Goal: Task Accomplishment & Management: Manage account settings

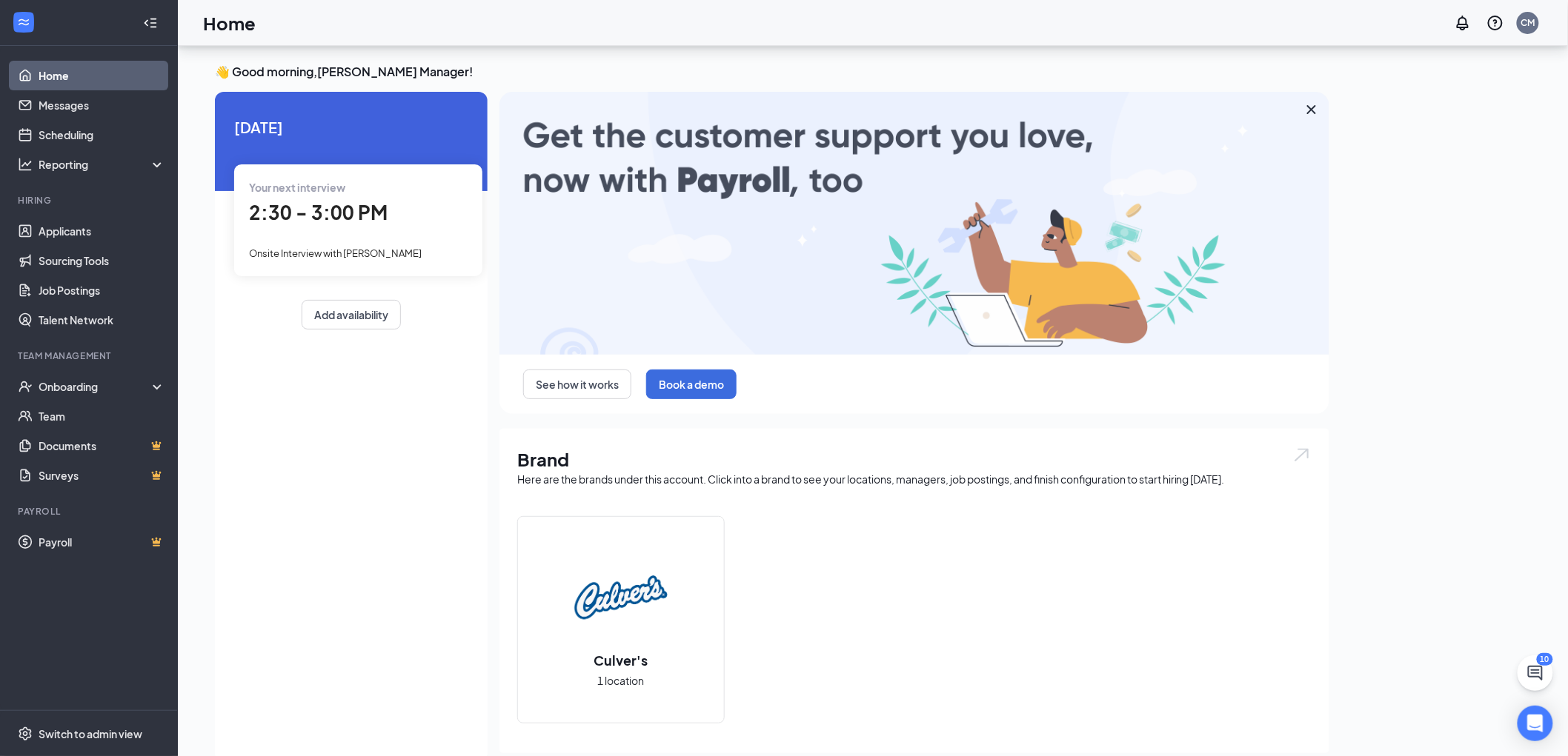
scroll to position [202, 0]
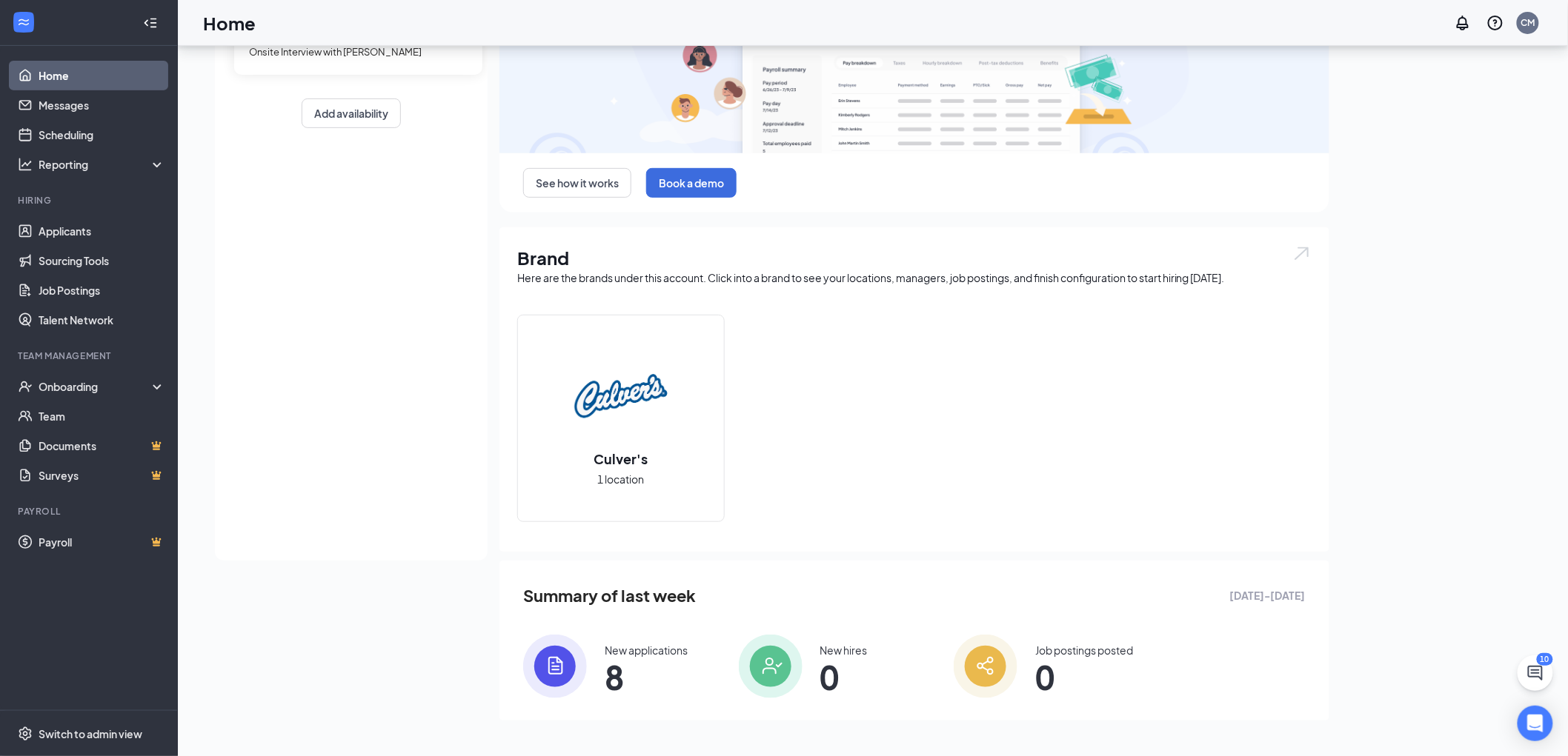
click at [661, 650] on div "New applications" at bounding box center [645, 650] width 83 height 15
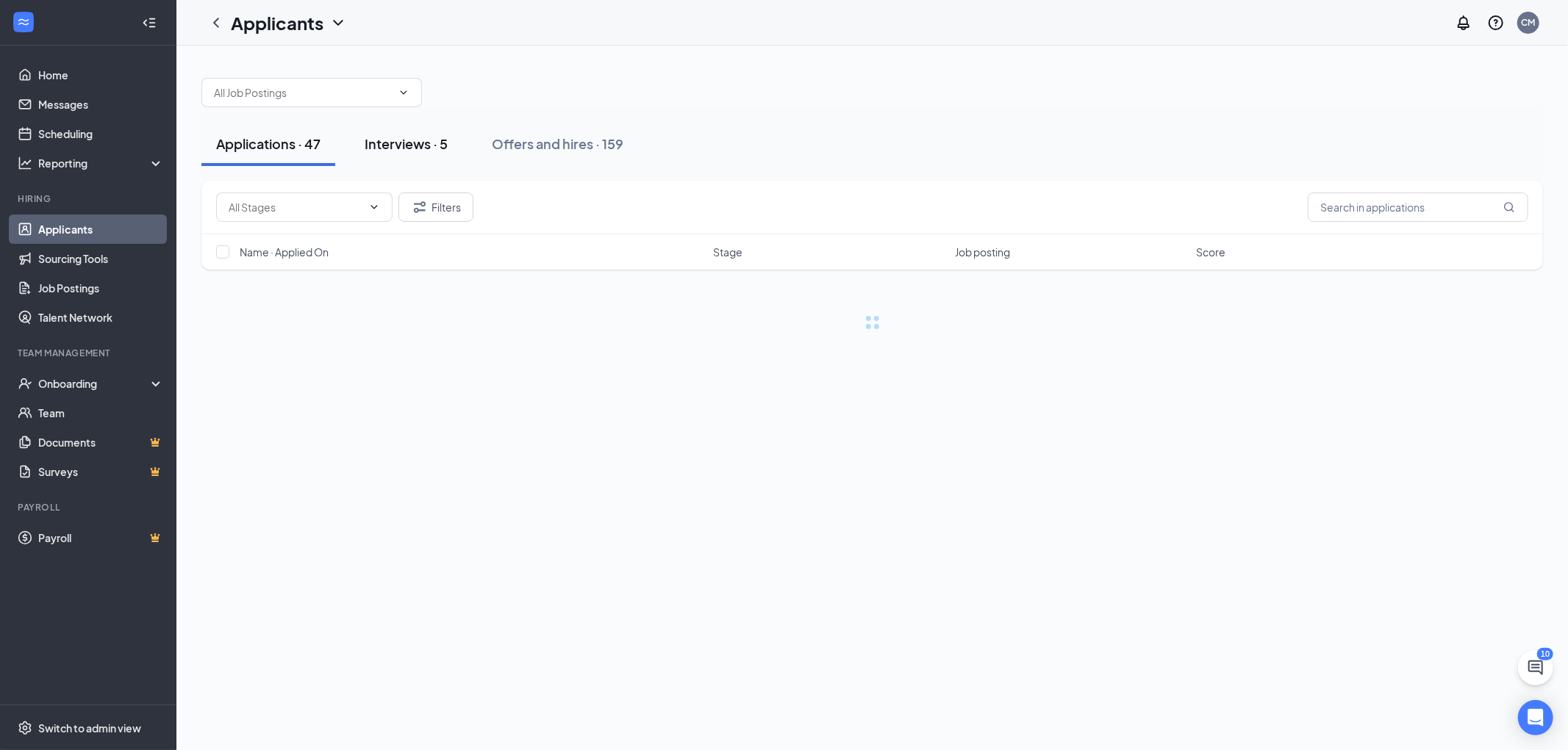
click at [428, 149] on div "Interviews · 5" at bounding box center [406, 143] width 83 height 18
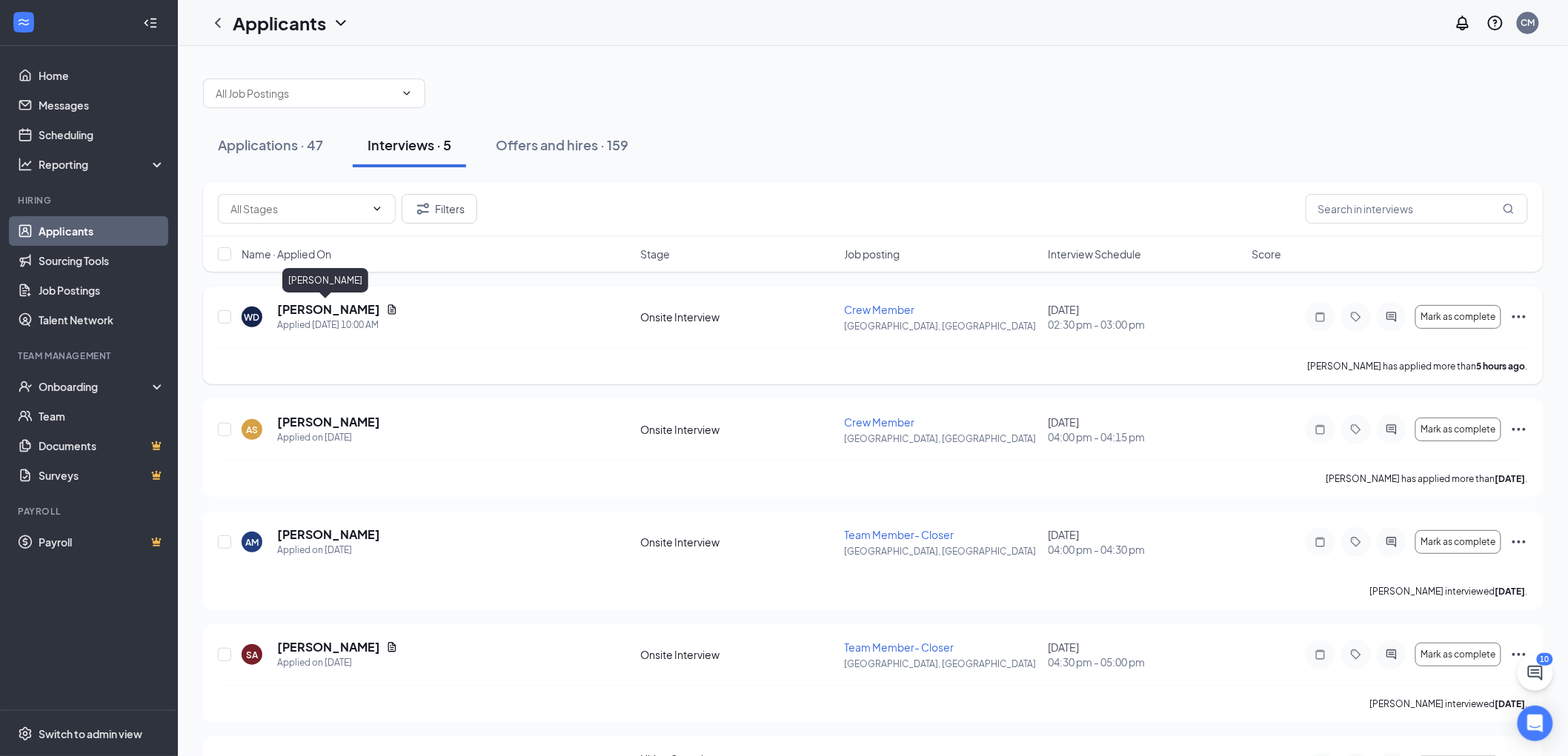
click at [352, 308] on h5 "[PERSON_NAME]" at bounding box center [328, 309] width 103 height 17
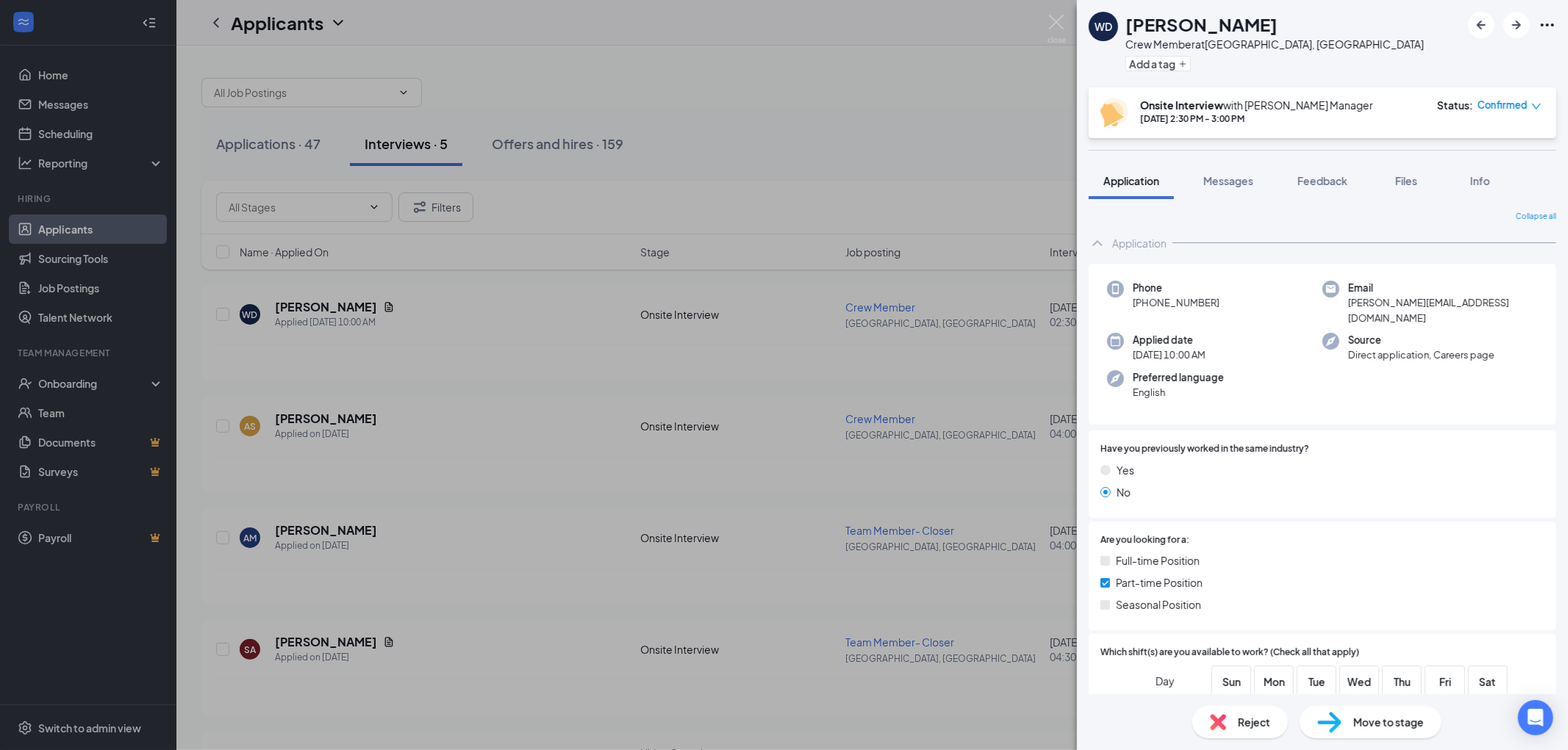
click at [1372, 722] on span "Move to stage" at bounding box center [1388, 722] width 71 height 16
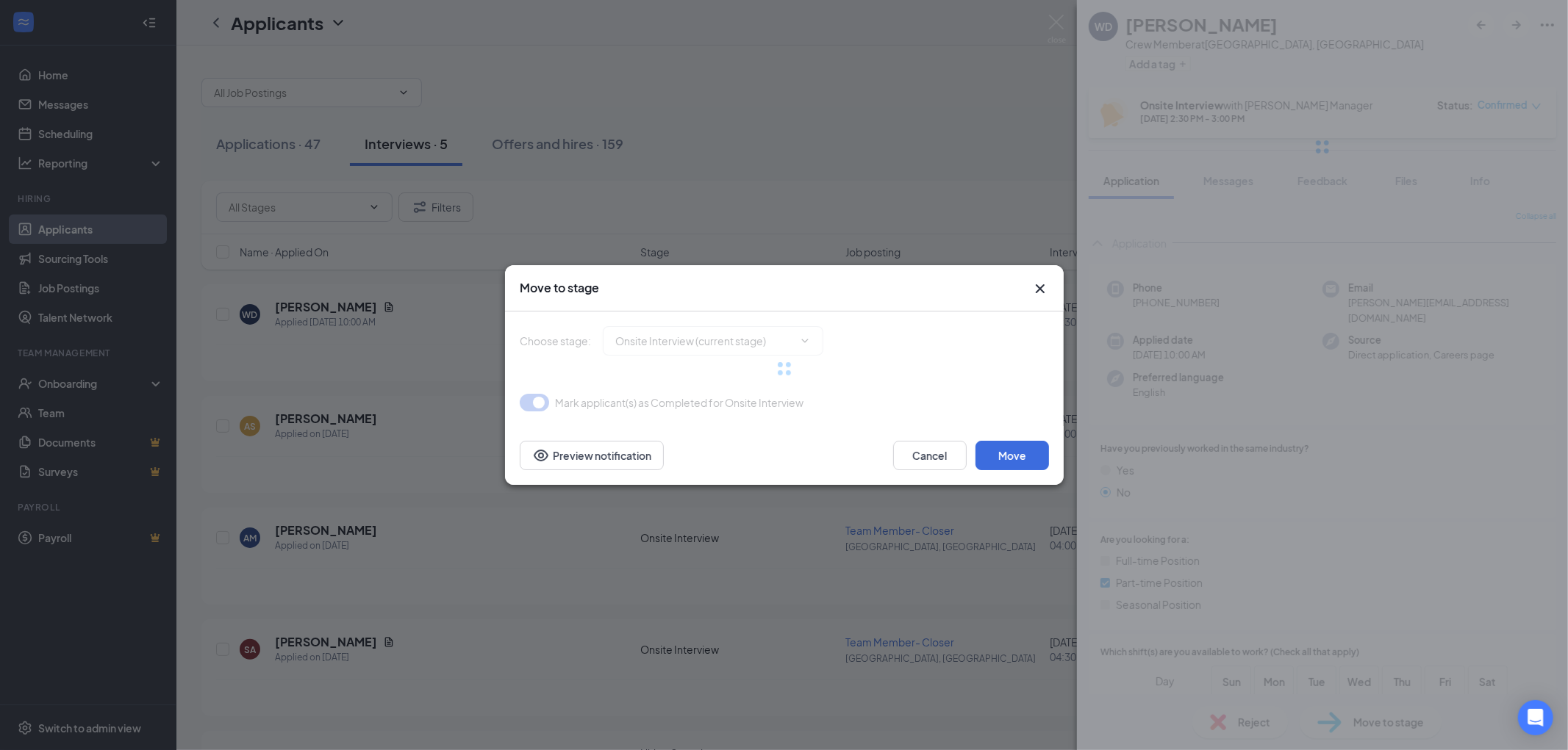
type input "Hiring Complete (final stage)"
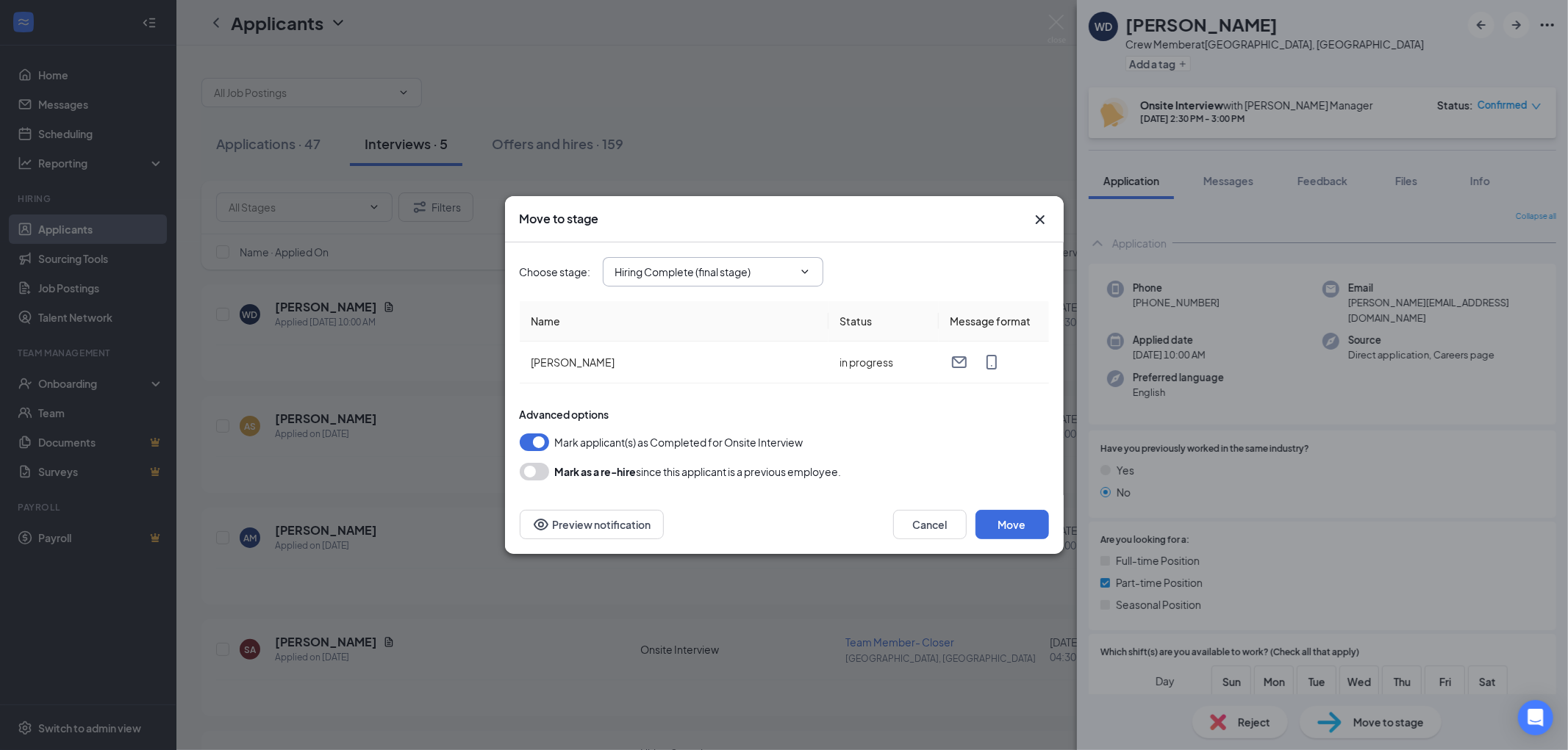
click at [815, 274] on span "Hiring Complete (final stage)" at bounding box center [713, 272] width 220 height 29
click at [803, 269] on icon "ChevronDown" at bounding box center [805, 272] width 12 height 12
click at [879, 263] on div "Choose stage : Hiring Complete (final stage)" at bounding box center [784, 272] width 529 height 29
click at [1022, 523] on button "Move" at bounding box center [1012, 525] width 73 height 29
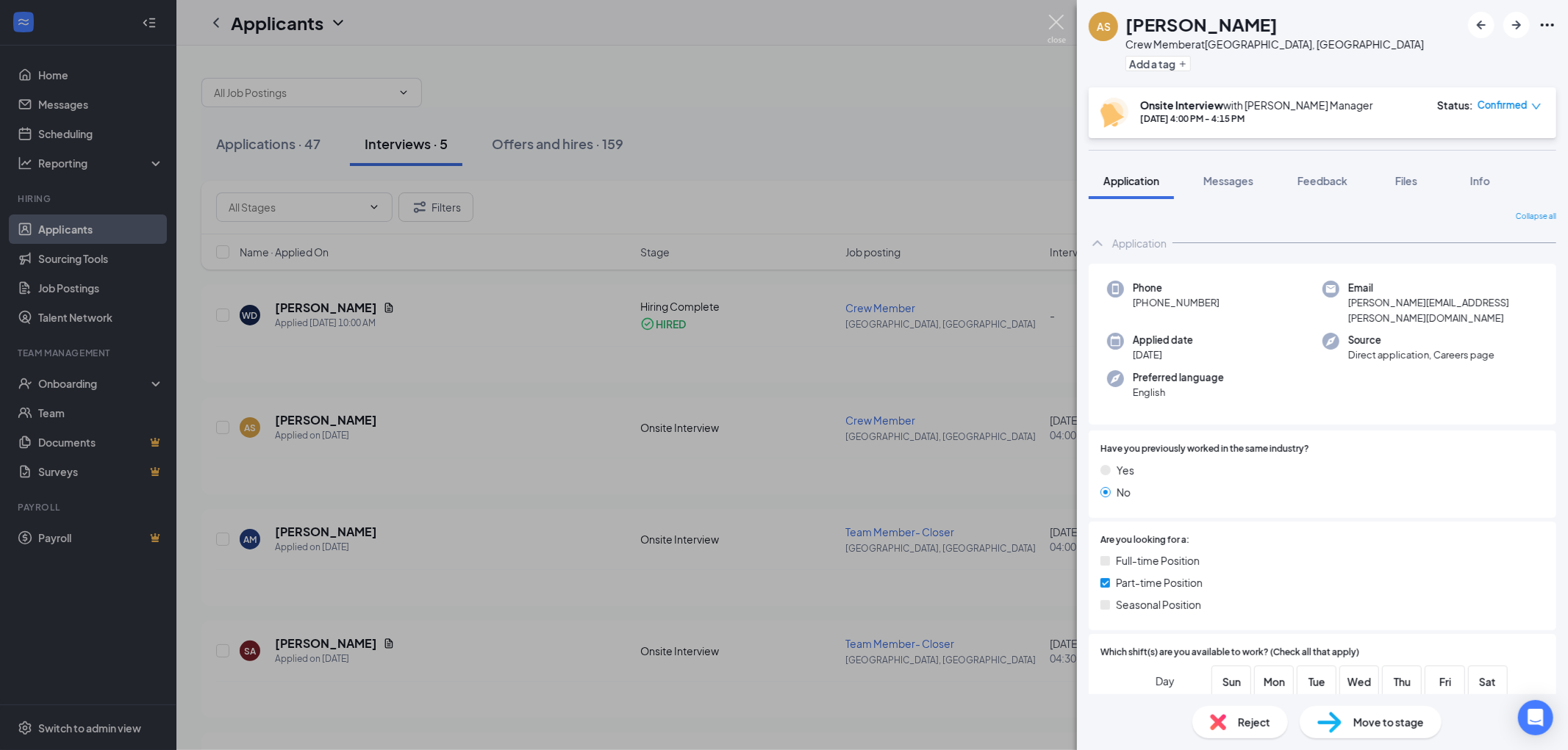
click at [1049, 19] on img at bounding box center [1057, 29] width 18 height 29
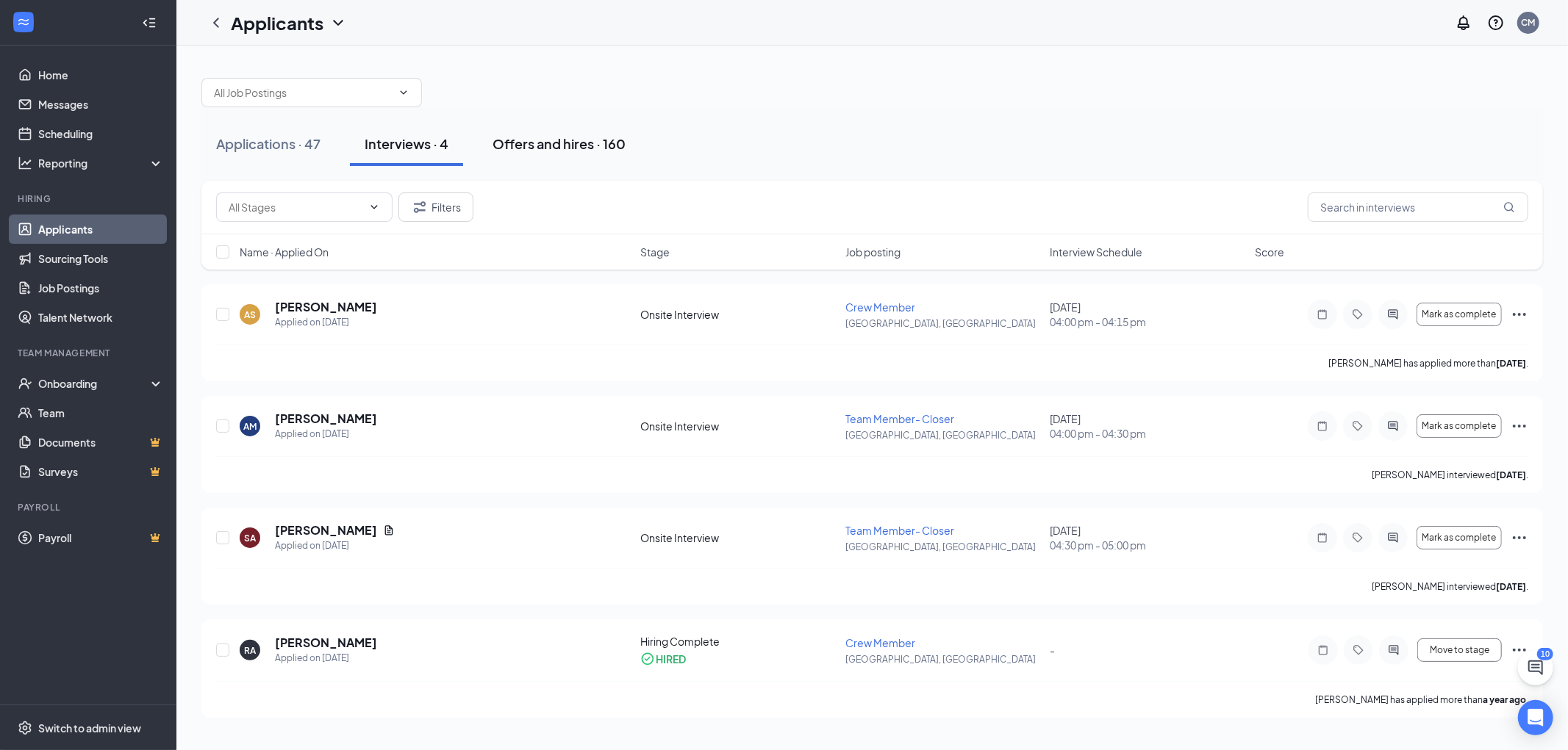
click at [599, 156] on button "Offers and hires · 160" at bounding box center [559, 144] width 162 height 44
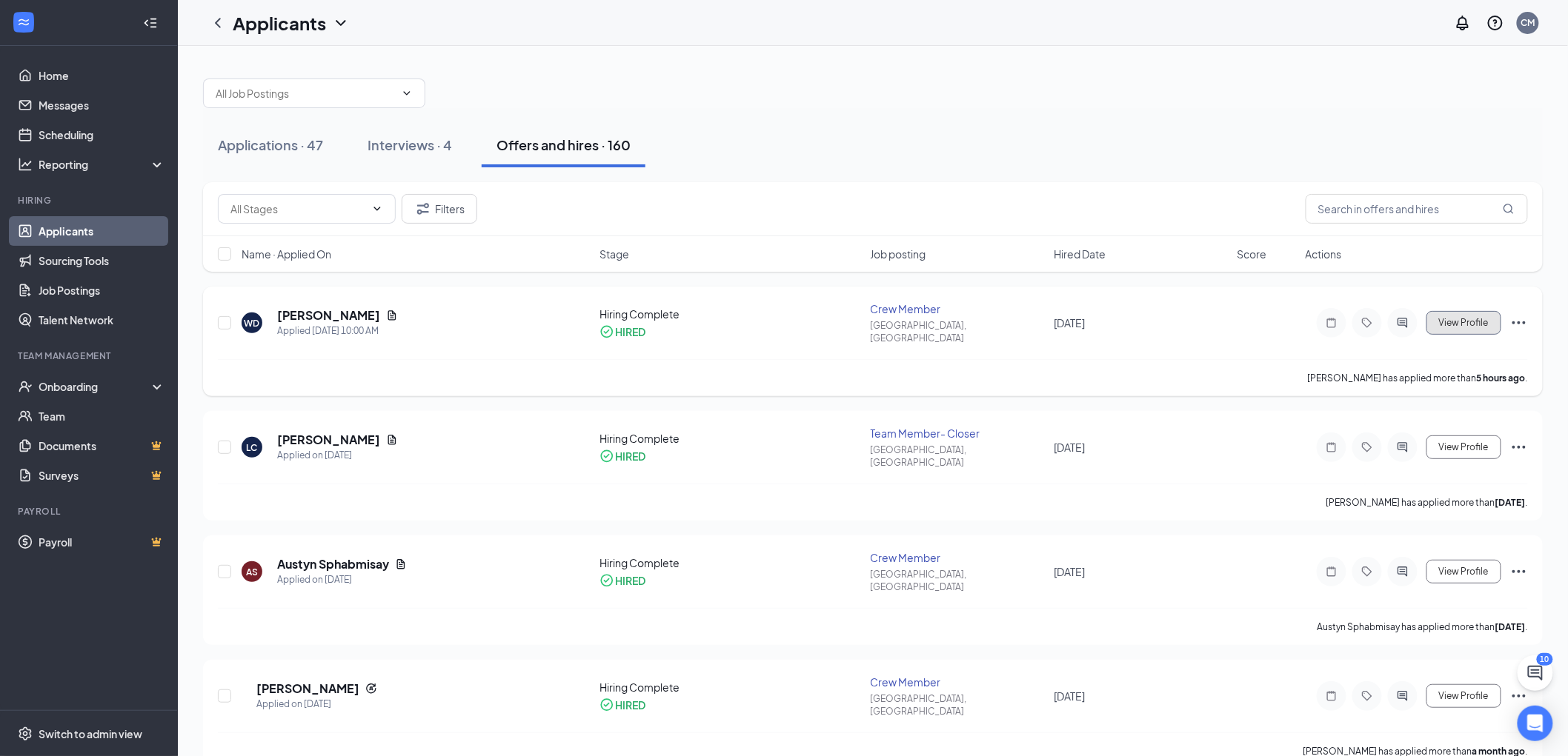
click at [1471, 323] on button "View Profile" at bounding box center [1464, 322] width 75 height 23
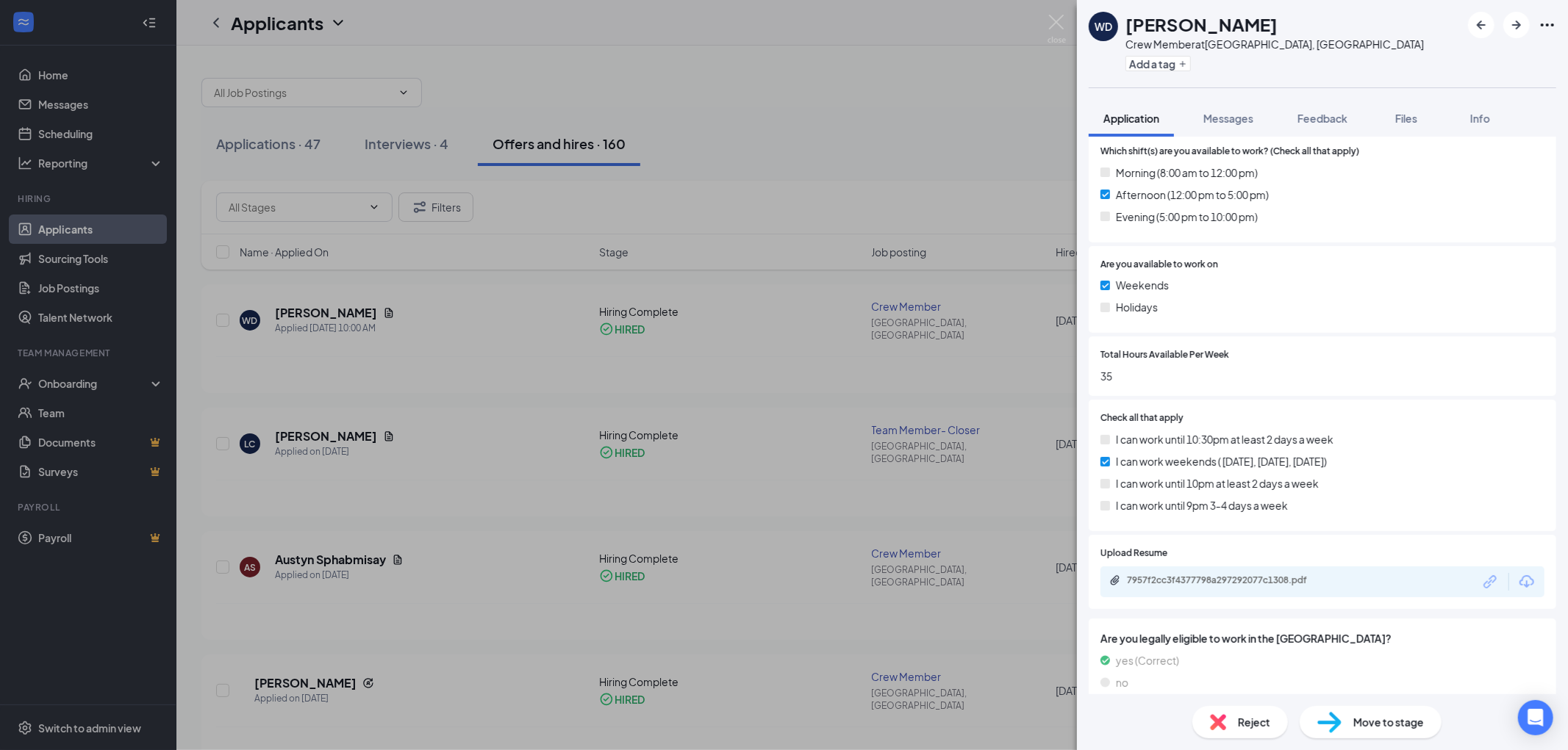
scroll to position [943, 0]
click at [1237, 722] on span "Reject" at bounding box center [1253, 722] width 32 height 16
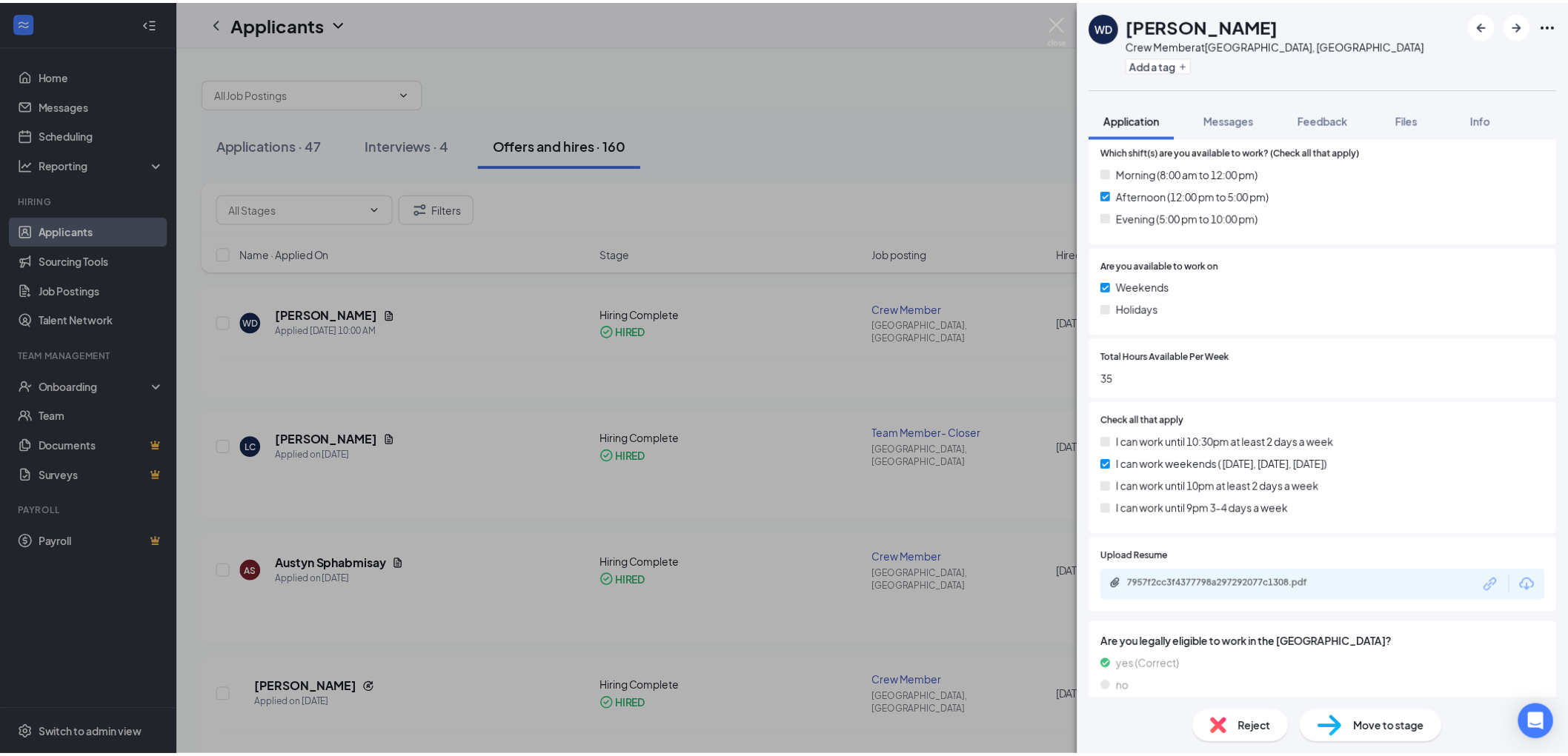
scroll to position [944, 0]
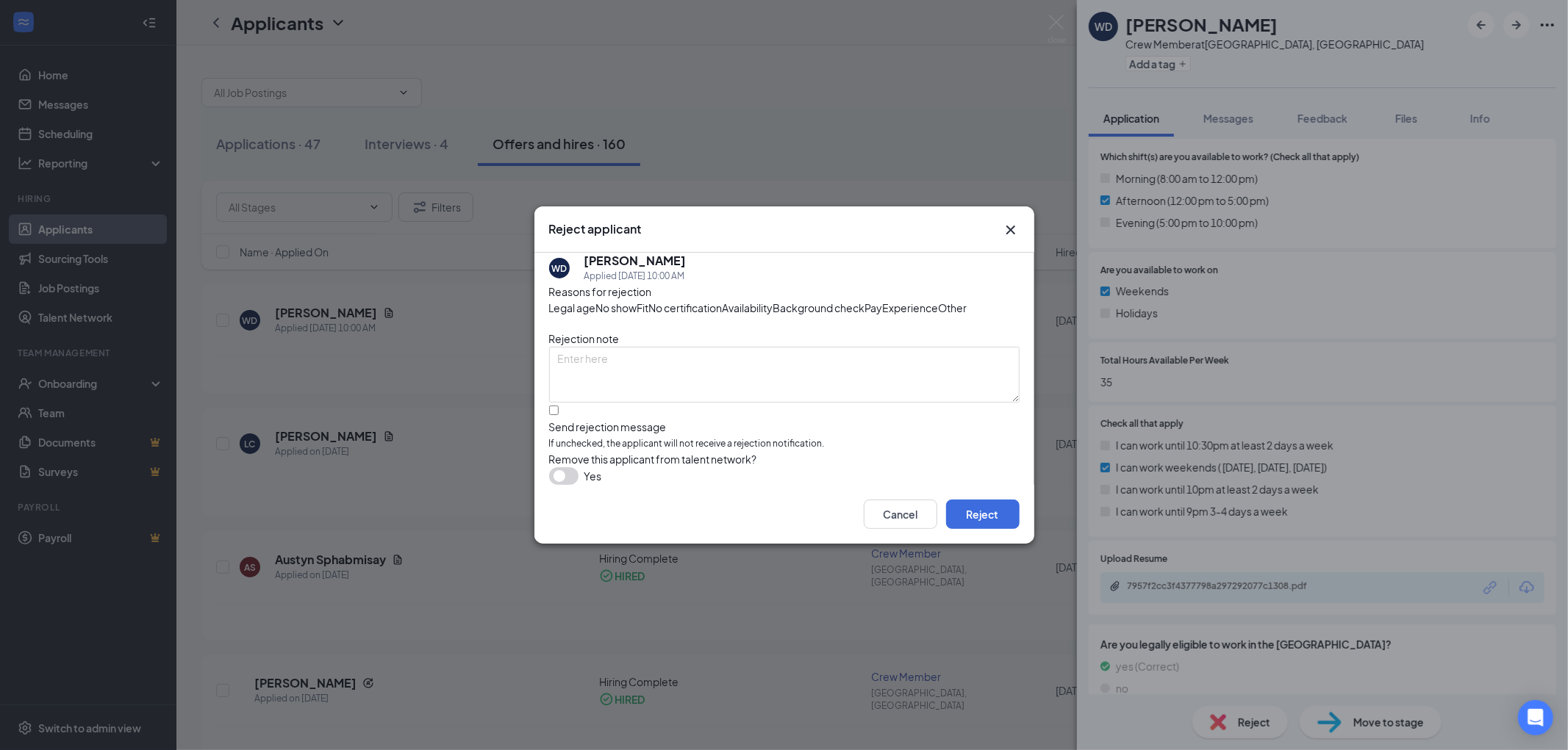
click at [1004, 221] on icon "Cross" at bounding box center [1010, 230] width 17 height 17
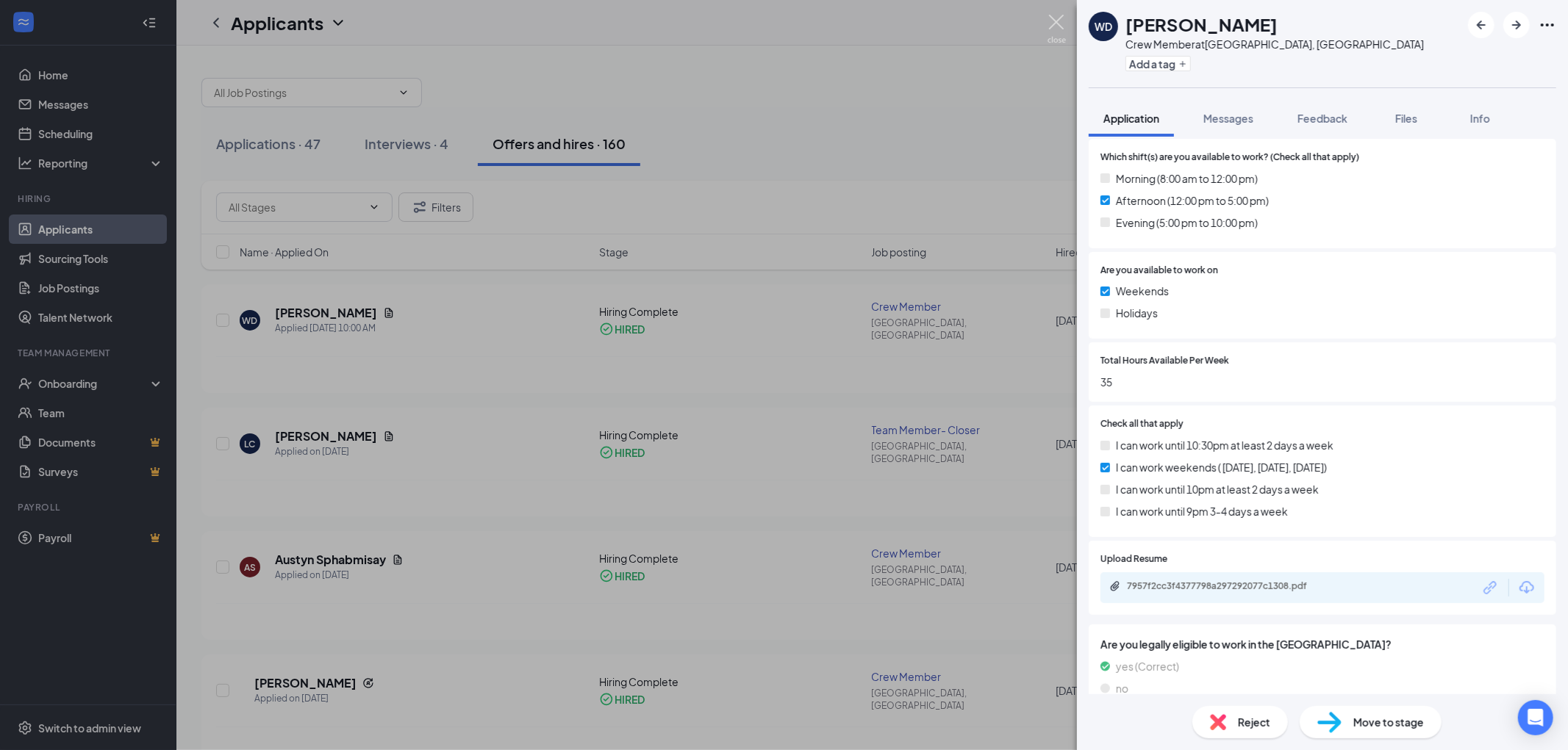
click at [1057, 17] on img at bounding box center [1057, 29] width 18 height 29
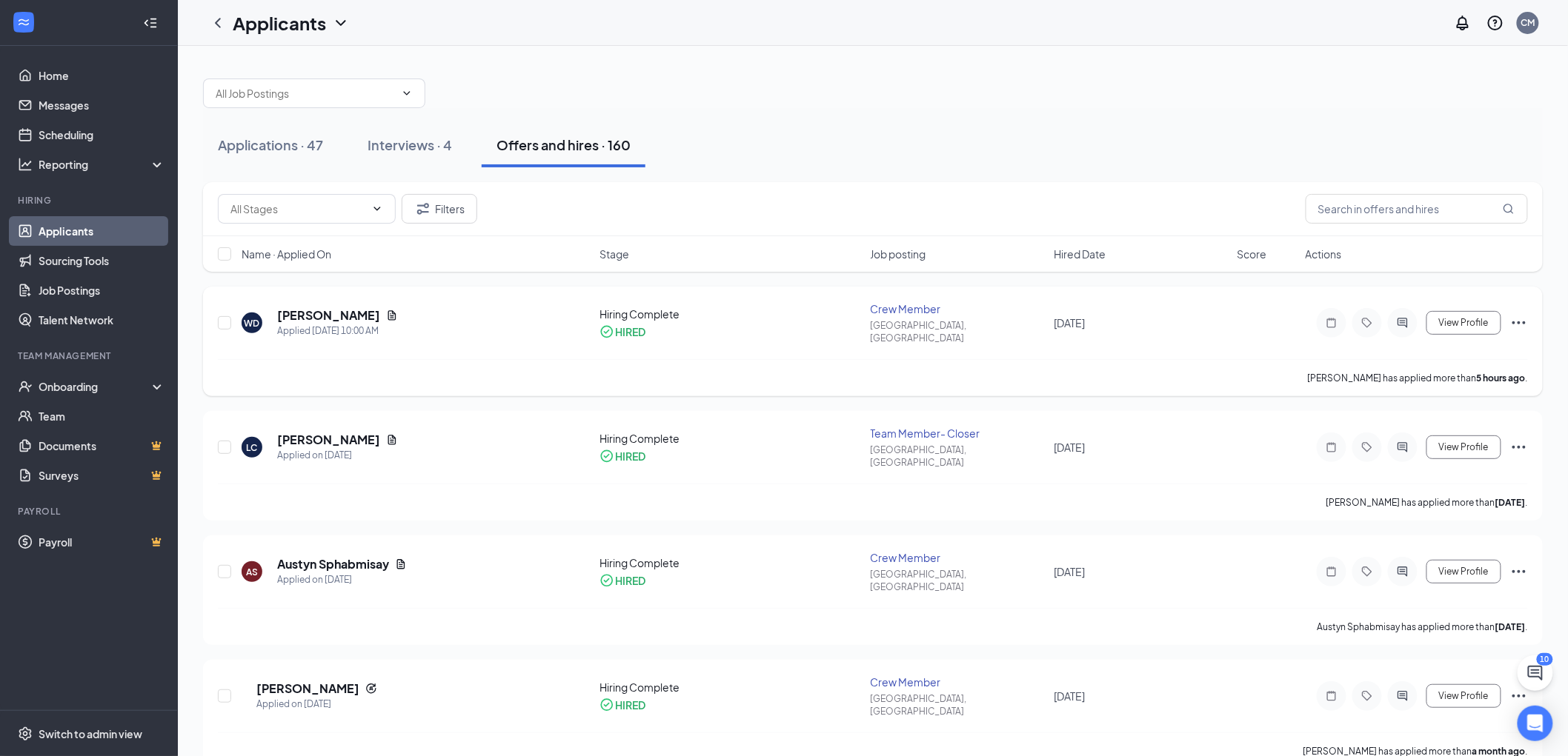
click at [546, 319] on div "WD [PERSON_NAME] Applied [DATE] 10:00 AM" at bounding box center [416, 323] width 349 height 31
drag, startPoint x: 464, startPoint y: 311, endPoint x: 351, endPoint y: 321, distance: 113.4
click at [449, 311] on div "WD [PERSON_NAME] Applied [DATE] 10:00 AM" at bounding box center [416, 323] width 349 height 31
click at [346, 308] on h5 "[PERSON_NAME]" at bounding box center [328, 316] width 103 height 17
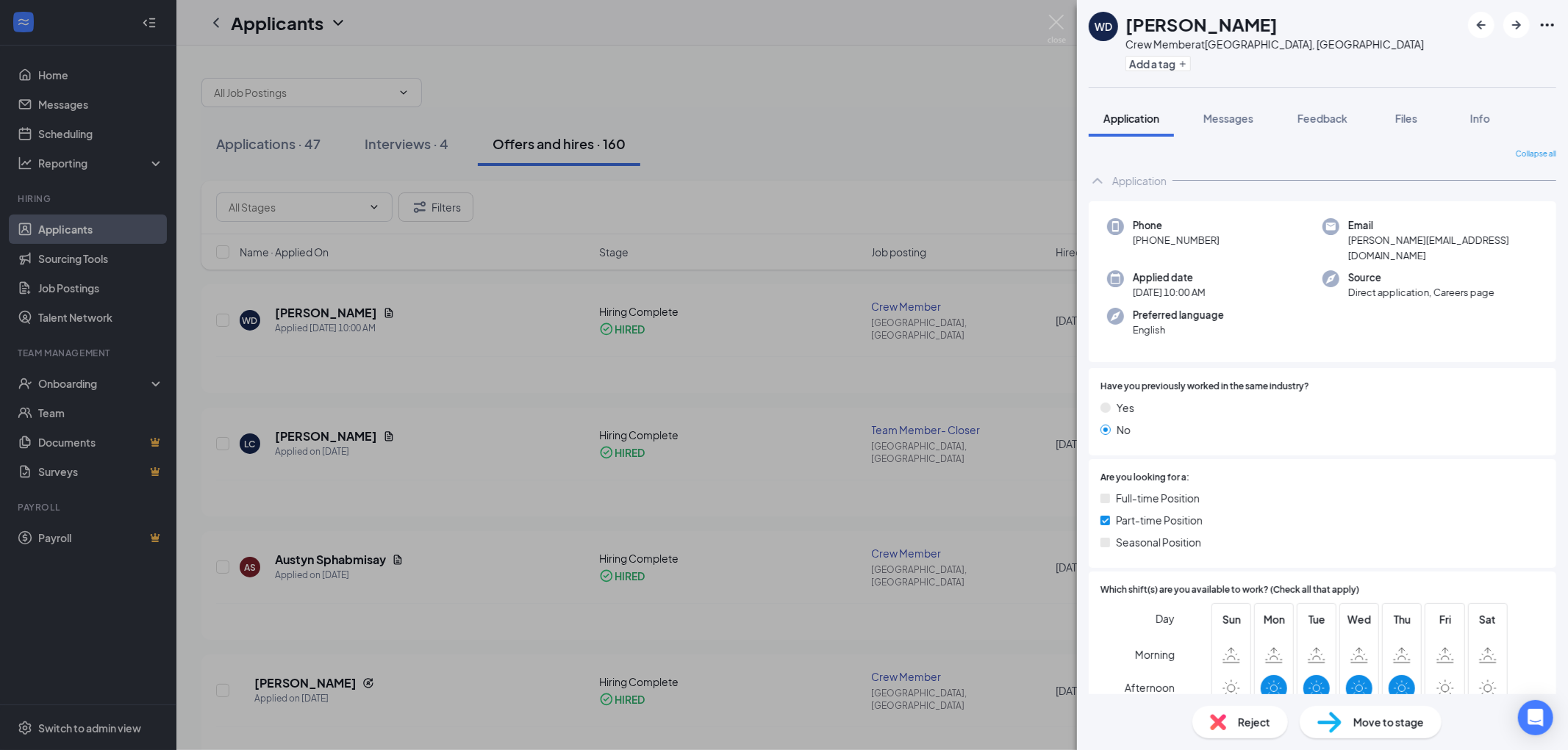
click at [1048, 20] on img at bounding box center [1057, 29] width 18 height 29
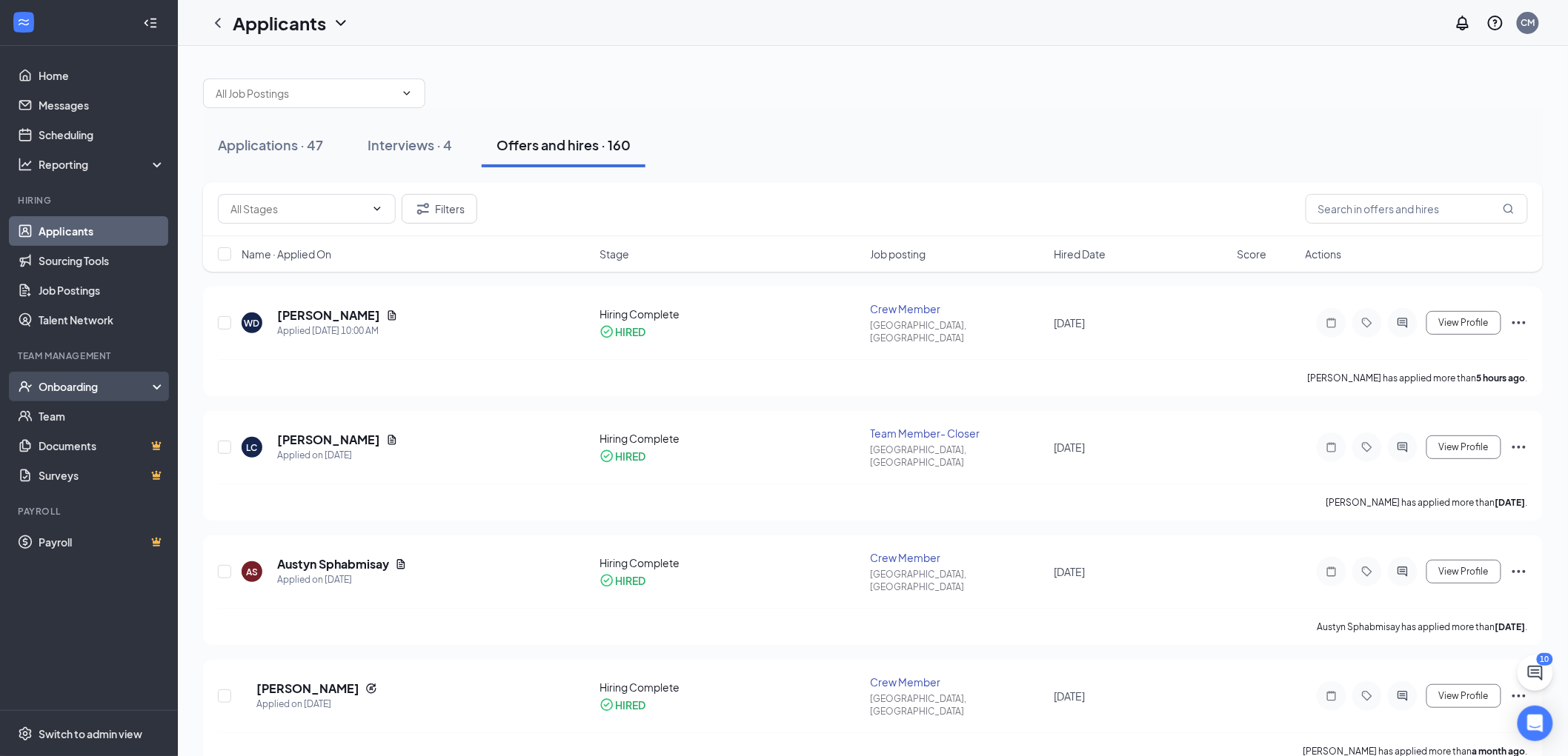
click at [117, 385] on div "Onboarding" at bounding box center [96, 386] width 114 height 15
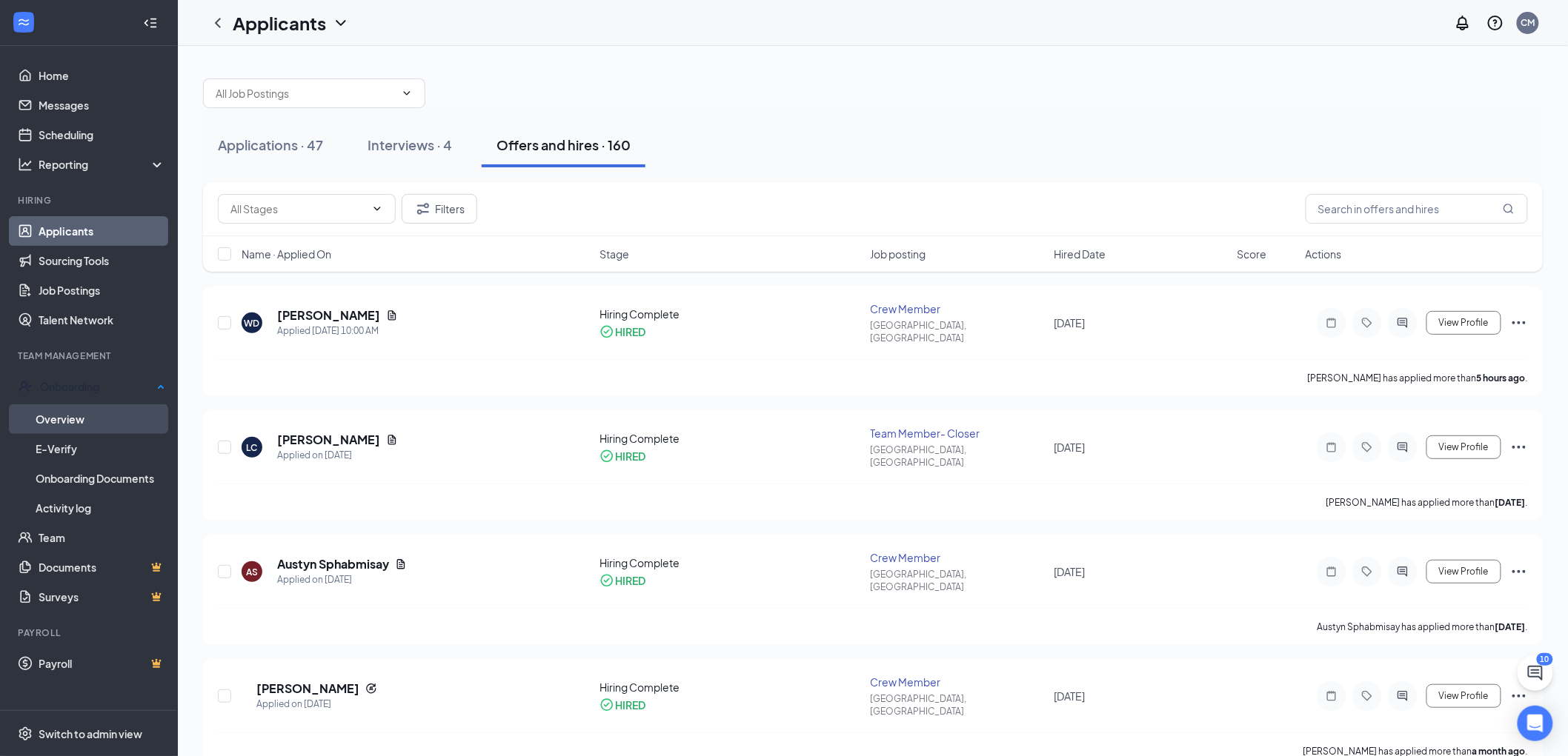
click at [121, 419] on link "Overview" at bounding box center [99, 419] width 130 height 29
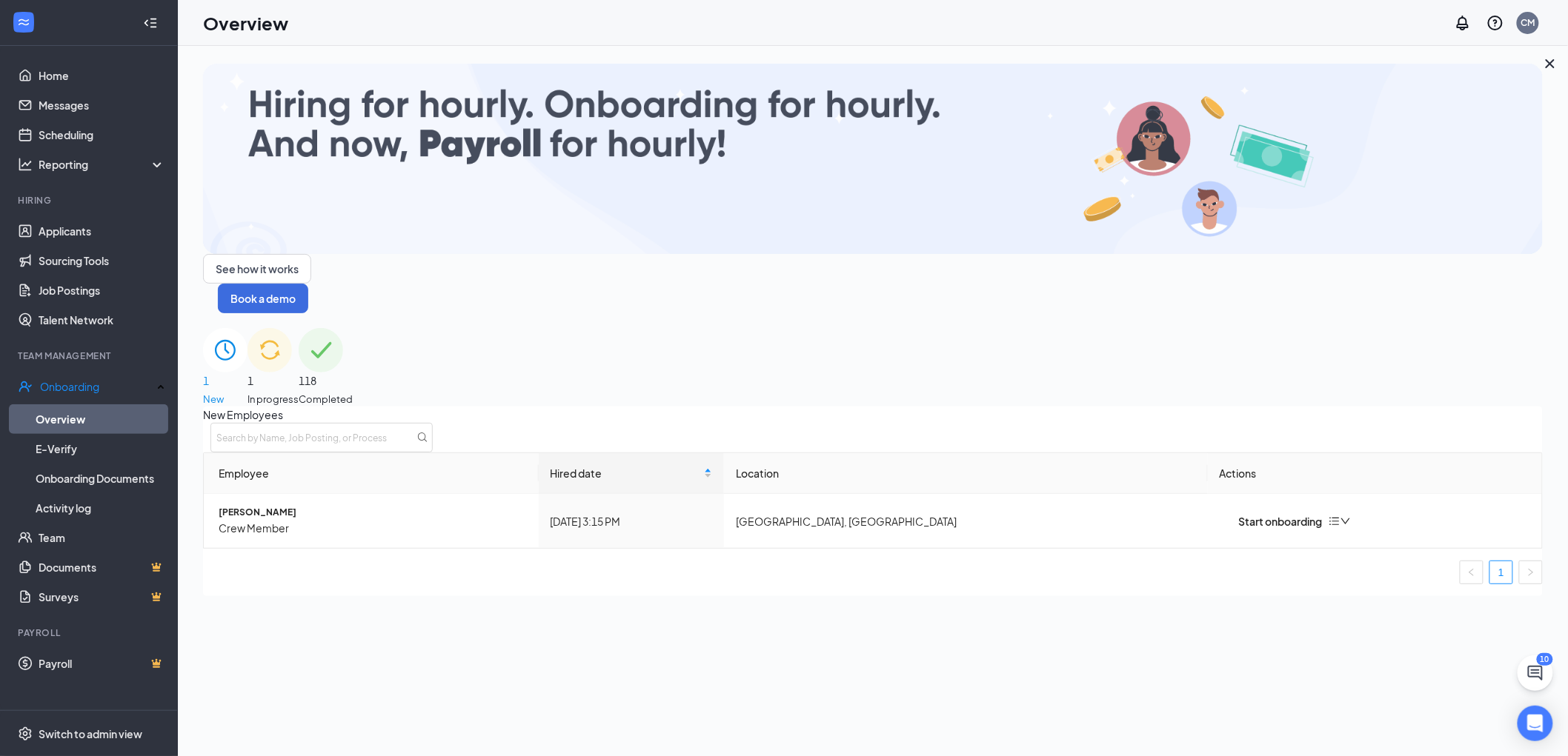
click at [298, 328] on div "1 In progress" at bounding box center [273, 367] width 51 height 79
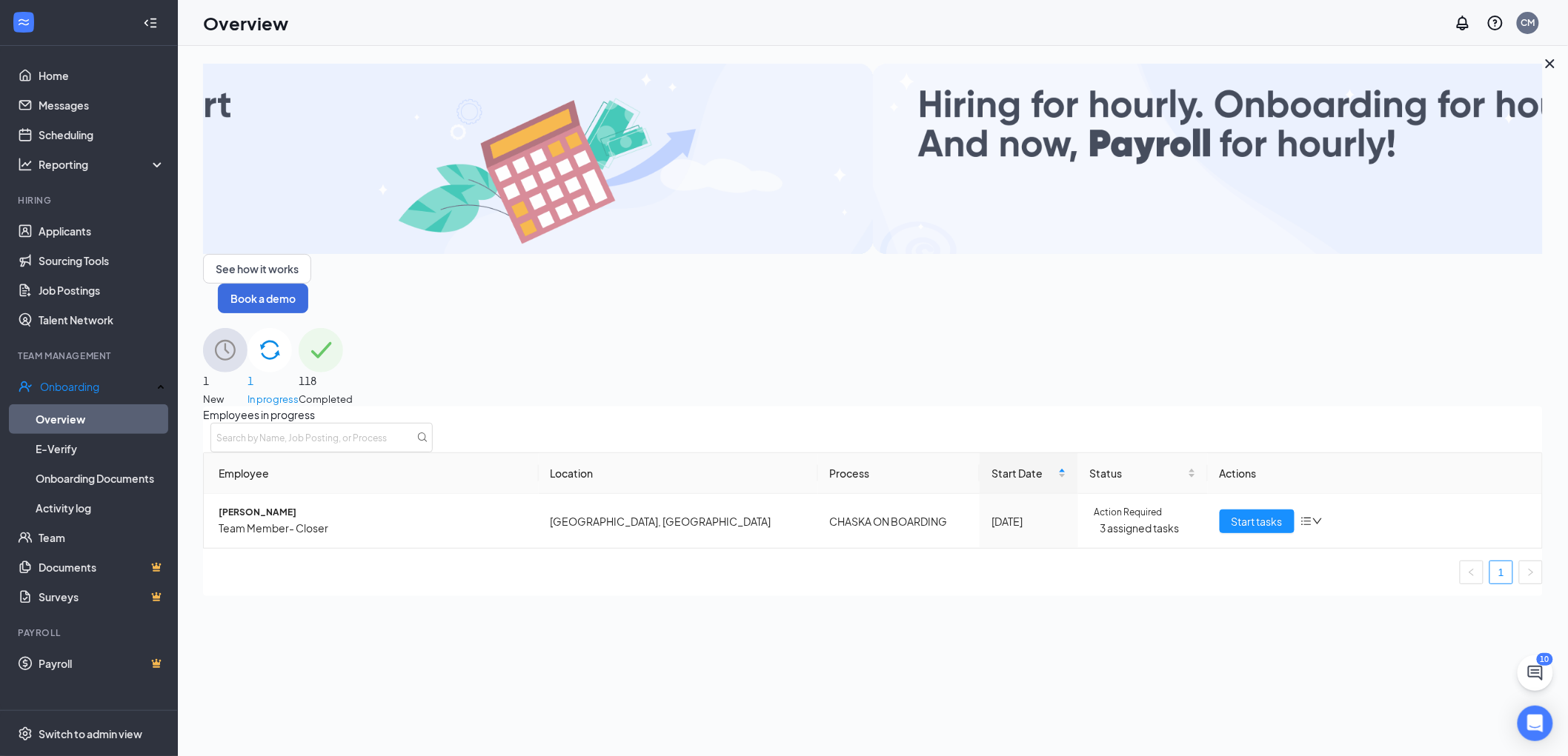
click at [248, 372] on span "1" at bounding box center [225, 380] width 45 height 17
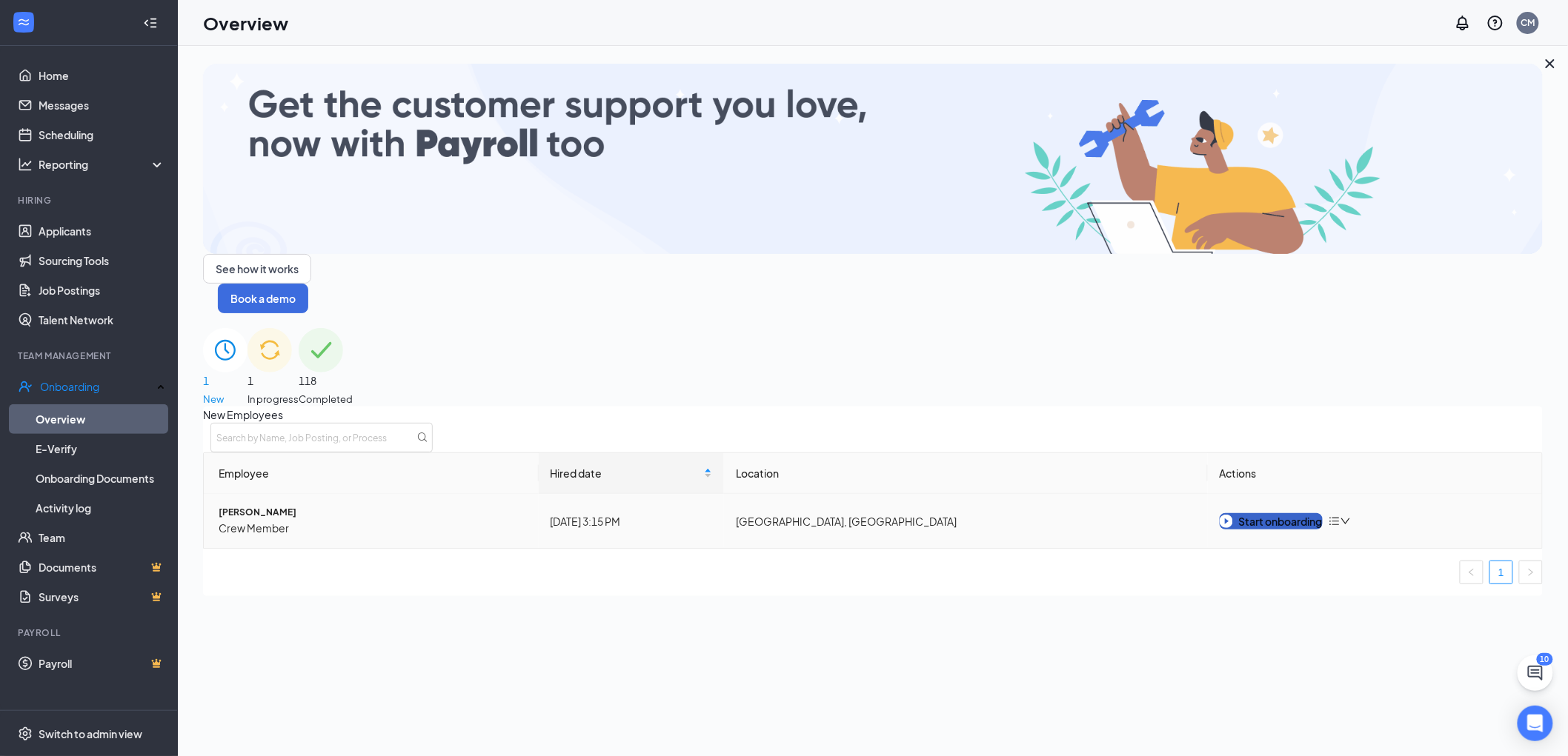
click at [1269, 513] on div "Start onboarding" at bounding box center [1272, 521] width 103 height 17
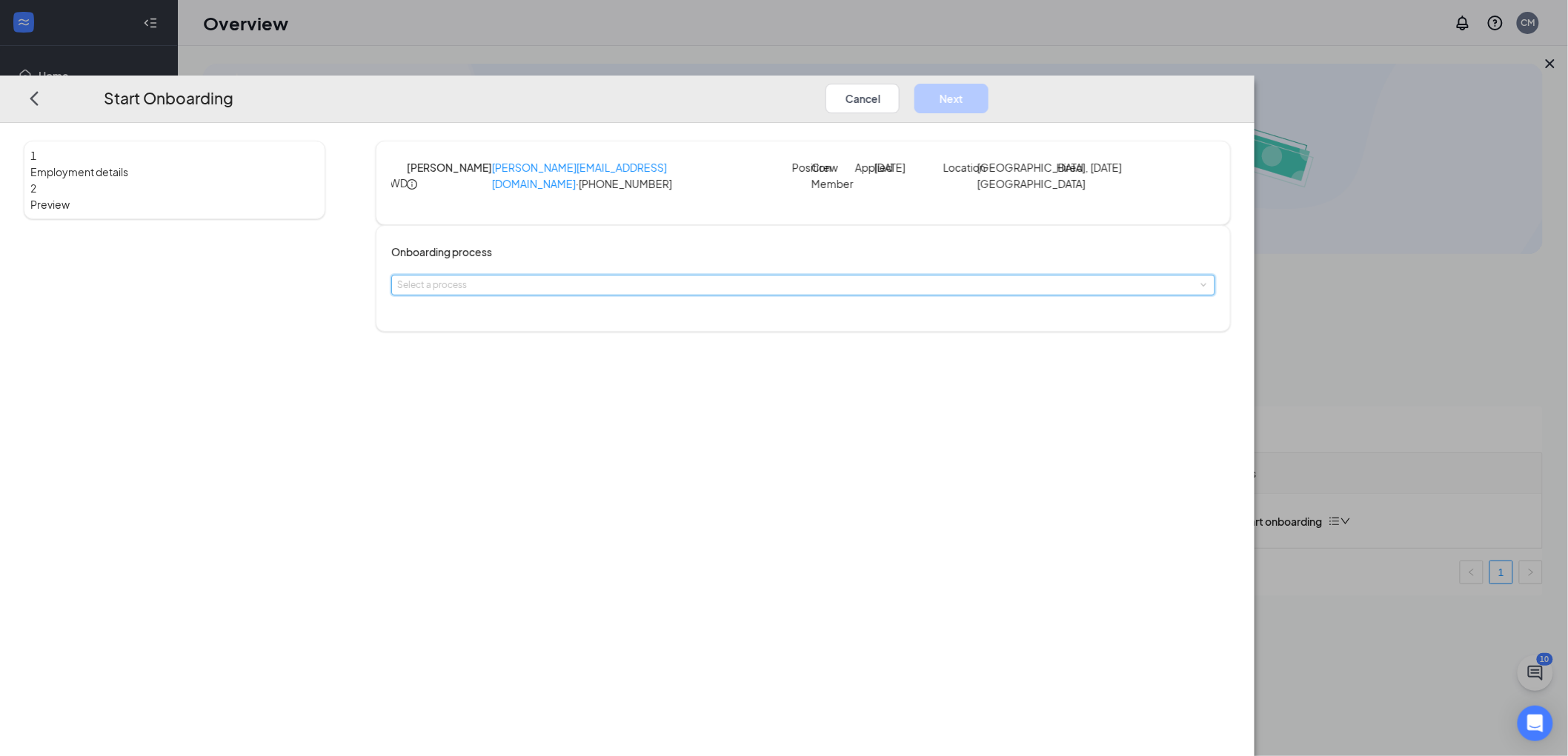
click at [802, 295] on div "Select a process" at bounding box center [803, 285] width 812 height 19
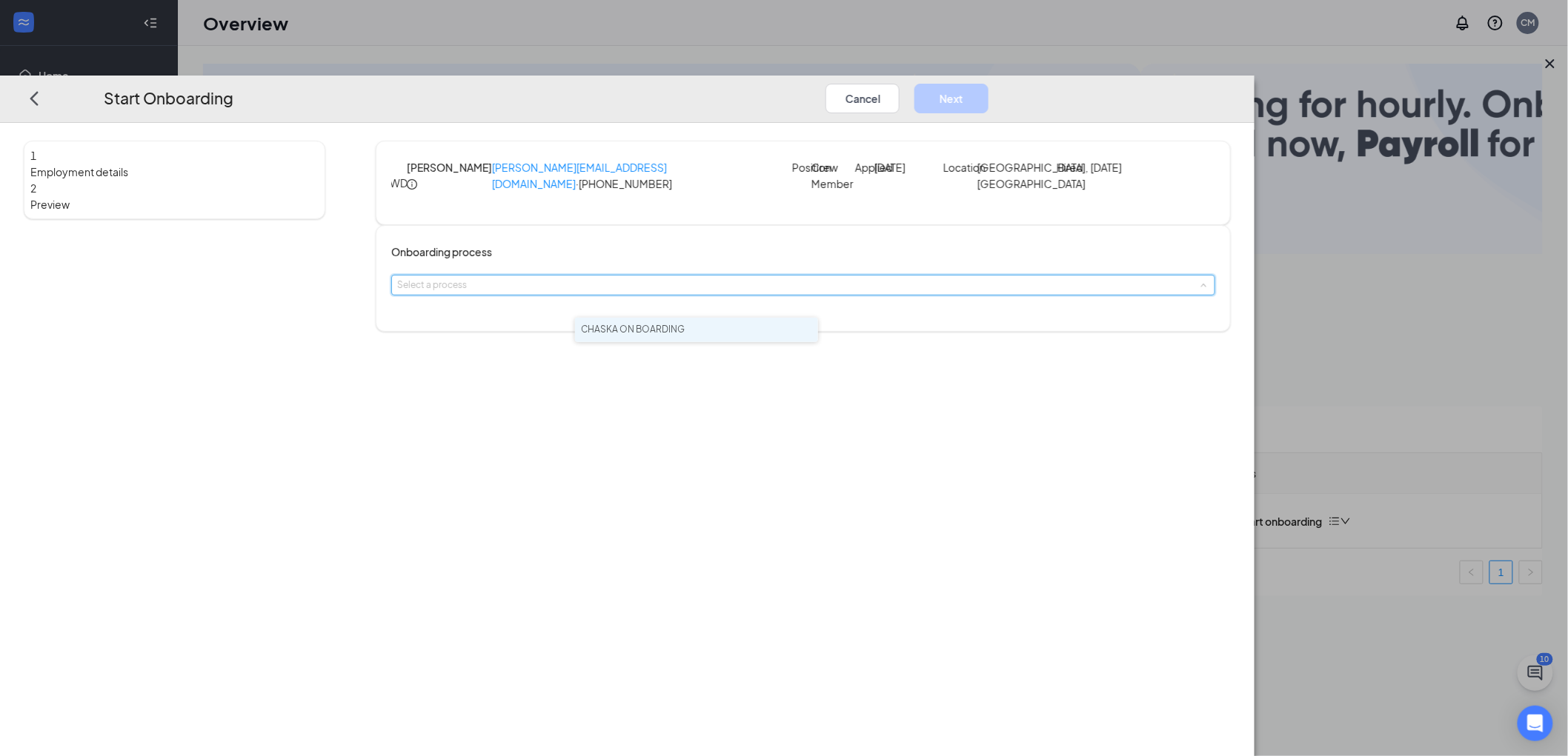
click at [759, 331] on li "CHASKA ON BOARDING" at bounding box center [696, 329] width 243 height 24
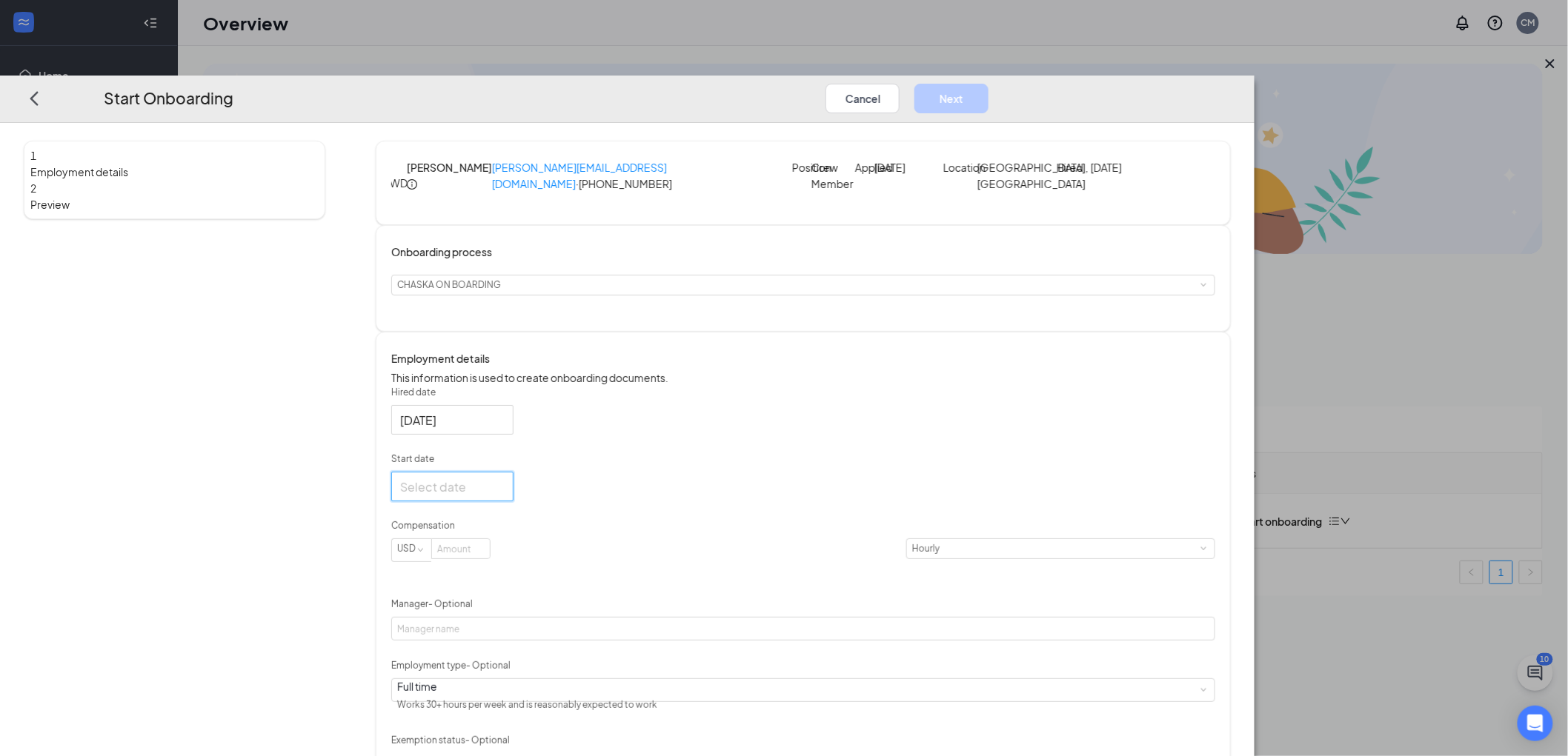
click at [502, 496] on input "Start date" at bounding box center [451, 486] width 101 height 19
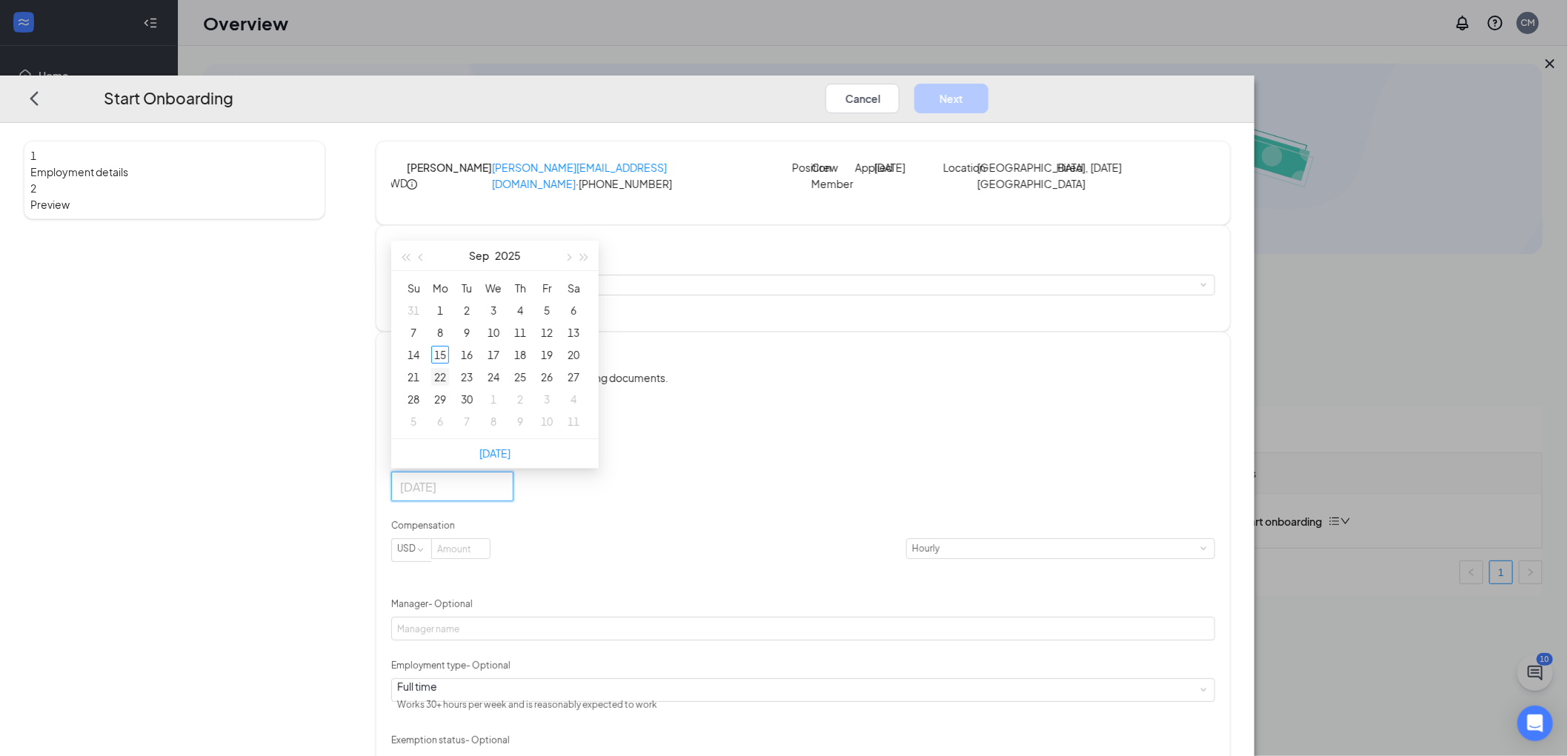
type input "[DATE]"
click at [449, 386] on div "22" at bounding box center [440, 377] width 18 height 18
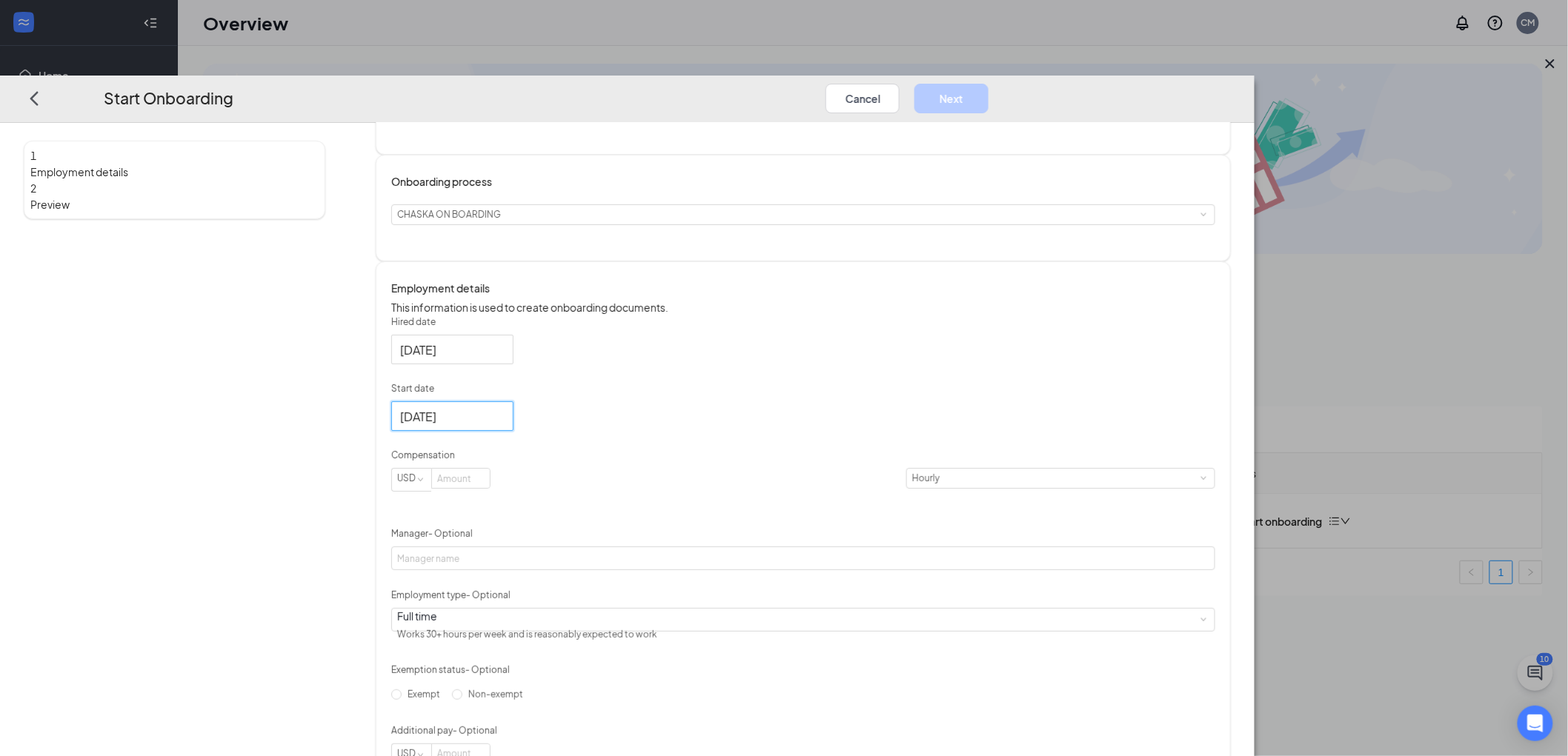
scroll to position [165, 0]
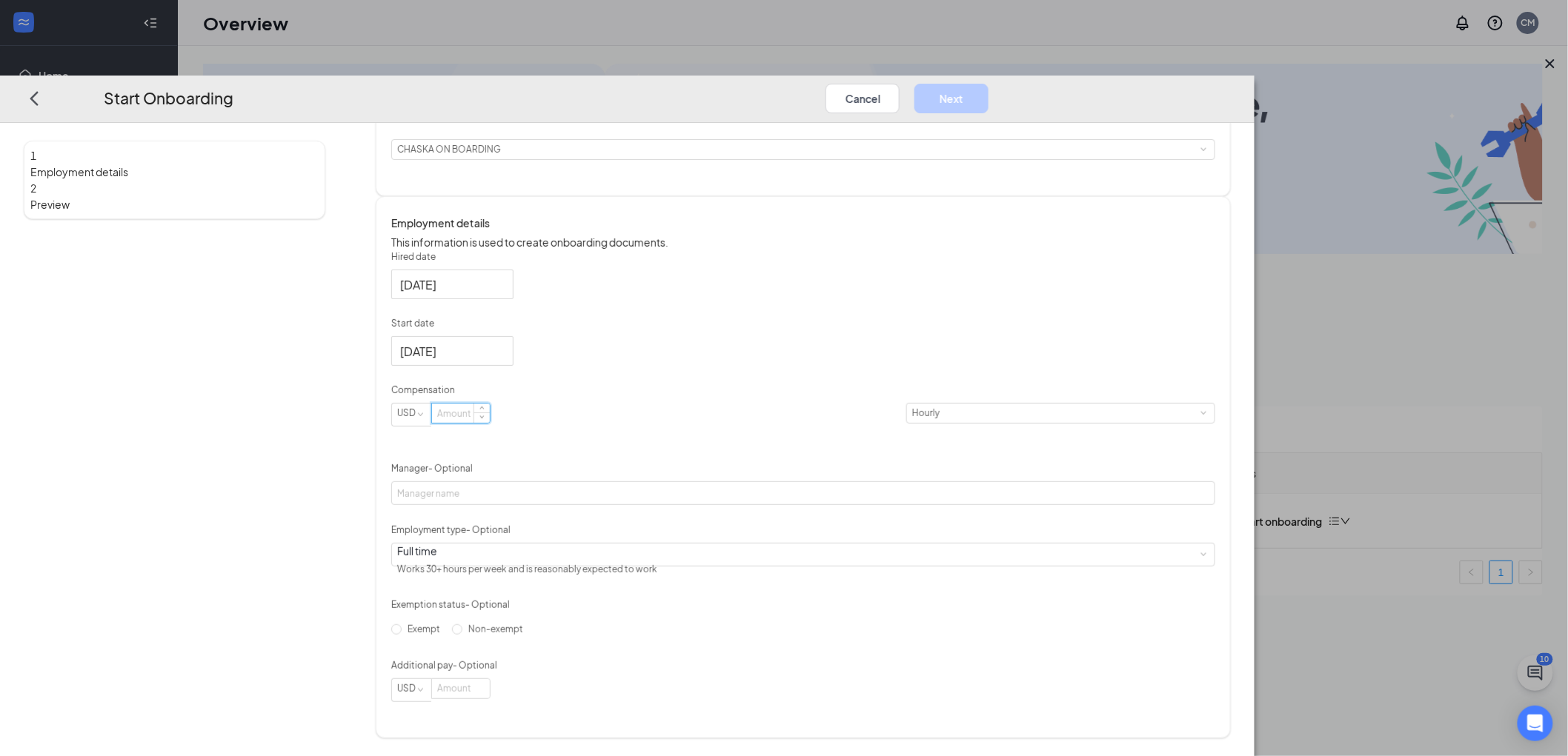
click at [490, 423] on input at bounding box center [460, 413] width 57 height 19
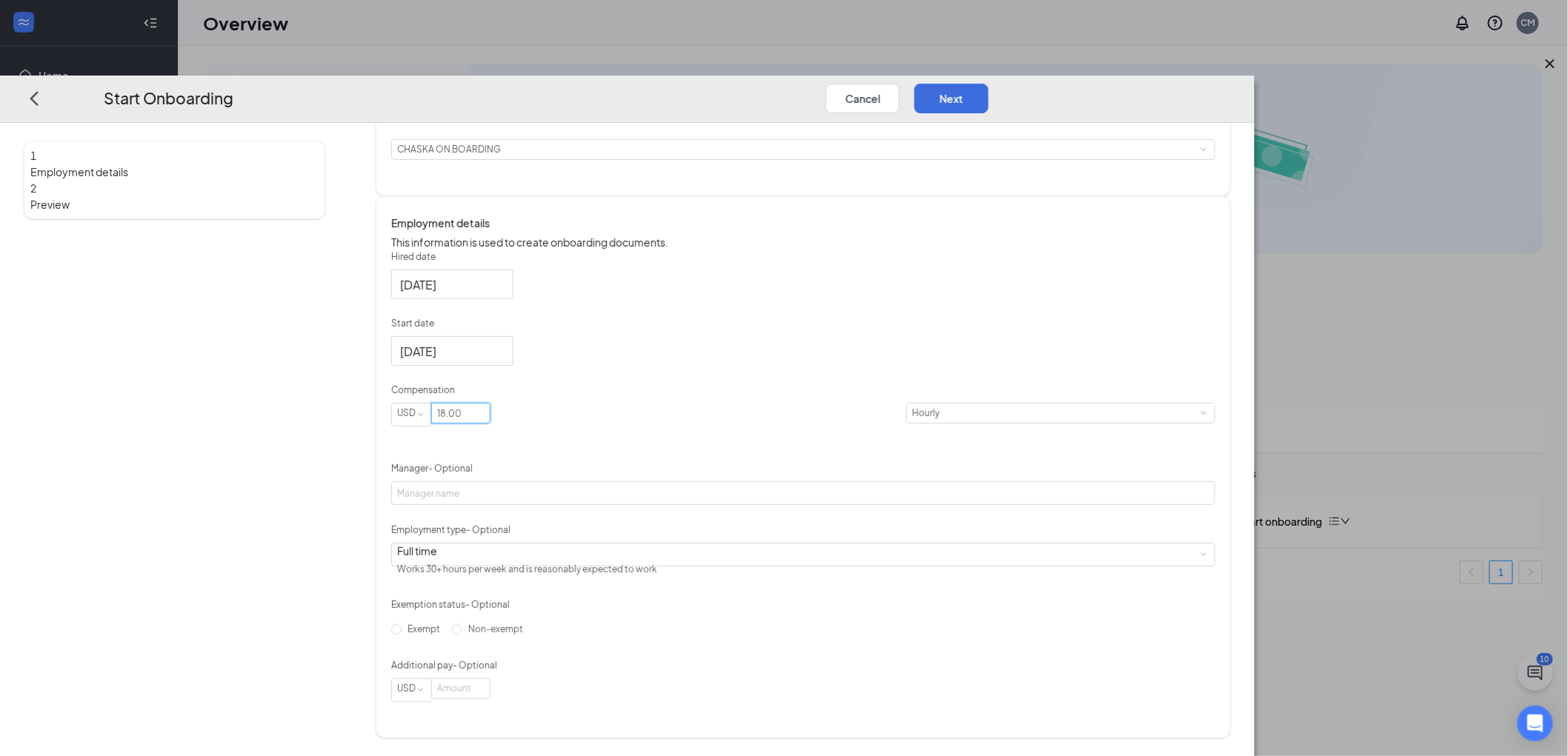
scroll to position [182, 0]
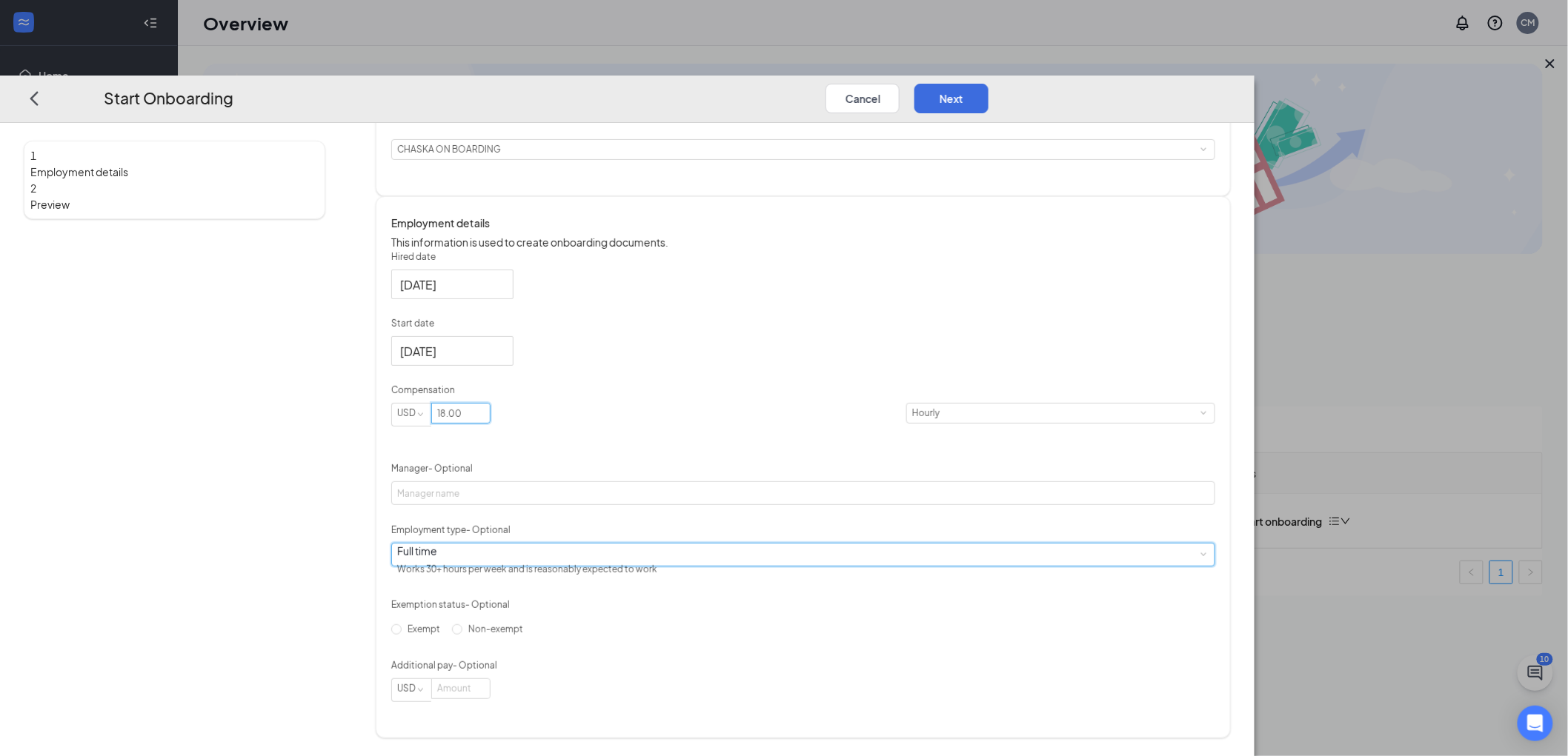
type input "18"
click at [794, 558] on div "Full time Works 30+ hours per week and is reasonably expected to work" at bounding box center [803, 554] width 812 height 22
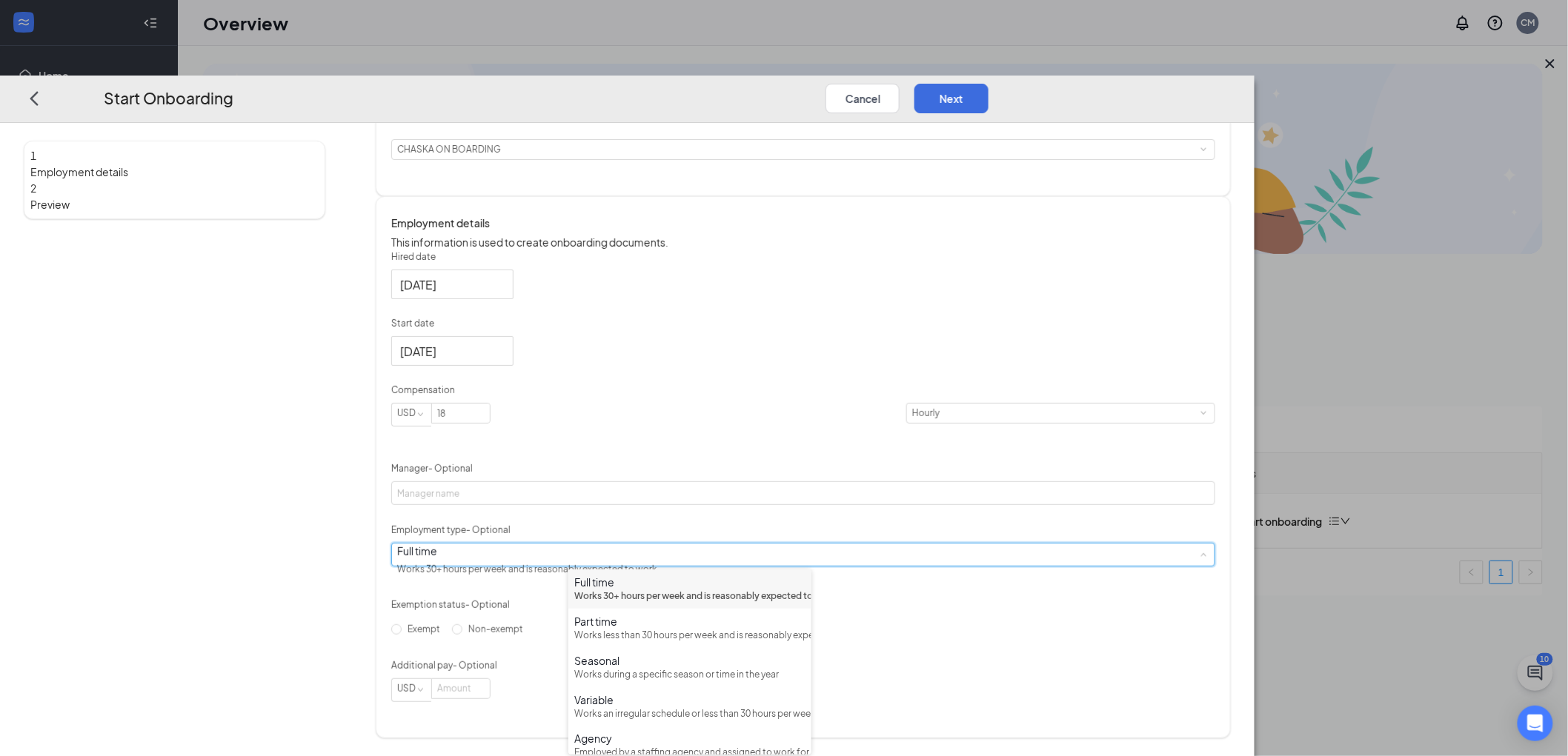
click at [765, 598] on div "Works 30+ hours per week and is reasonably expected to work" at bounding box center [689, 596] width 231 height 14
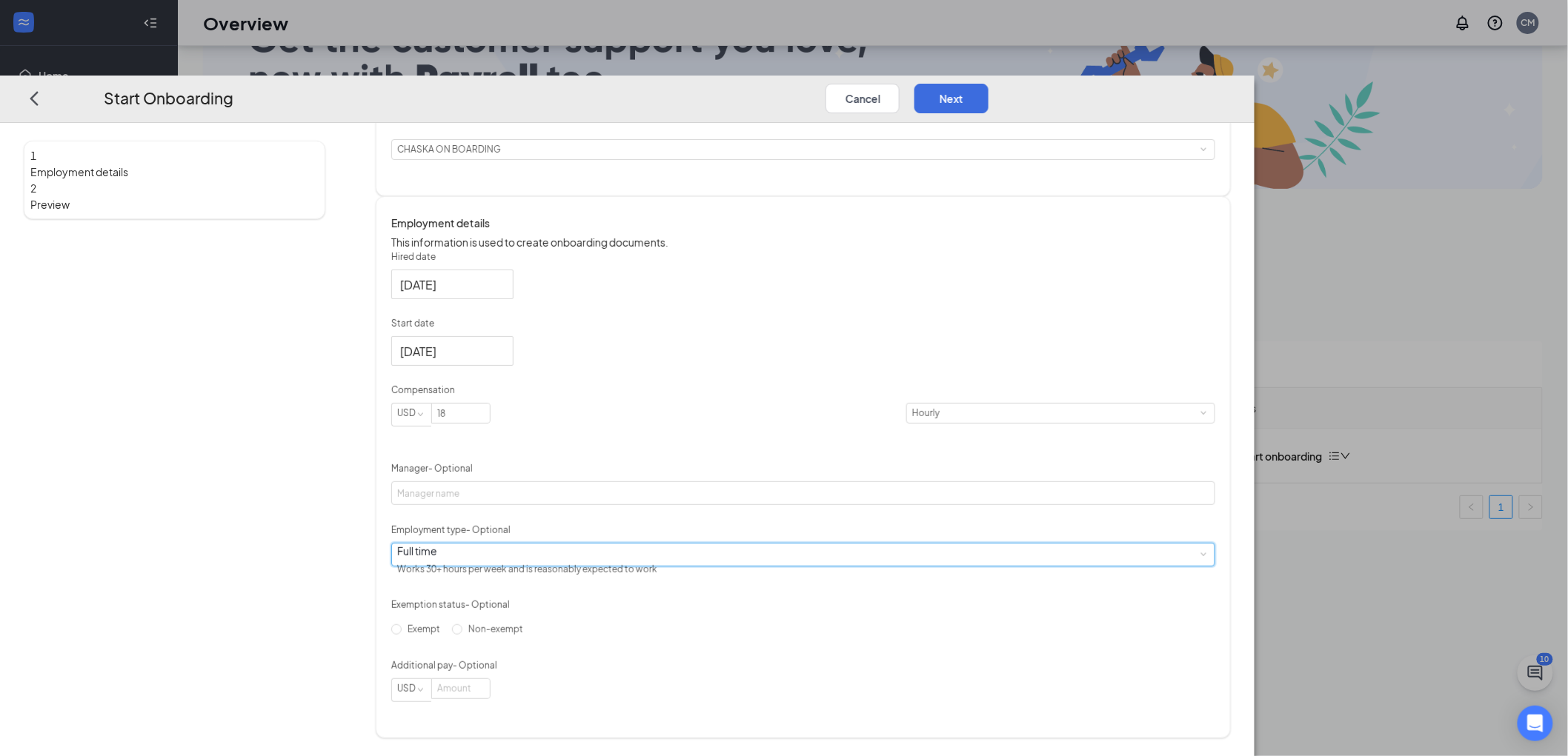
scroll to position [66, 0]
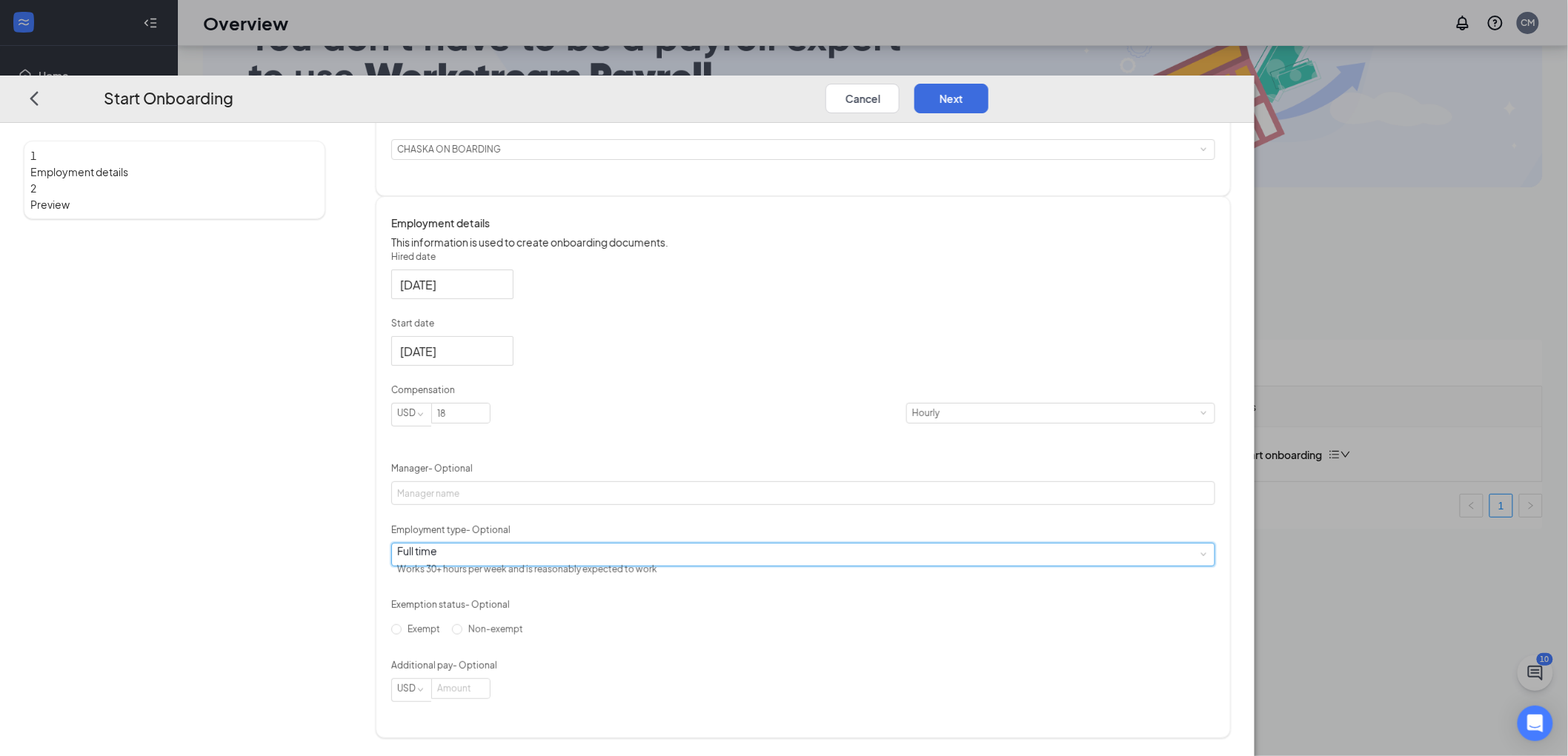
click at [1201, 551] on span at bounding box center [1204, 554] width 7 height 7
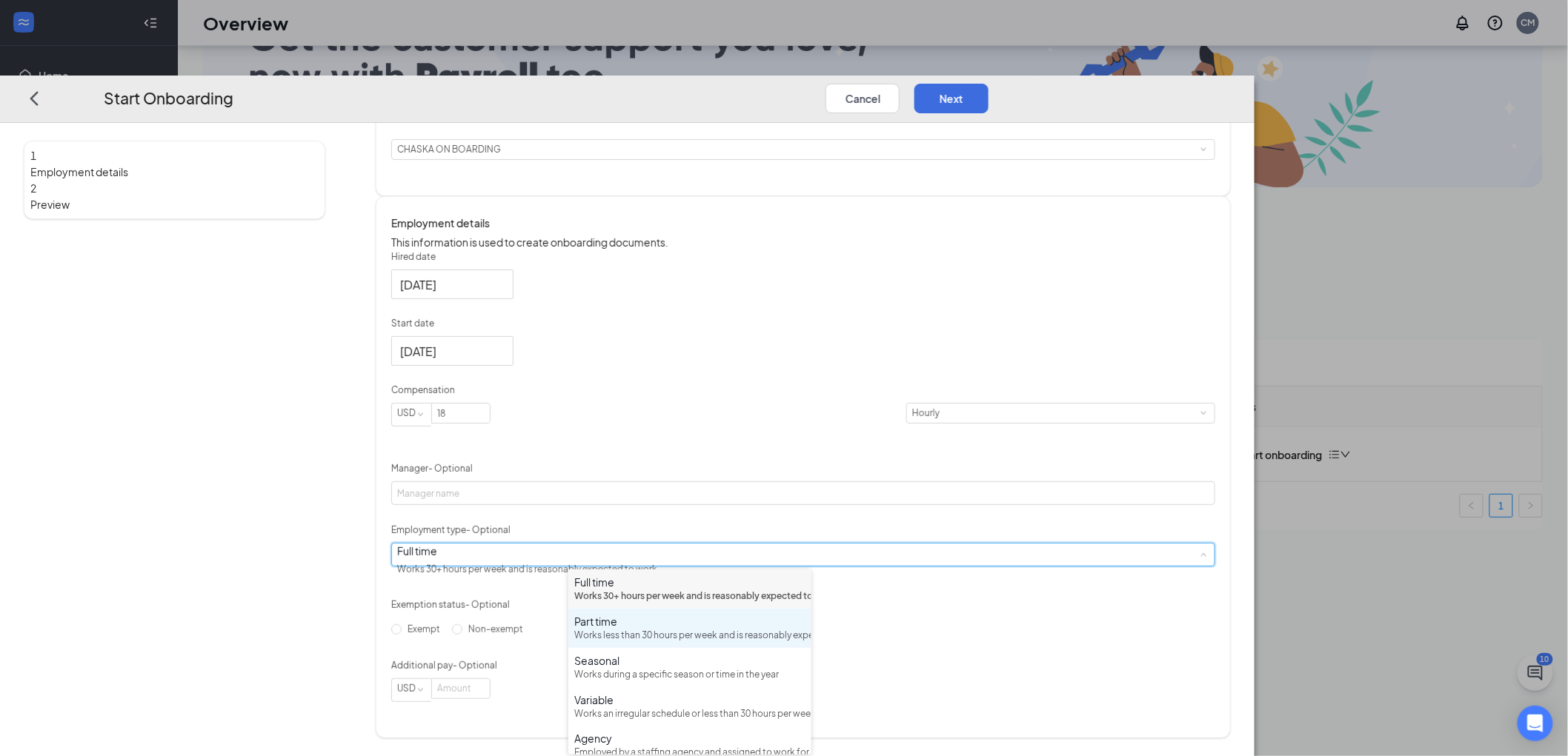
click at [661, 643] on div "Works less than 30 hours per week and is reasonably expected to work" at bounding box center [689, 636] width 231 height 14
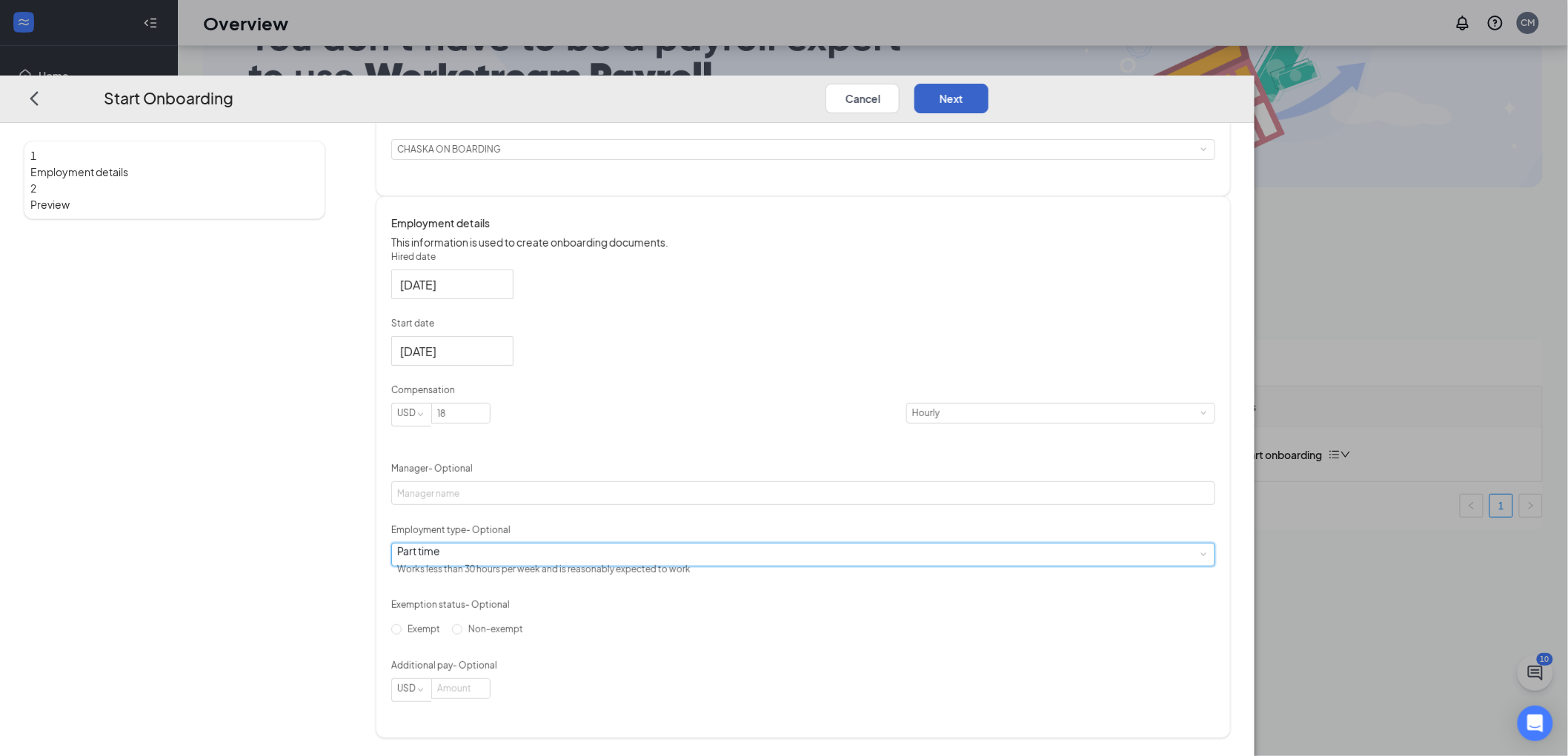
click at [988, 84] on button "Next" at bounding box center [951, 98] width 74 height 29
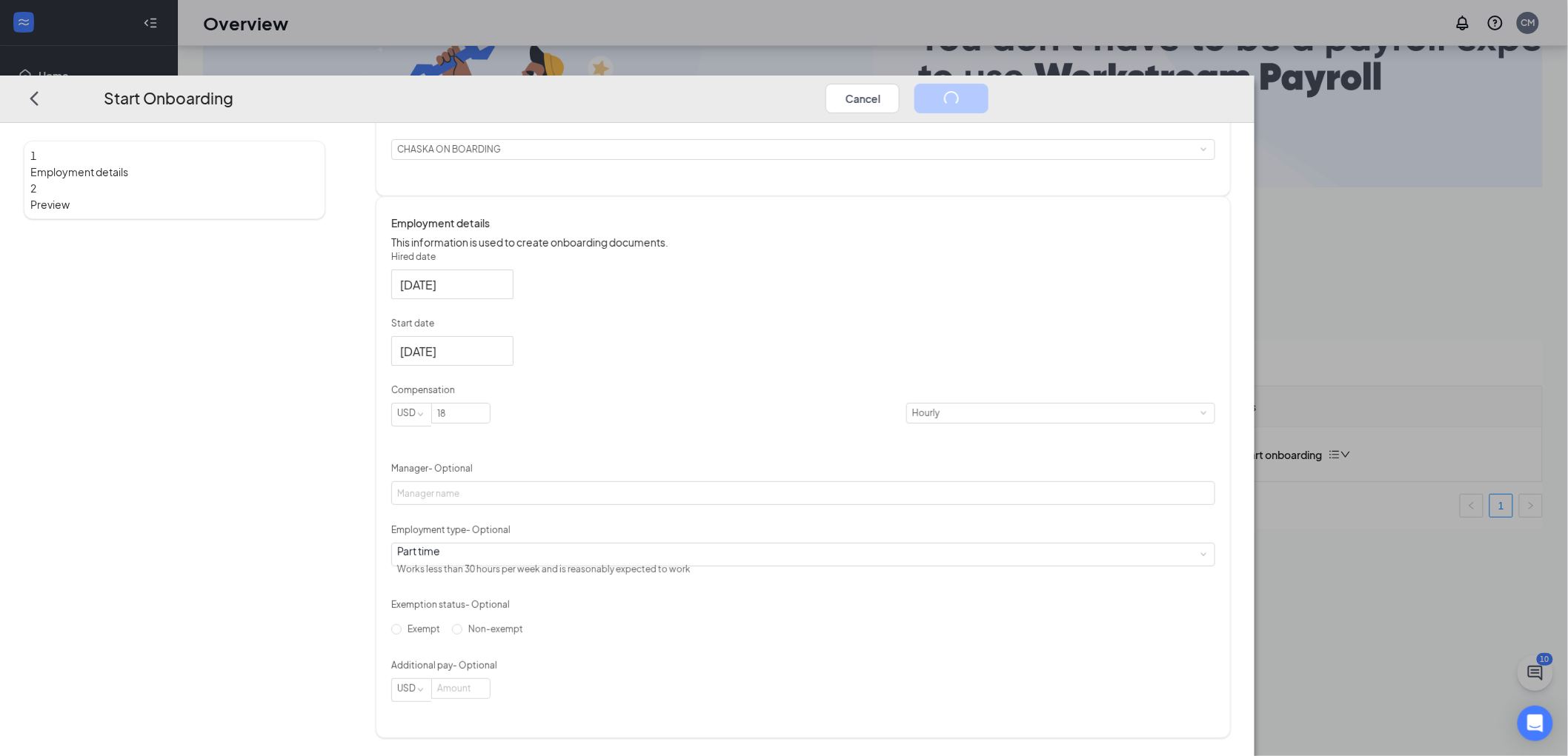
scroll to position [0, 0]
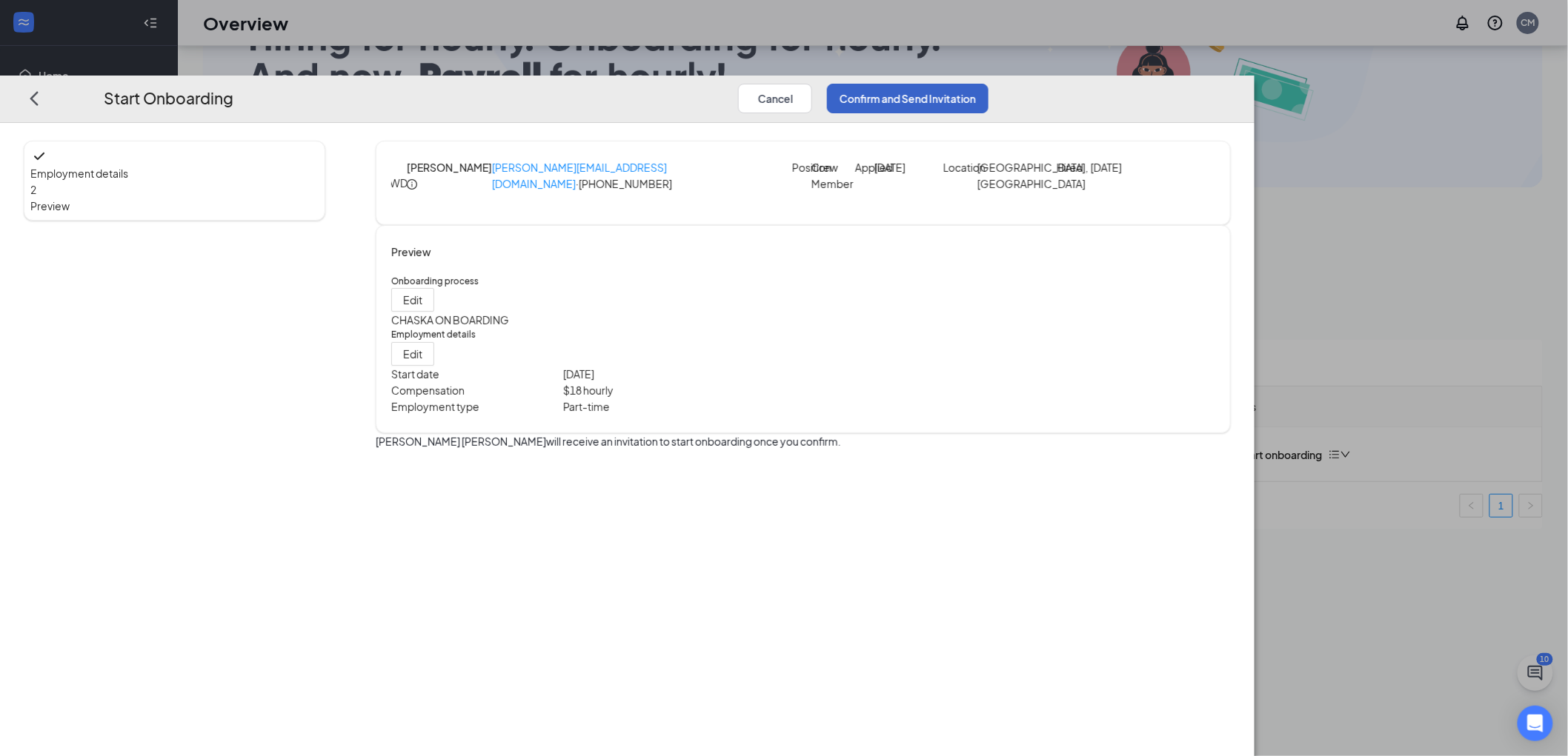
click at [988, 84] on button "Confirm and Send Invitation" at bounding box center [908, 98] width 162 height 29
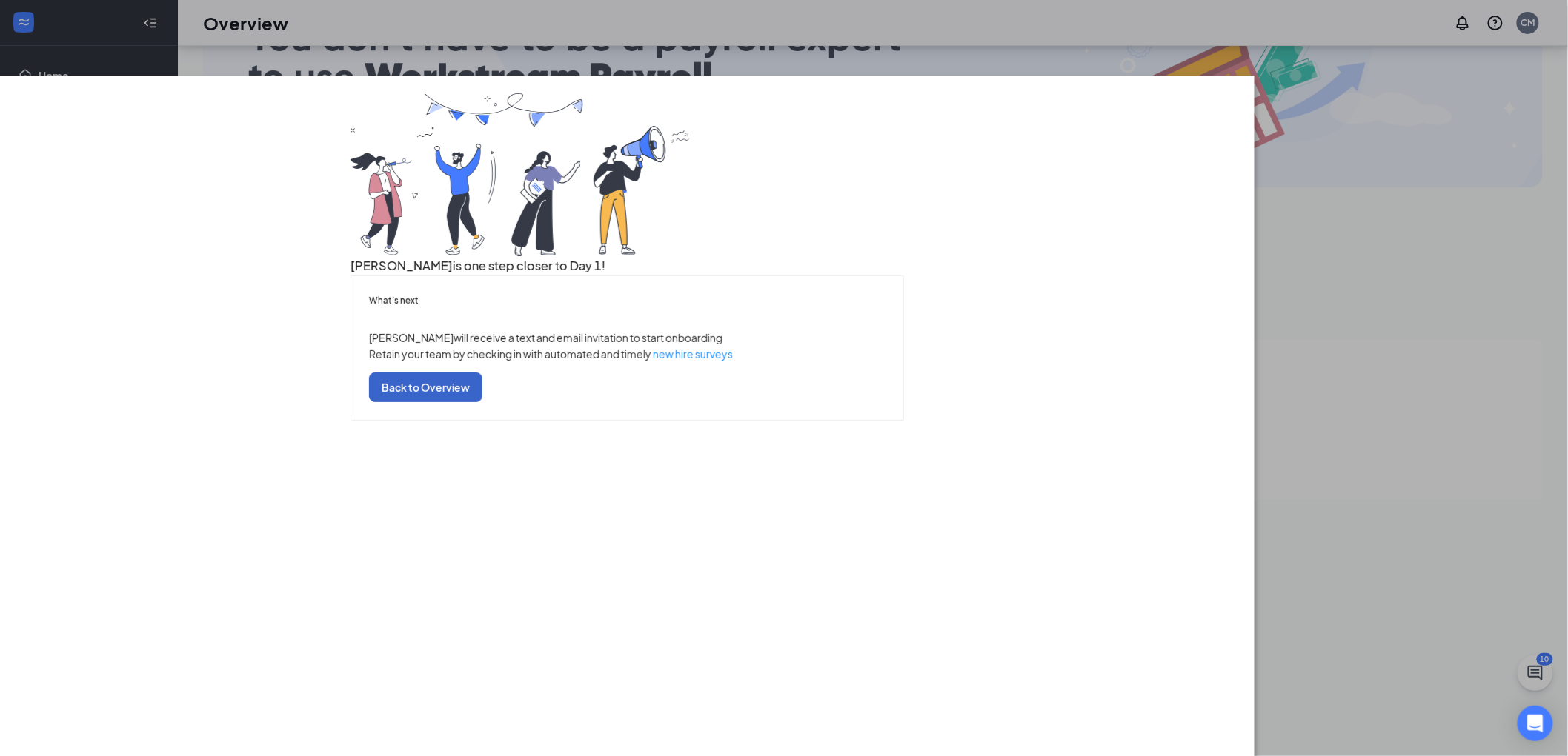
click at [482, 402] on button "Back to Overview" at bounding box center [426, 387] width 113 height 29
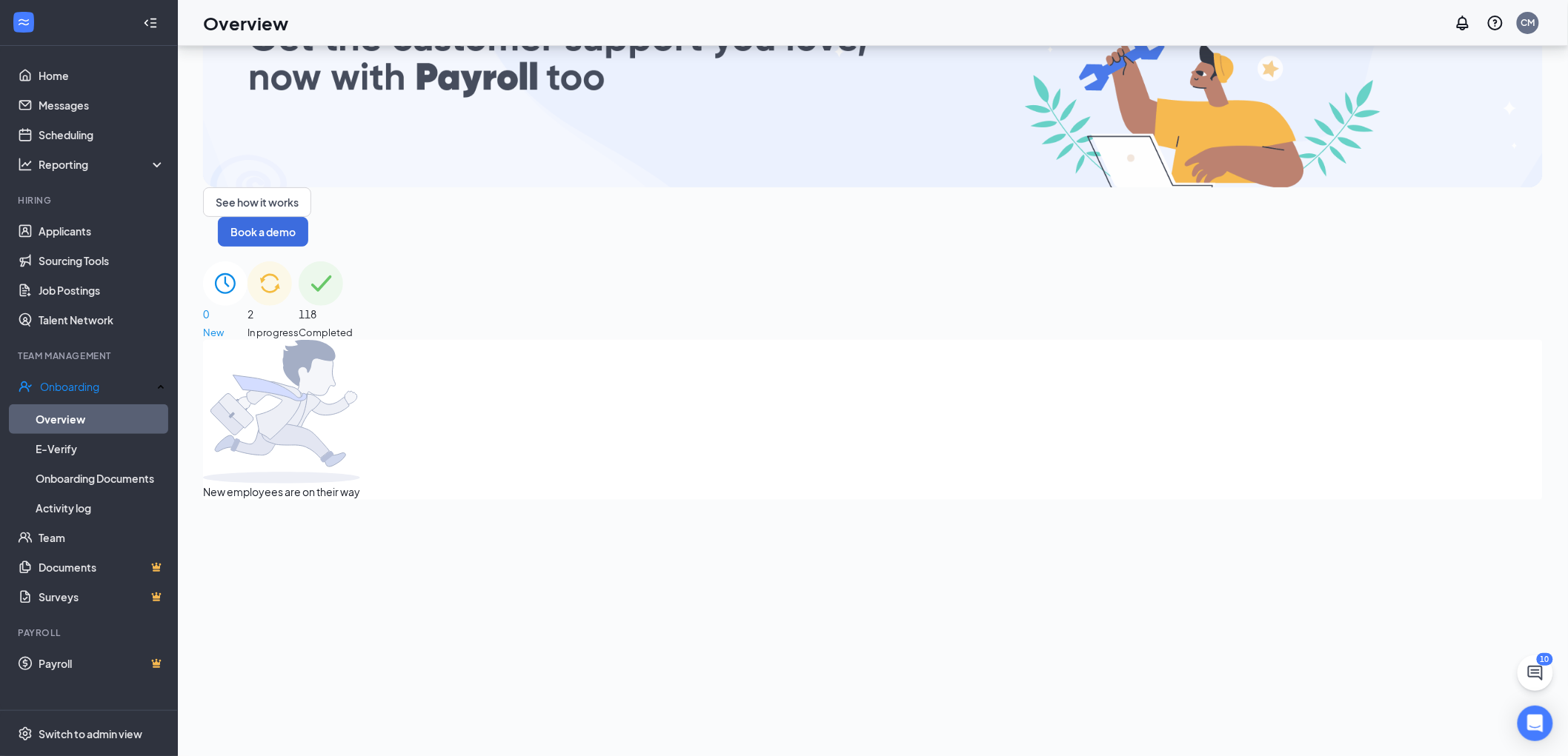
click at [298, 261] on div "2 In progress" at bounding box center [273, 300] width 51 height 79
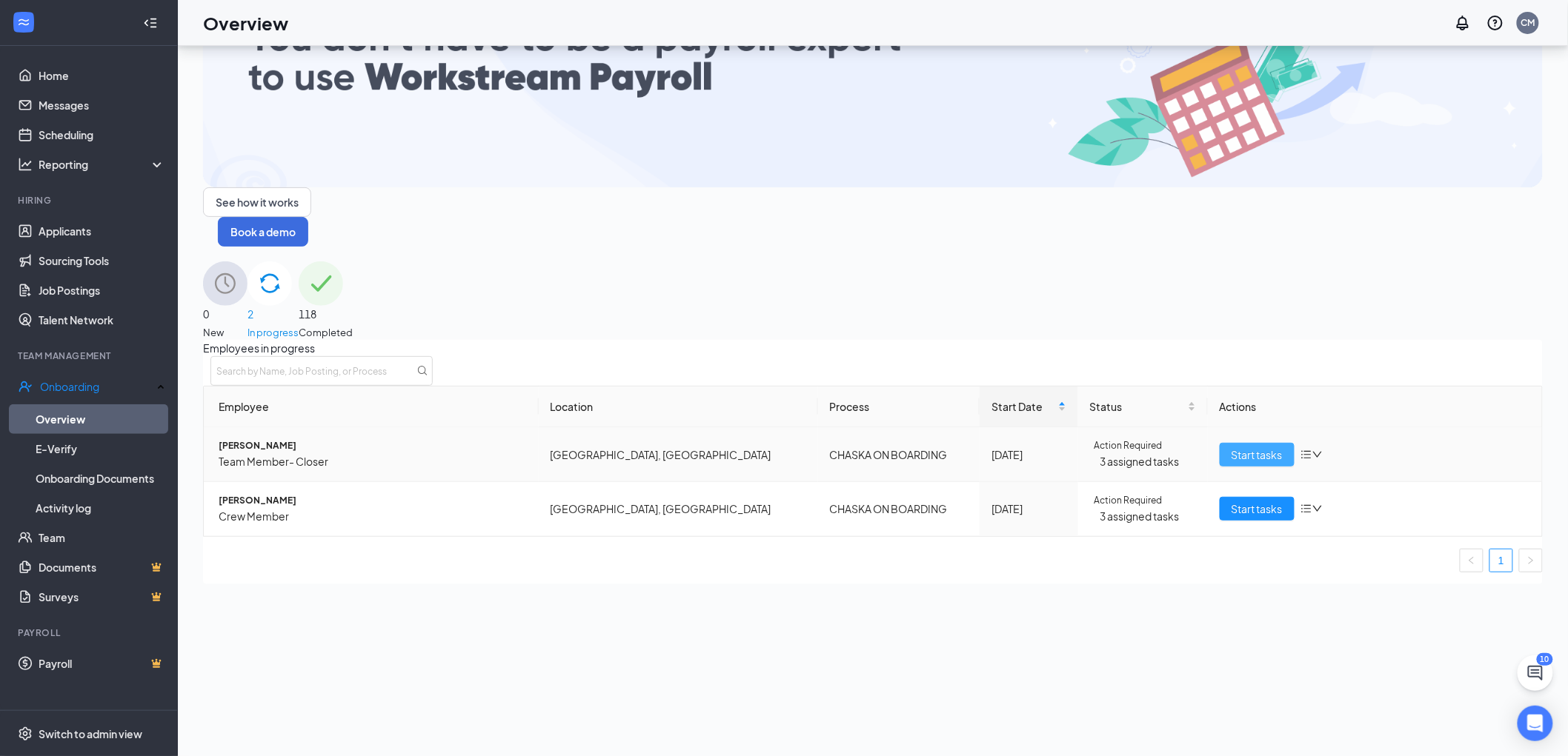
click at [1232, 447] on span "Start tasks" at bounding box center [1257, 455] width 51 height 17
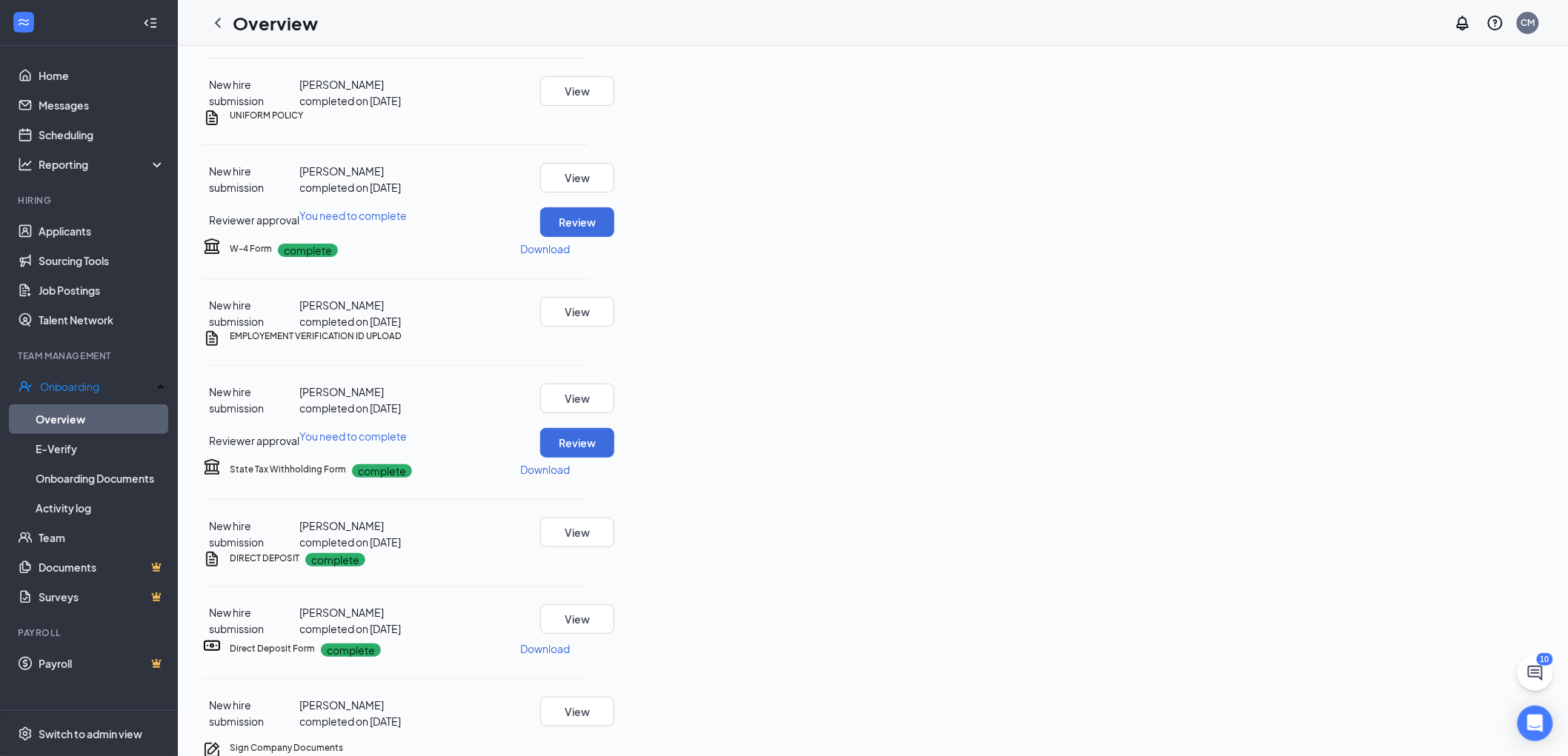
scroll to position [165, 0]
click at [614, 237] on button "Review" at bounding box center [577, 222] width 74 height 29
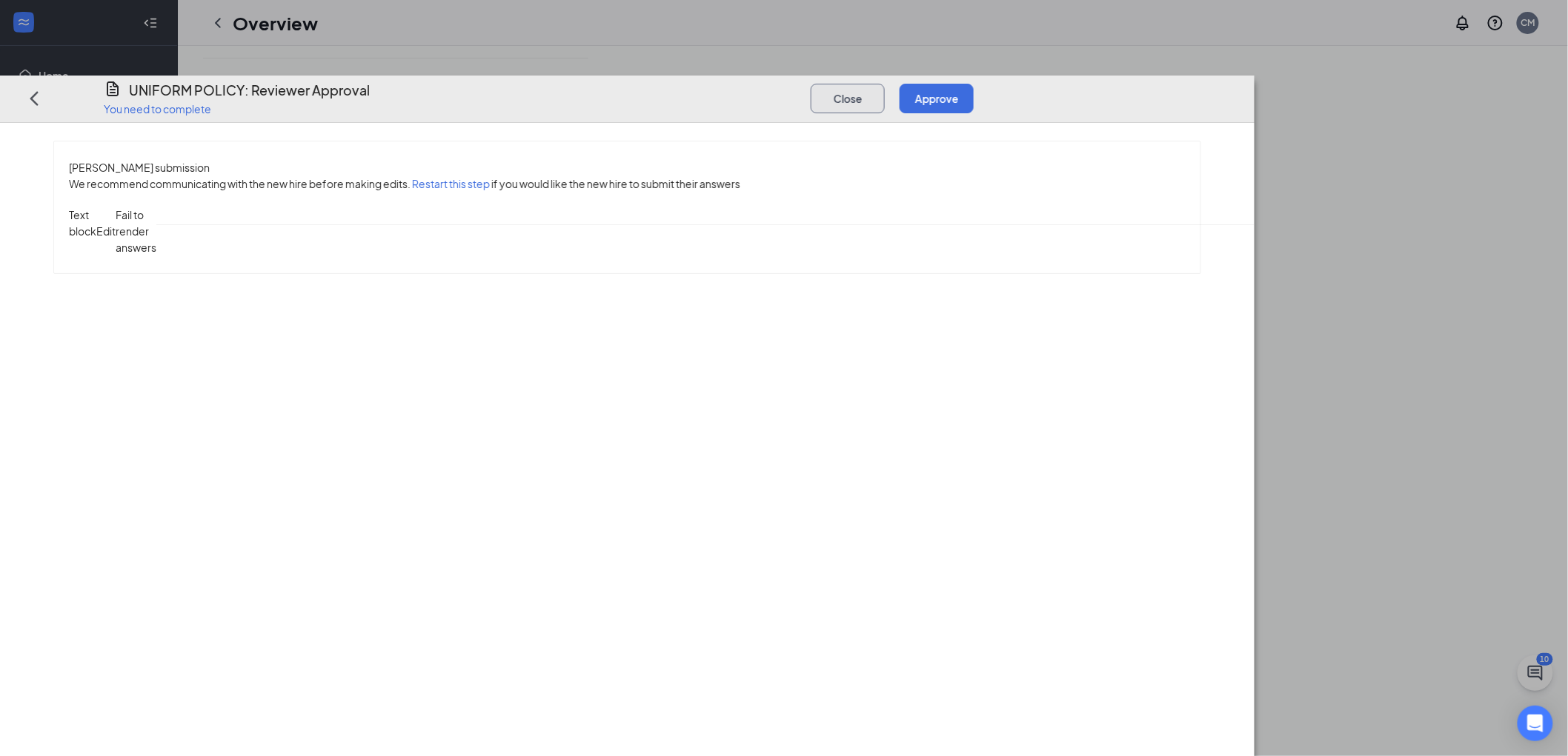
click at [885, 84] on button "Close" at bounding box center [848, 98] width 74 height 29
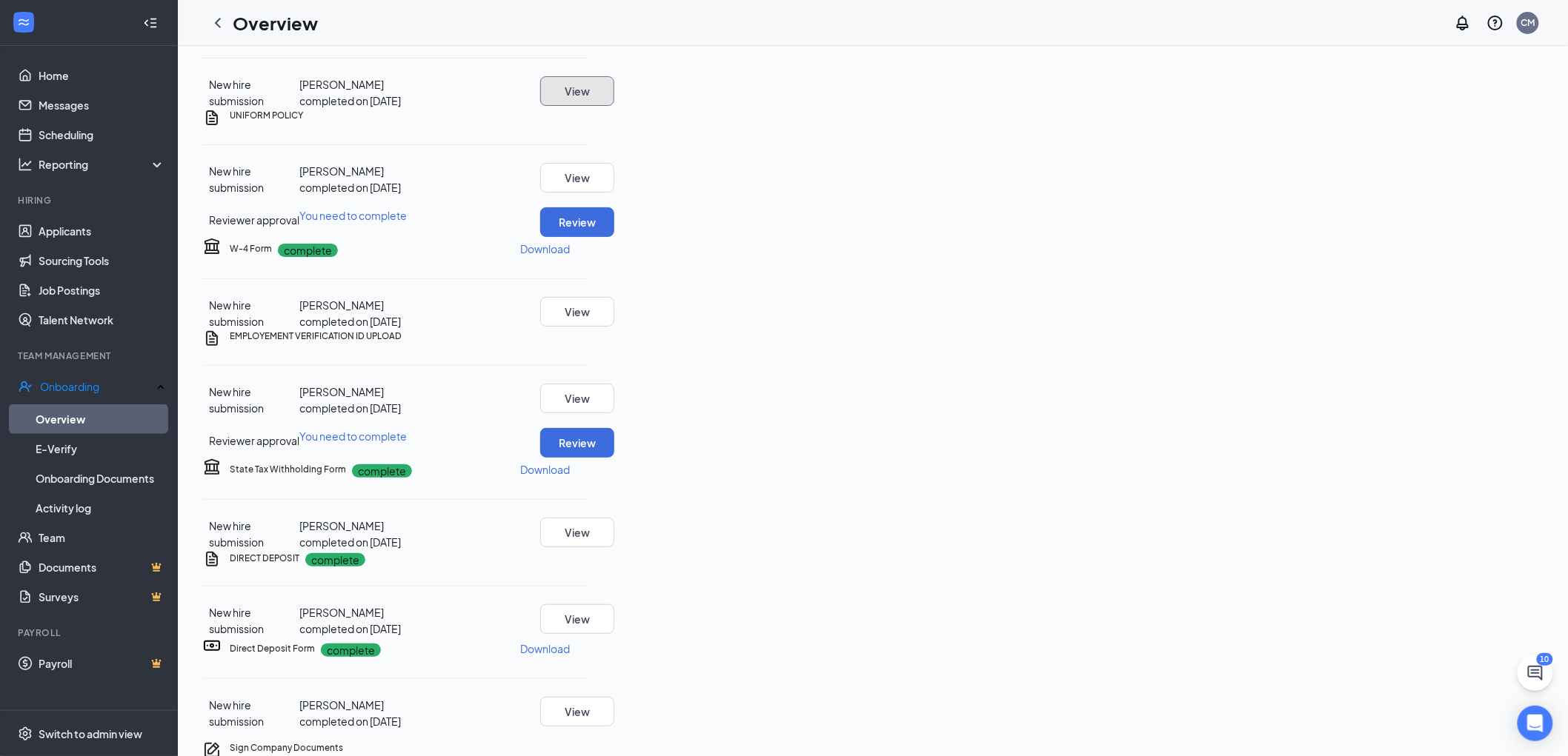
click at [614, 106] on button "View" at bounding box center [577, 91] width 74 height 29
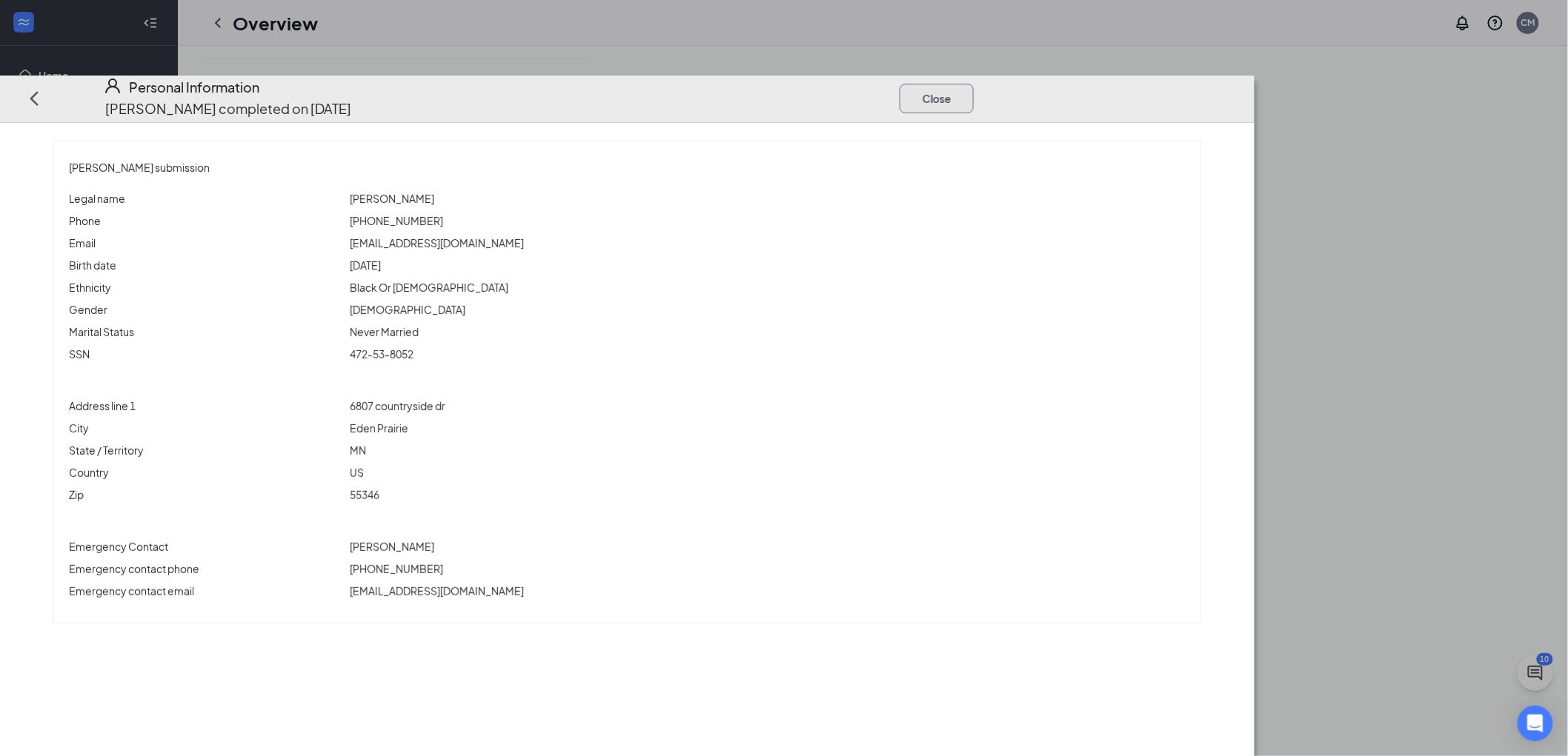
click at [974, 84] on button "Close" at bounding box center [937, 98] width 74 height 29
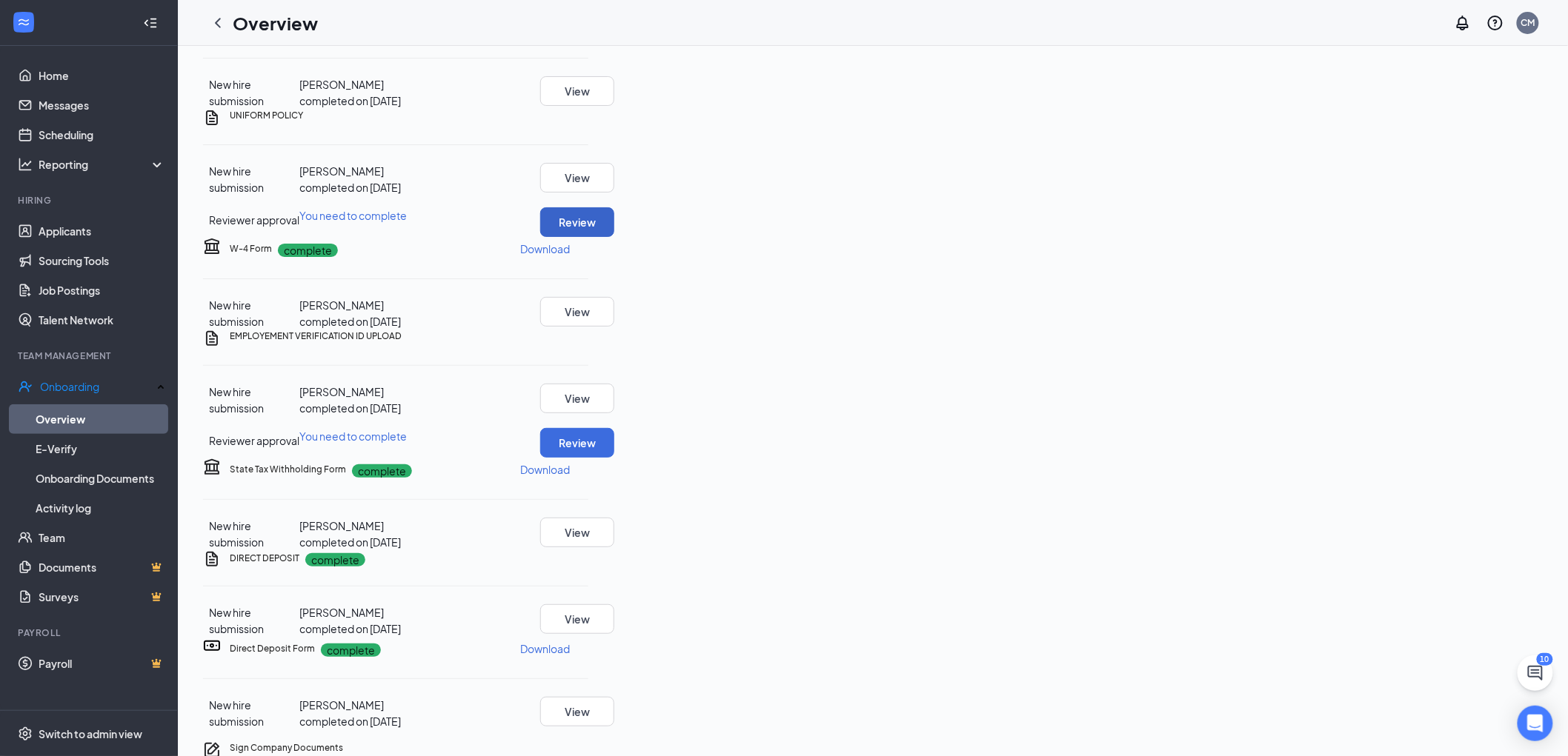
click at [614, 237] on button "Review" at bounding box center [577, 222] width 74 height 29
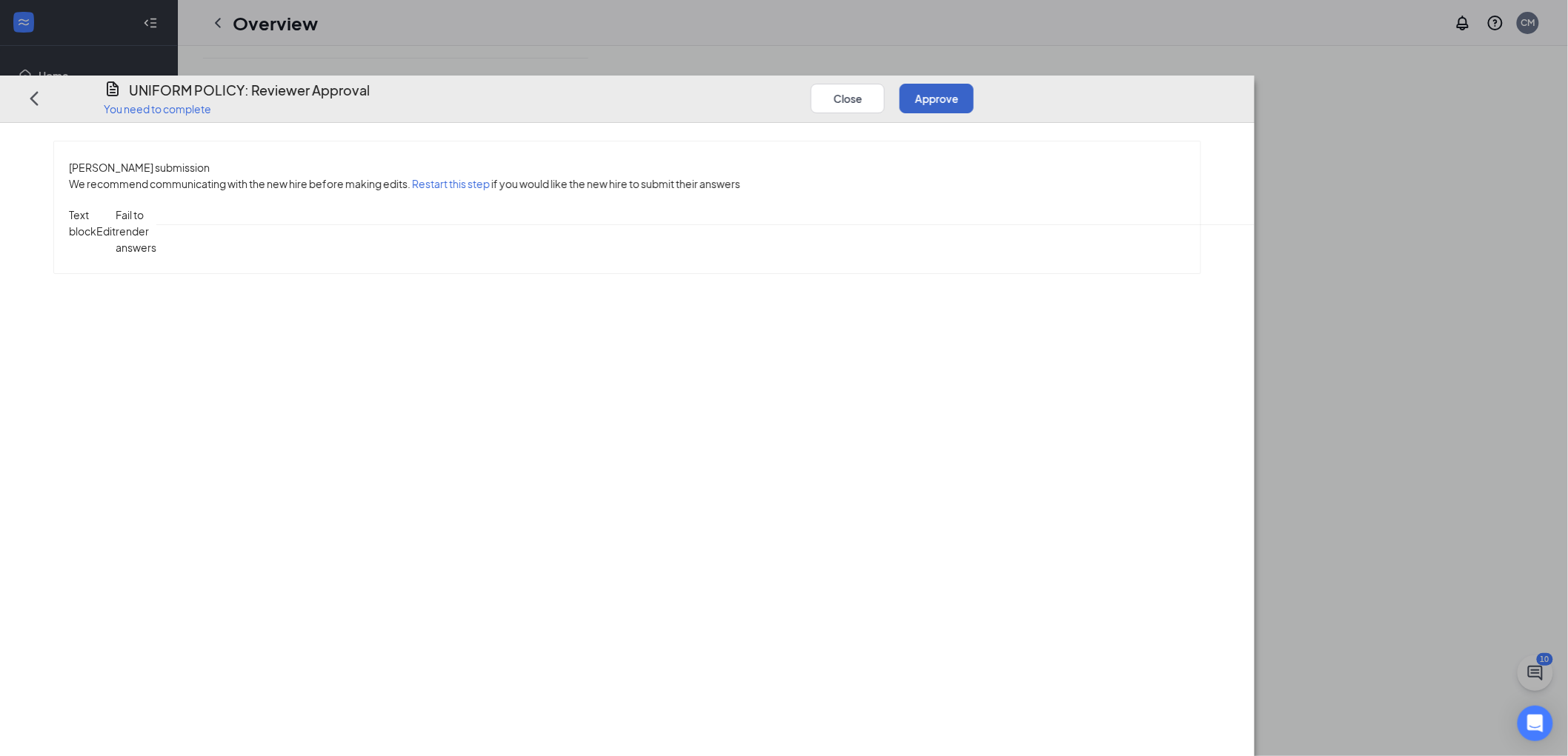
click at [974, 84] on button "Approve" at bounding box center [937, 98] width 74 height 29
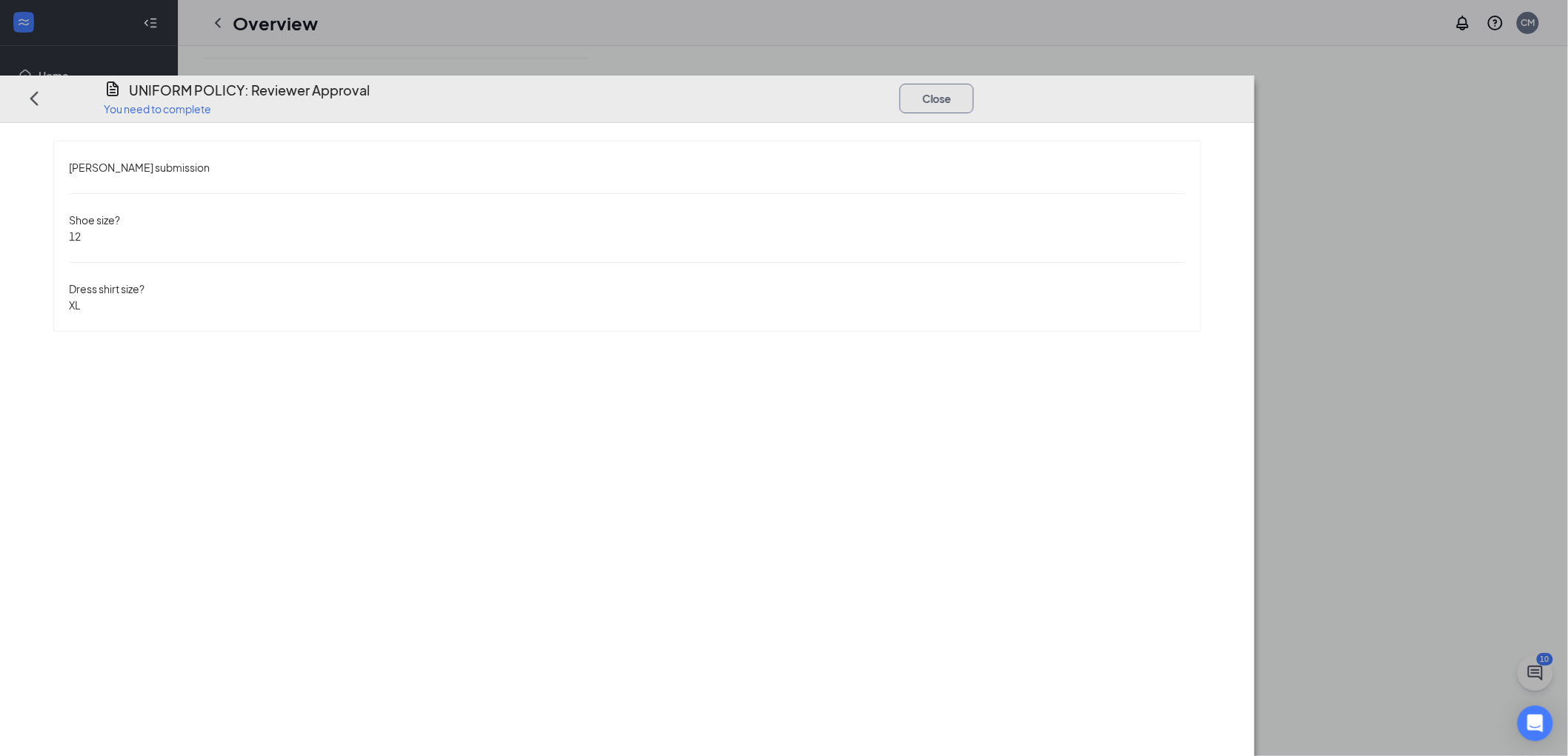
click at [974, 84] on button "Close" at bounding box center [937, 98] width 74 height 29
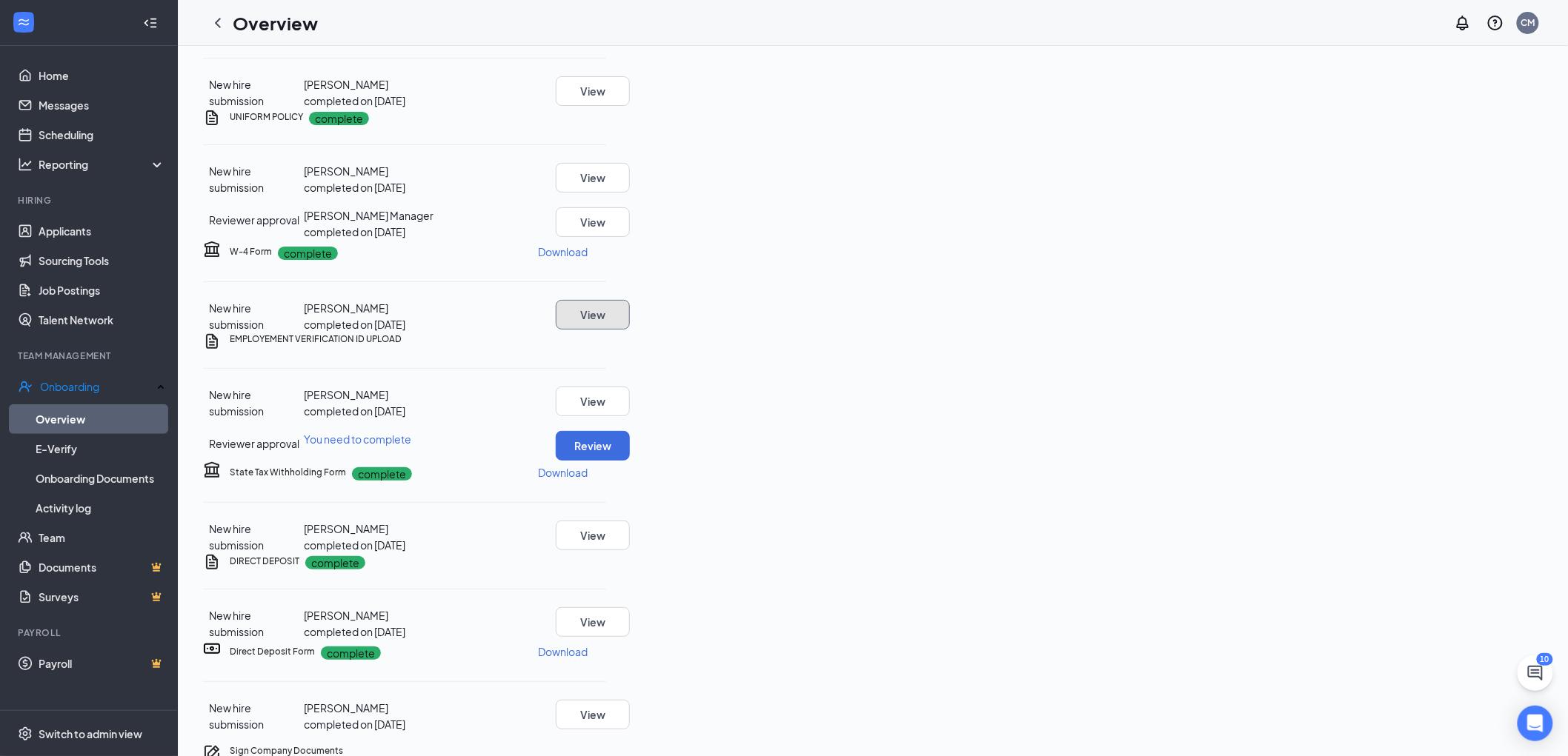
click at [630, 329] on button "View" at bounding box center [593, 315] width 74 height 29
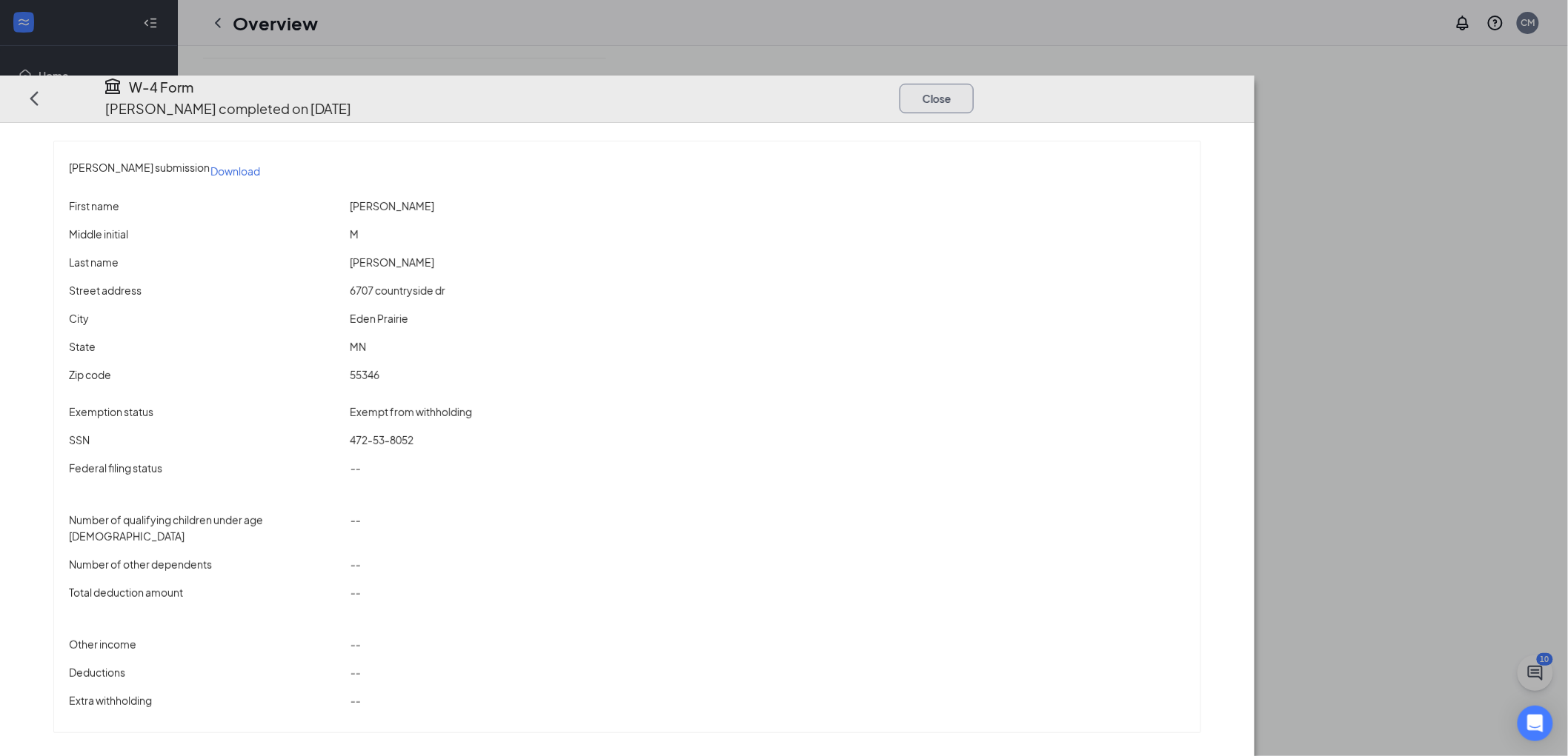
drag, startPoint x: 1242, startPoint y: 55, endPoint x: 1250, endPoint y: 79, distance: 25.3
click at [974, 84] on button "Close" at bounding box center [937, 98] width 74 height 29
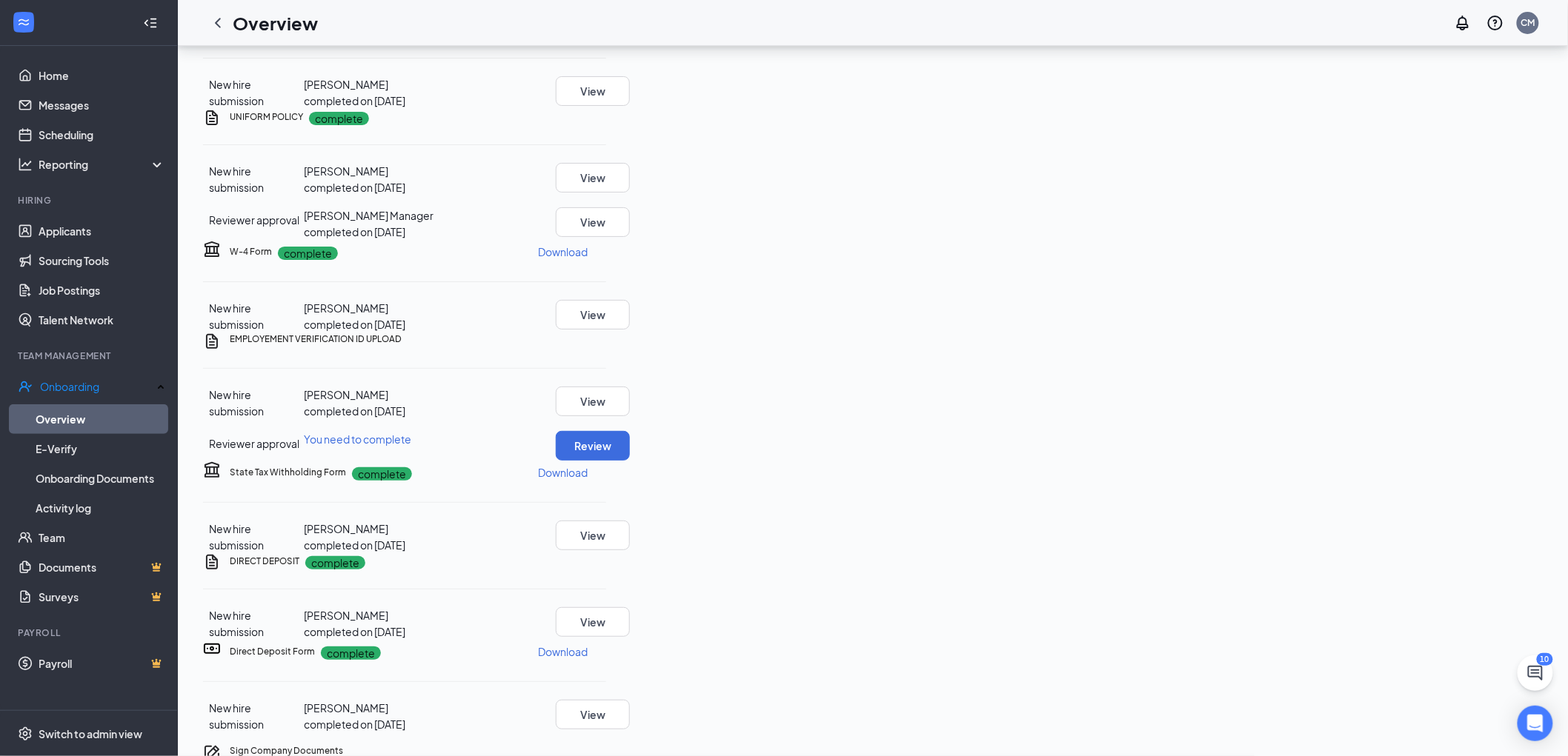
scroll to position [329, 0]
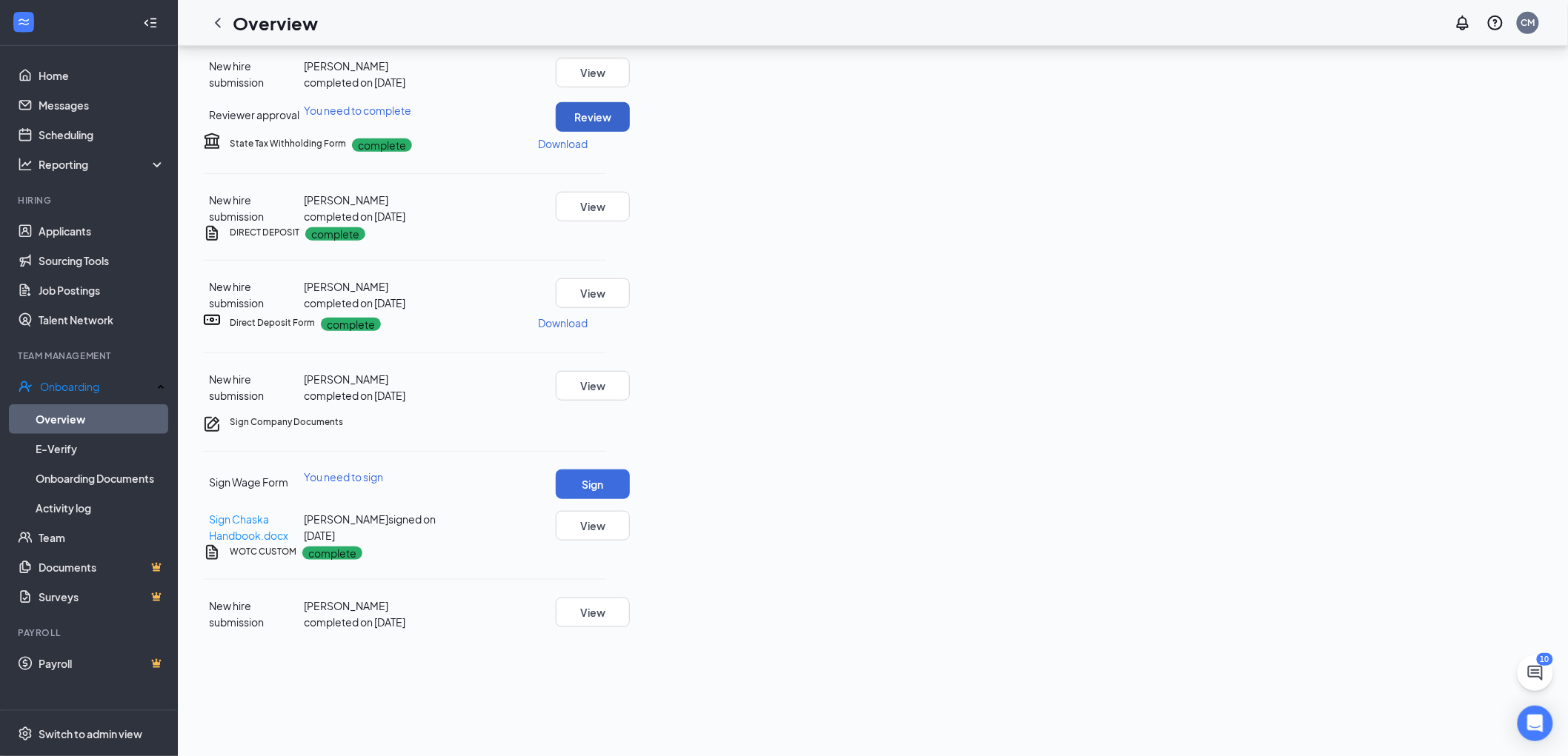
click at [630, 132] on button "Review" at bounding box center [593, 117] width 74 height 29
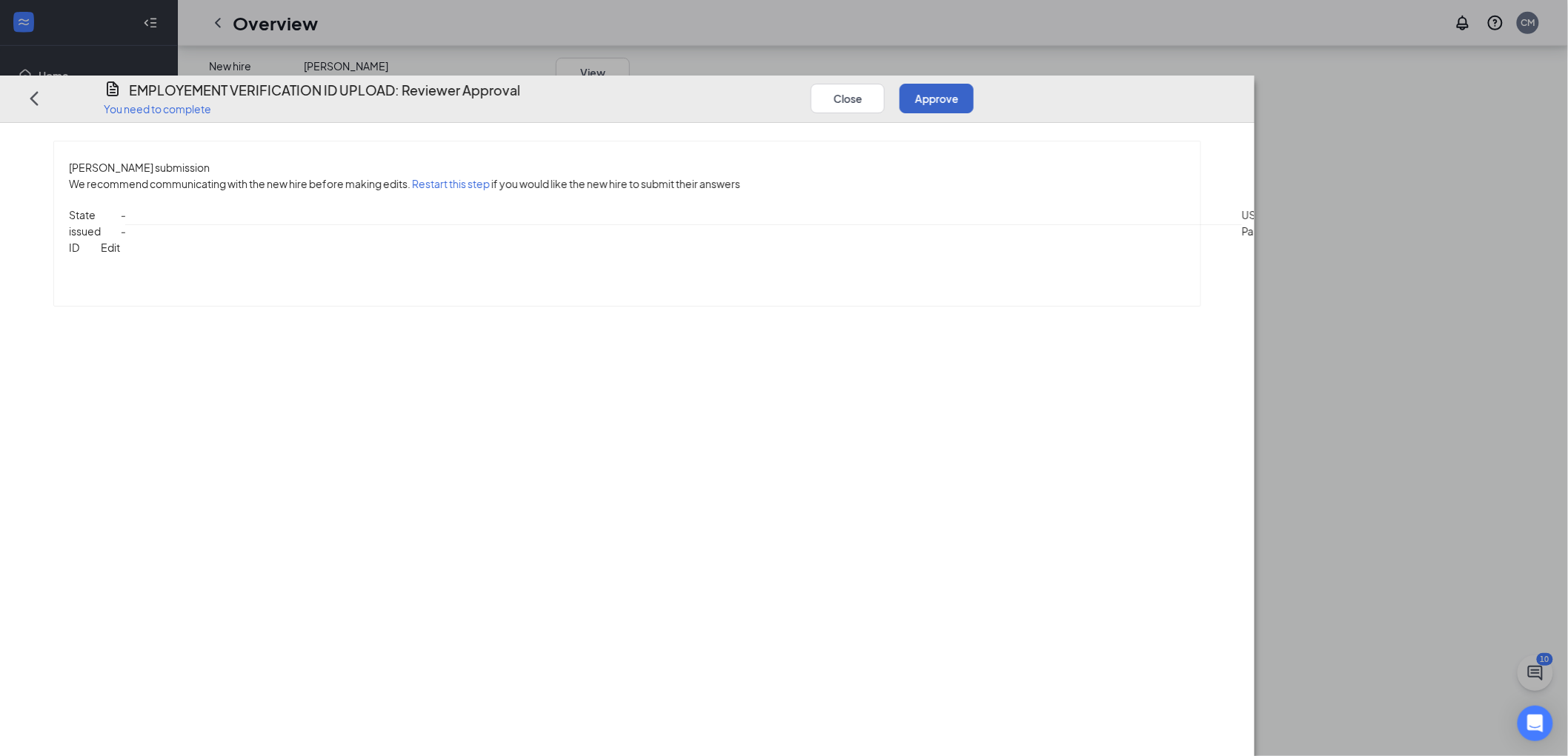
click at [974, 84] on button "Approve" at bounding box center [937, 98] width 74 height 29
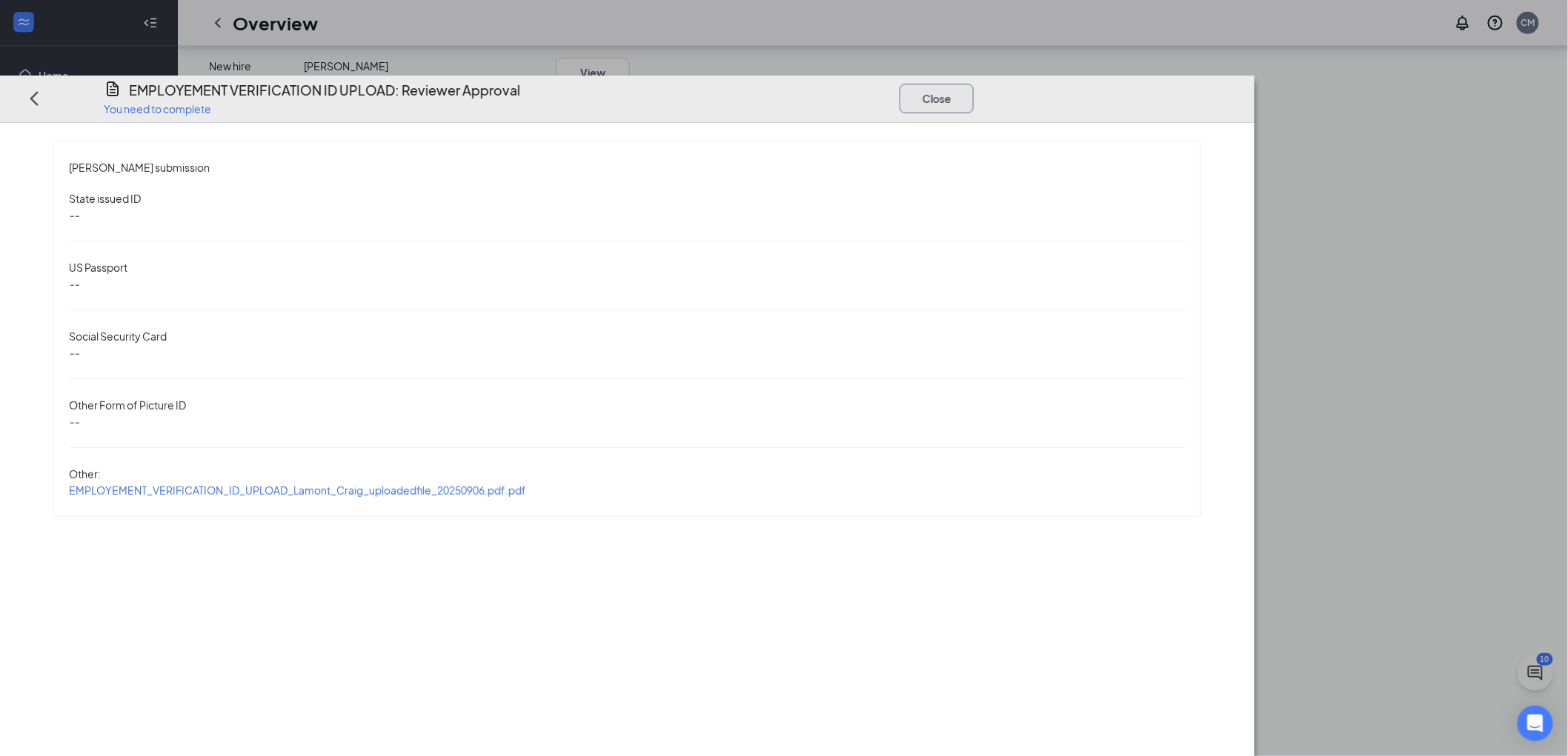
click at [974, 84] on button "Close" at bounding box center [937, 98] width 74 height 29
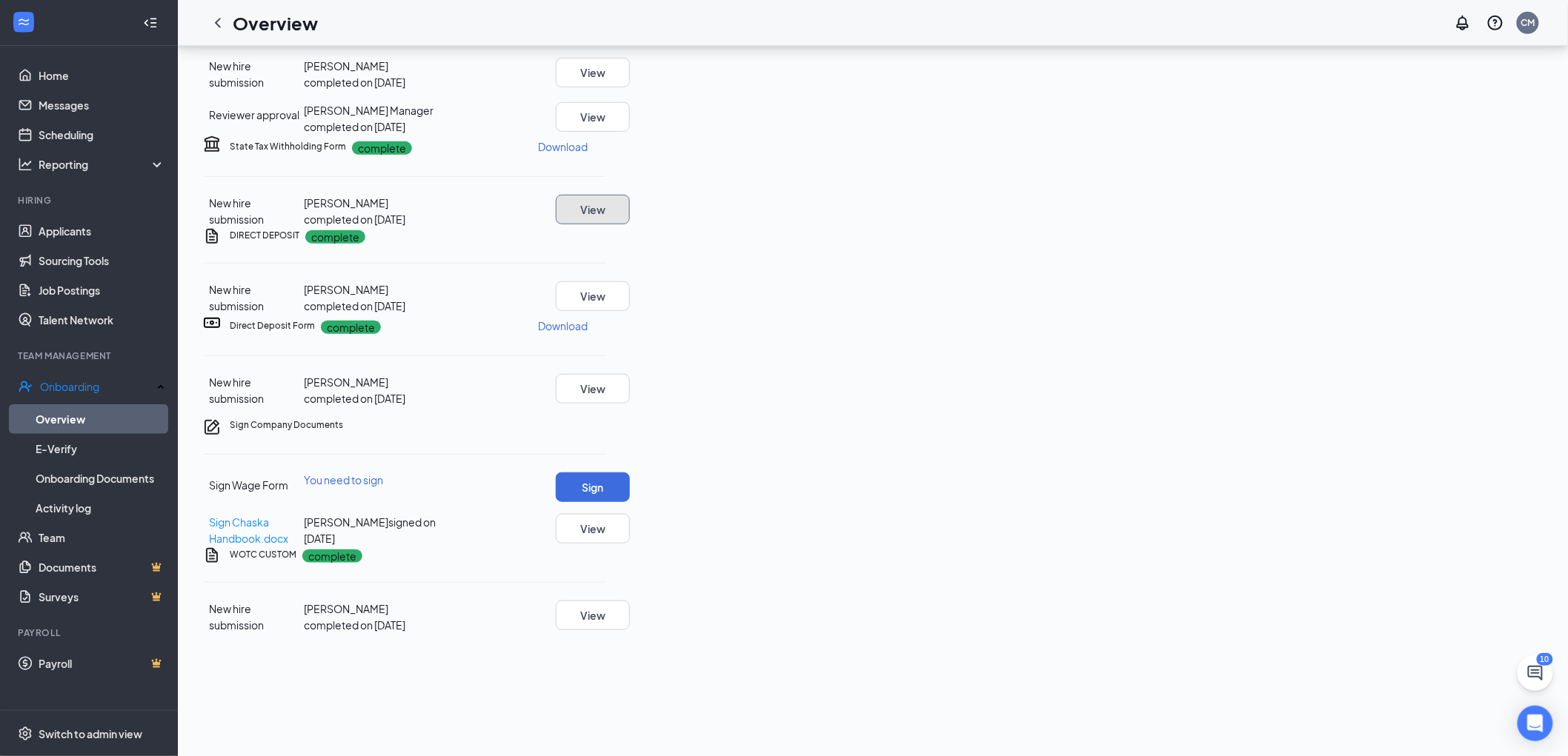
click at [630, 224] on button "View" at bounding box center [593, 209] width 74 height 29
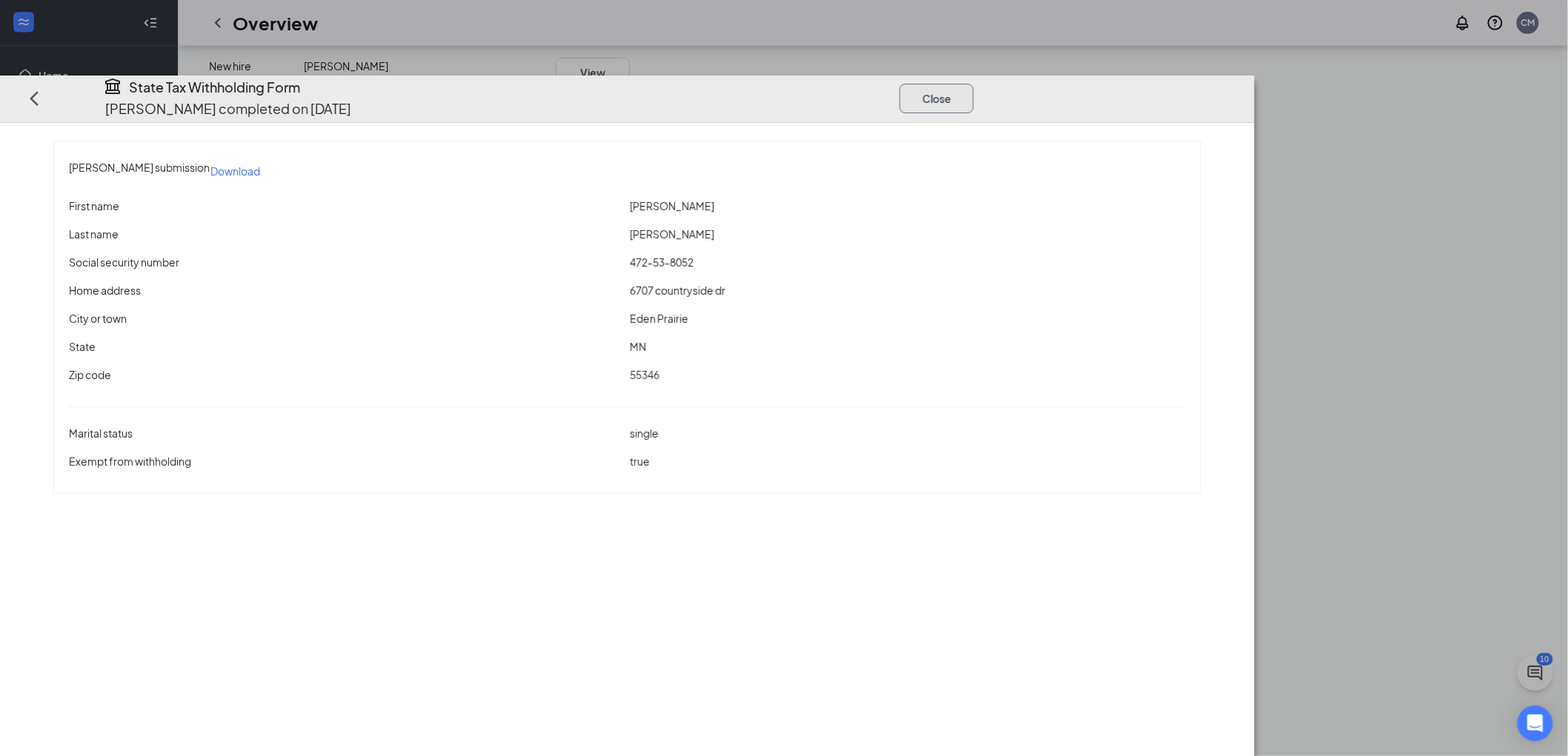
click at [974, 84] on button "Close" at bounding box center [937, 98] width 74 height 29
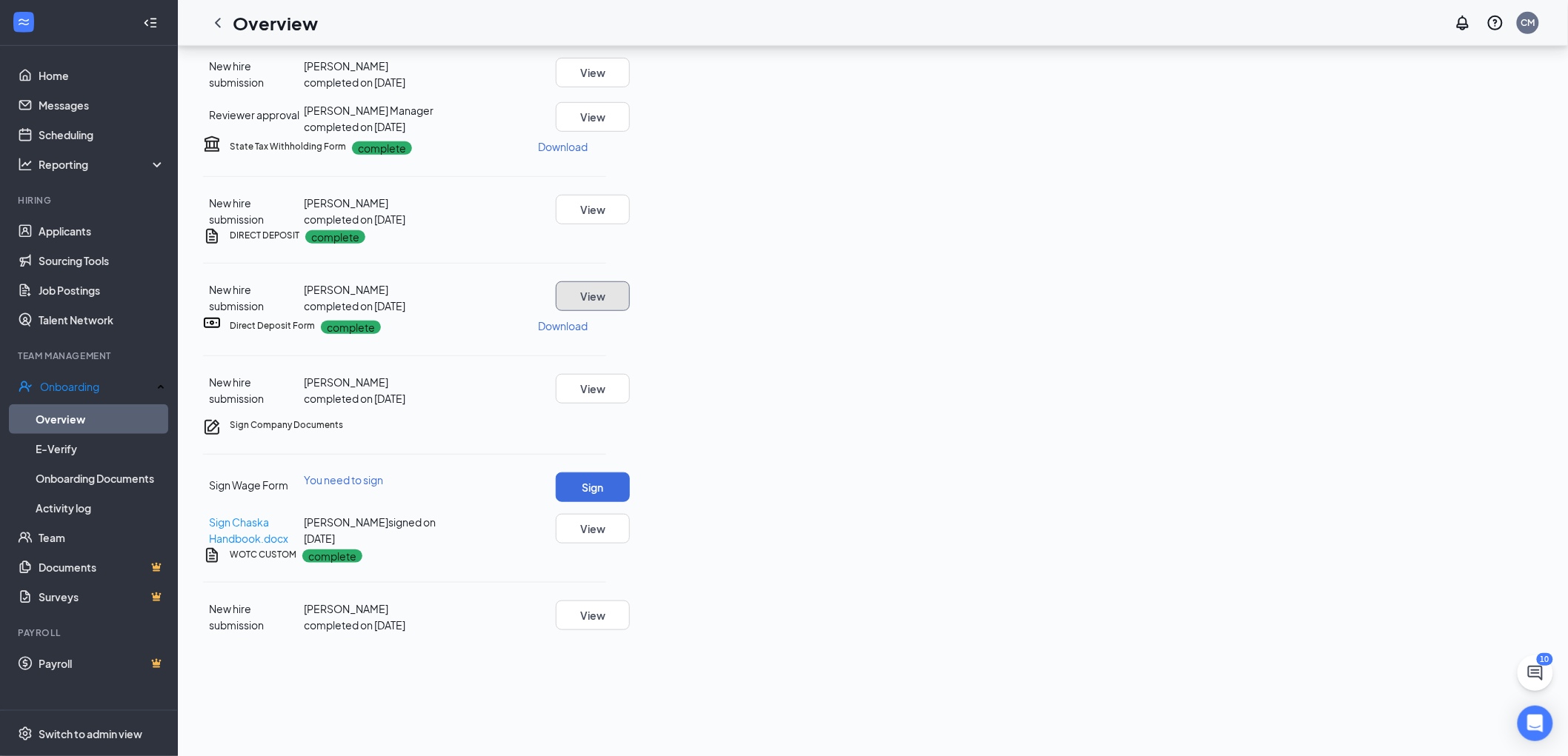
click at [630, 311] on button "View" at bounding box center [593, 296] width 74 height 29
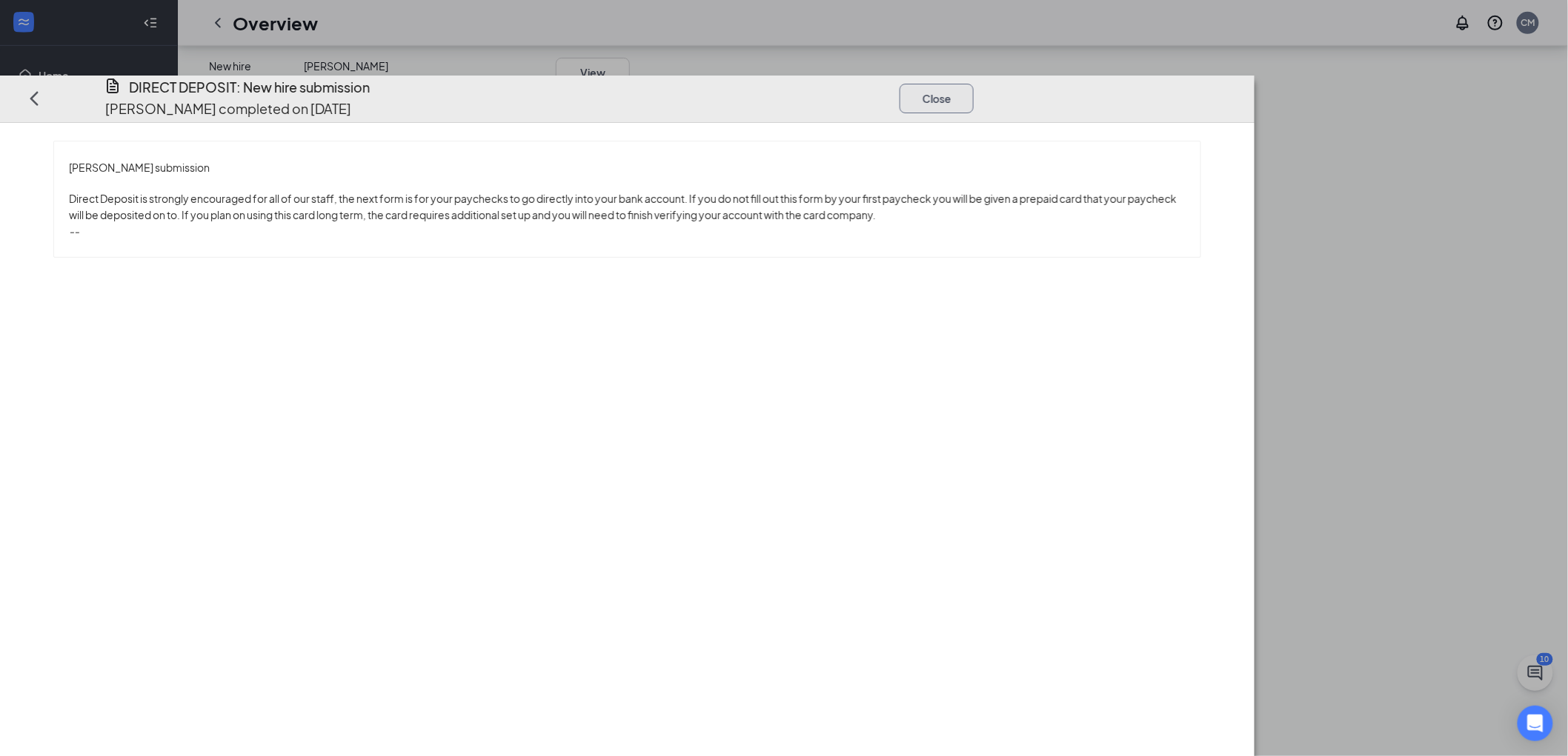
click at [974, 84] on button "Close" at bounding box center [937, 98] width 74 height 29
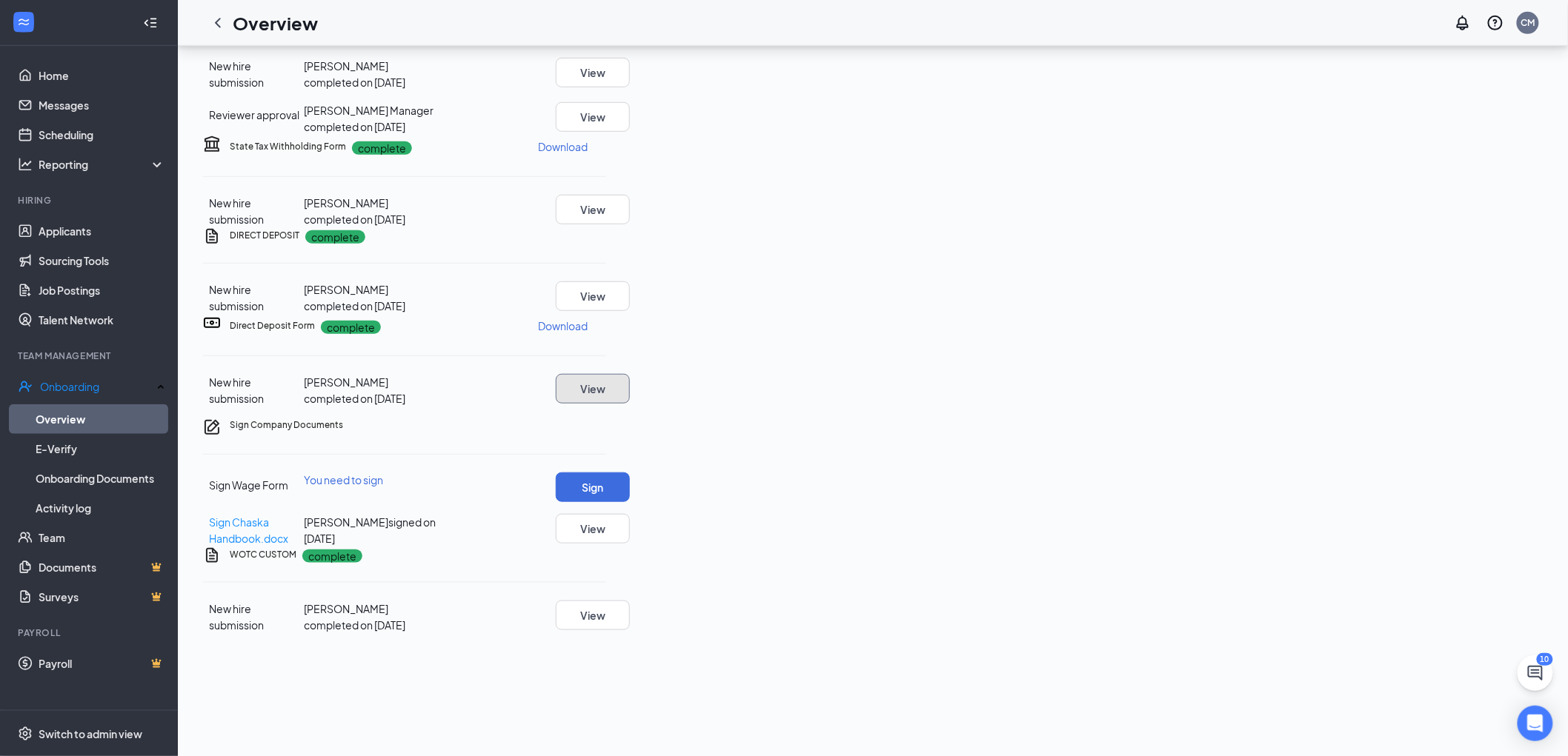
click at [630, 403] on button "View" at bounding box center [593, 389] width 74 height 29
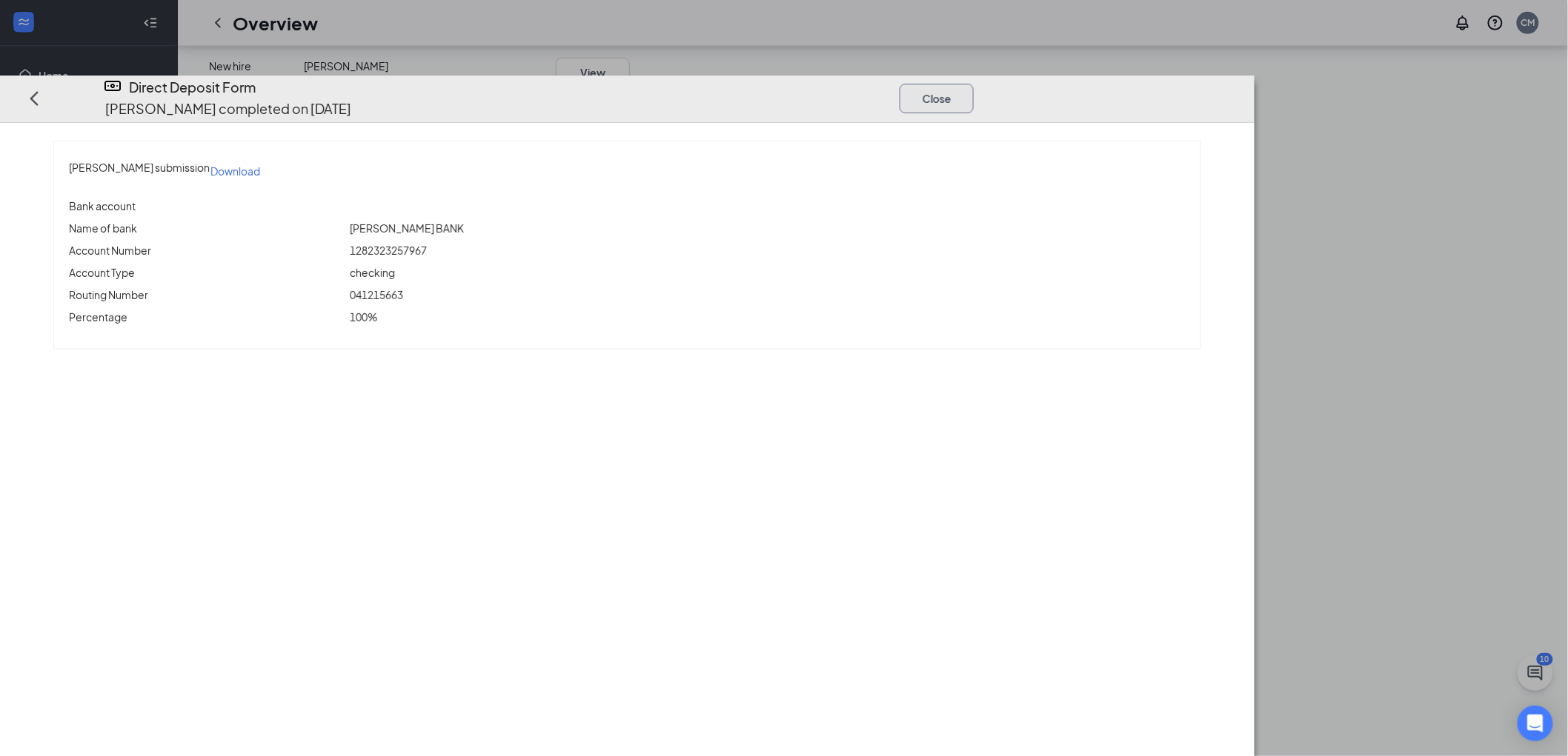
click at [974, 84] on button "Close" at bounding box center [937, 98] width 74 height 29
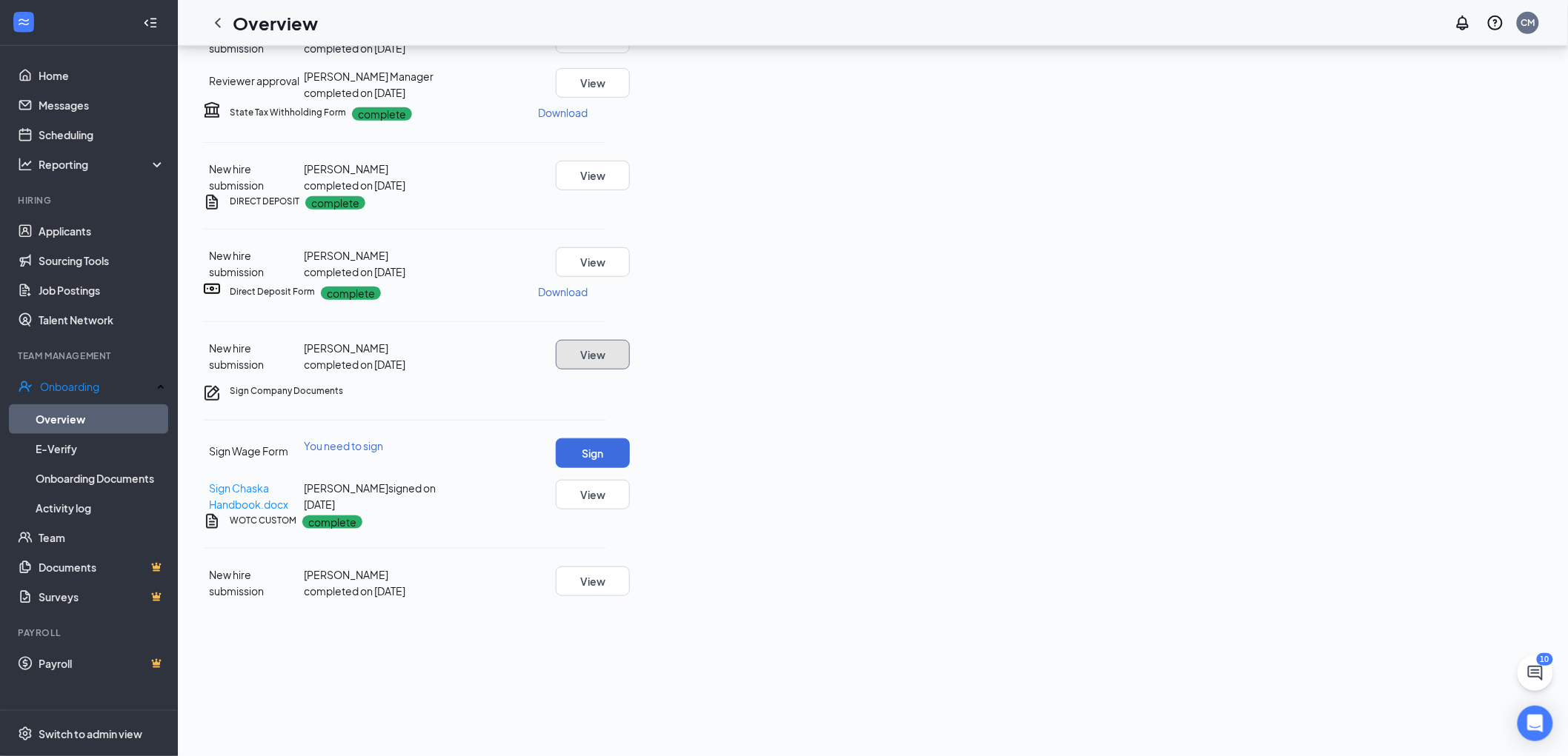
scroll to position [576, 0]
click at [630, 510] on button "View" at bounding box center [593, 495] width 74 height 29
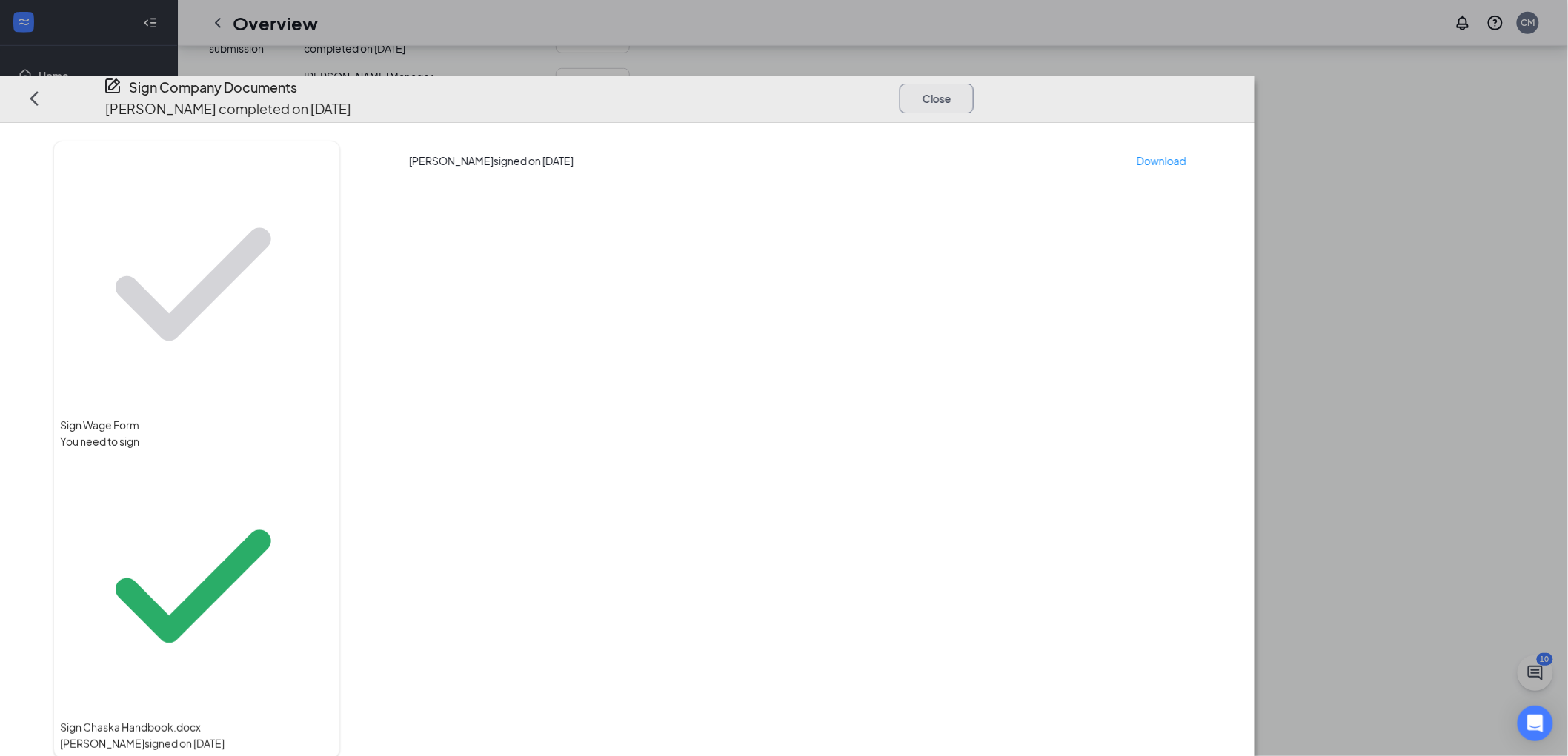
click at [974, 84] on button "Close" at bounding box center [937, 98] width 74 height 29
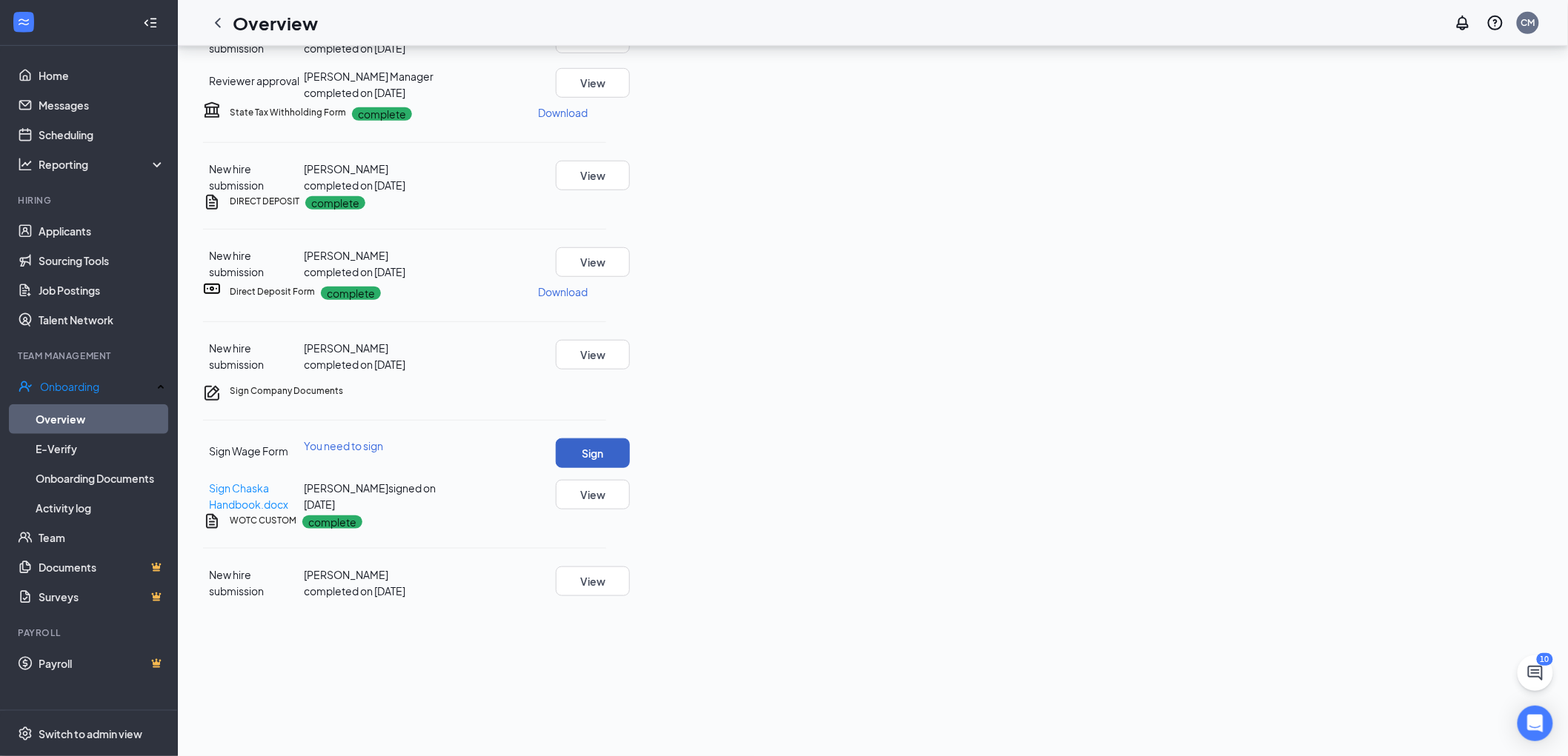
click at [630, 469] on button "Sign" at bounding box center [593, 453] width 74 height 29
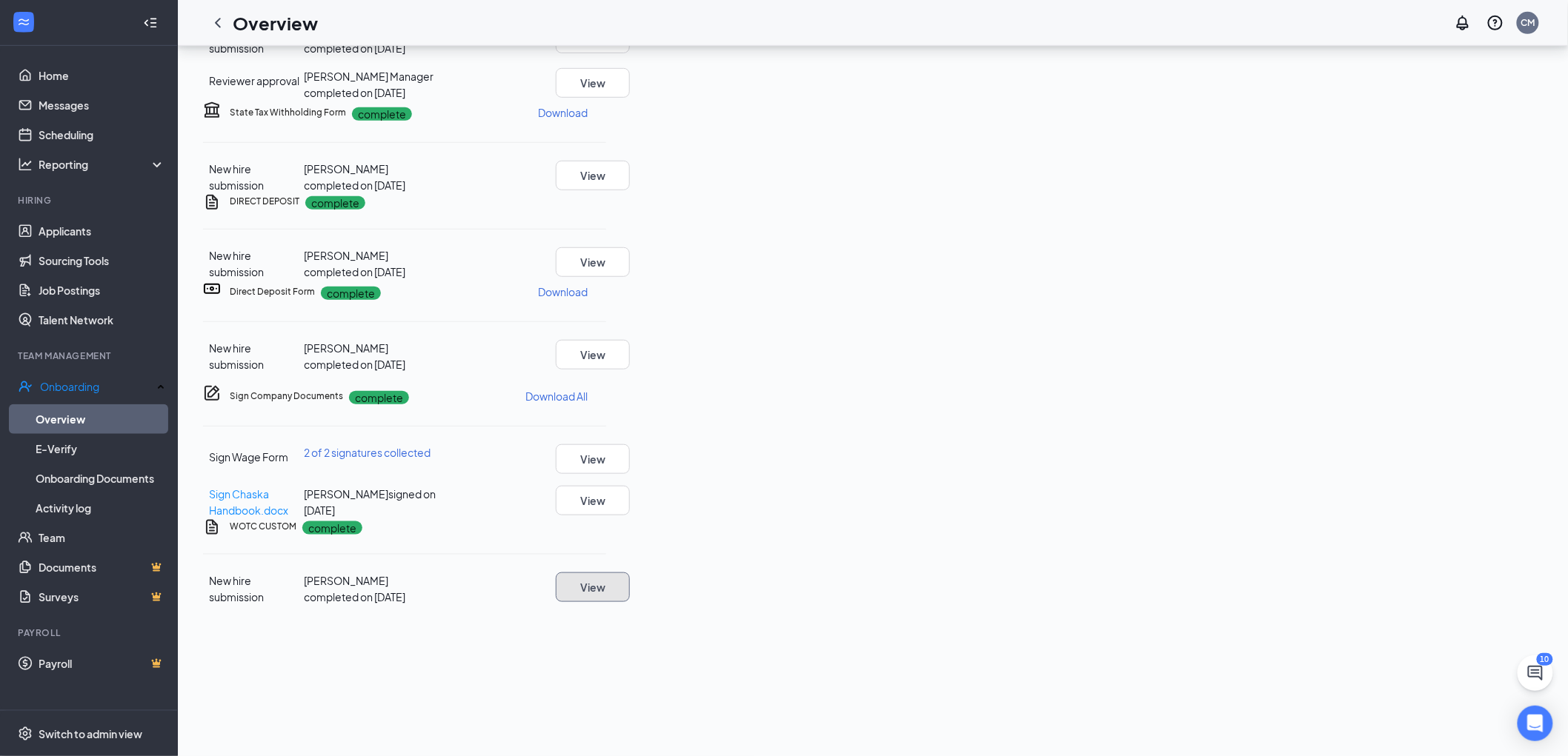
click at [630, 602] on button "View" at bounding box center [593, 587] width 74 height 29
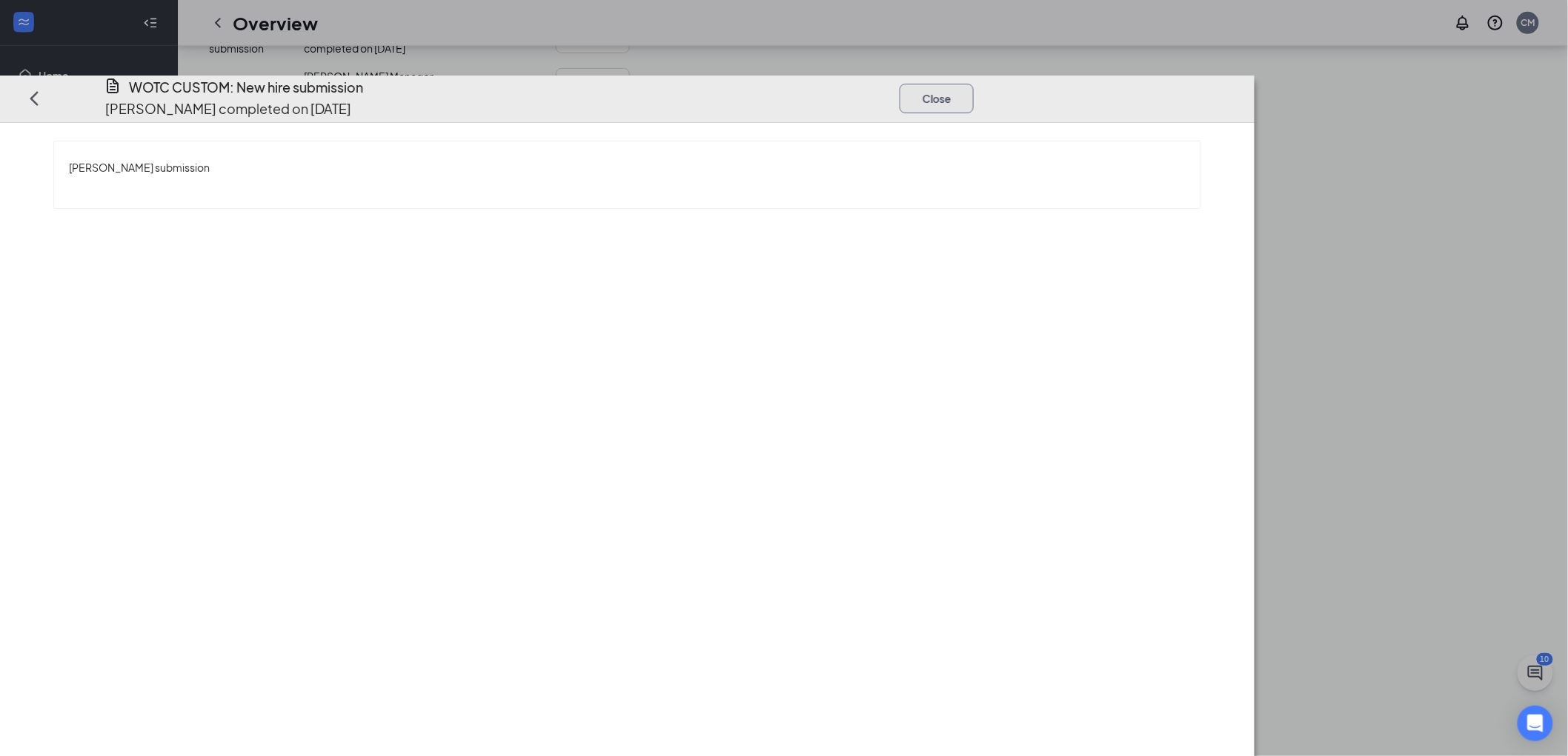
click at [974, 84] on button "Close" at bounding box center [937, 98] width 74 height 29
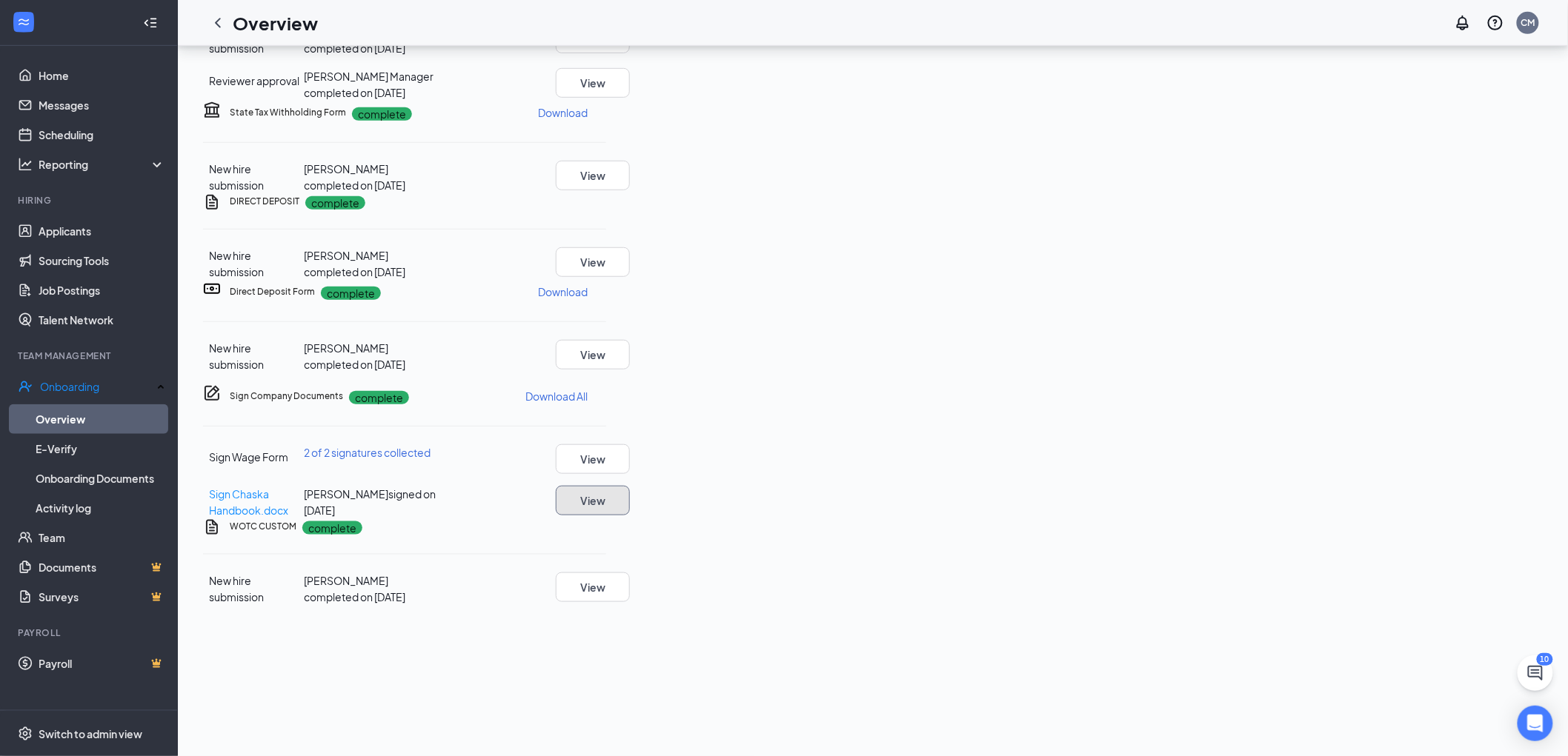
click at [630, 515] on button "View" at bounding box center [593, 501] width 74 height 29
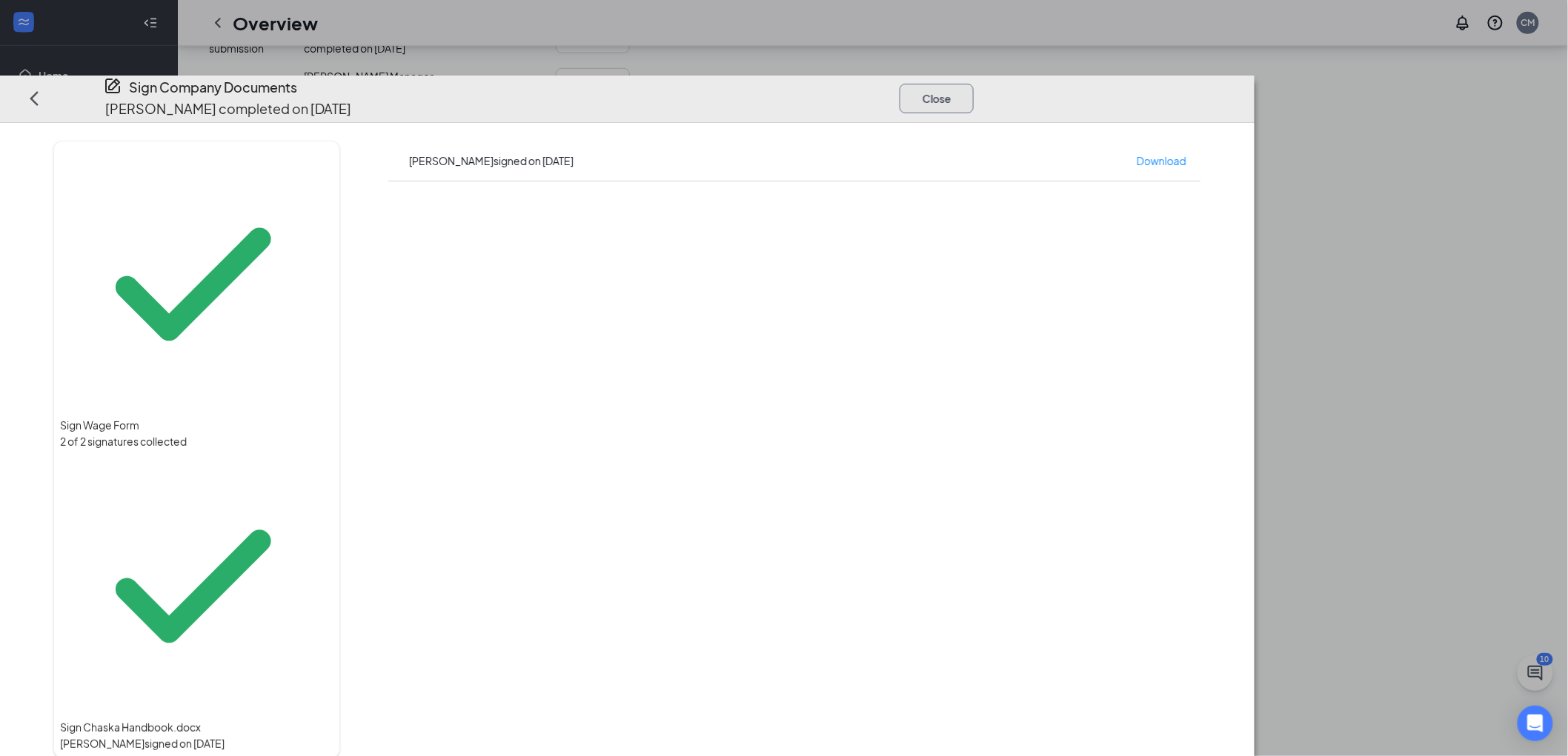
click at [974, 84] on button "Close" at bounding box center [937, 98] width 74 height 29
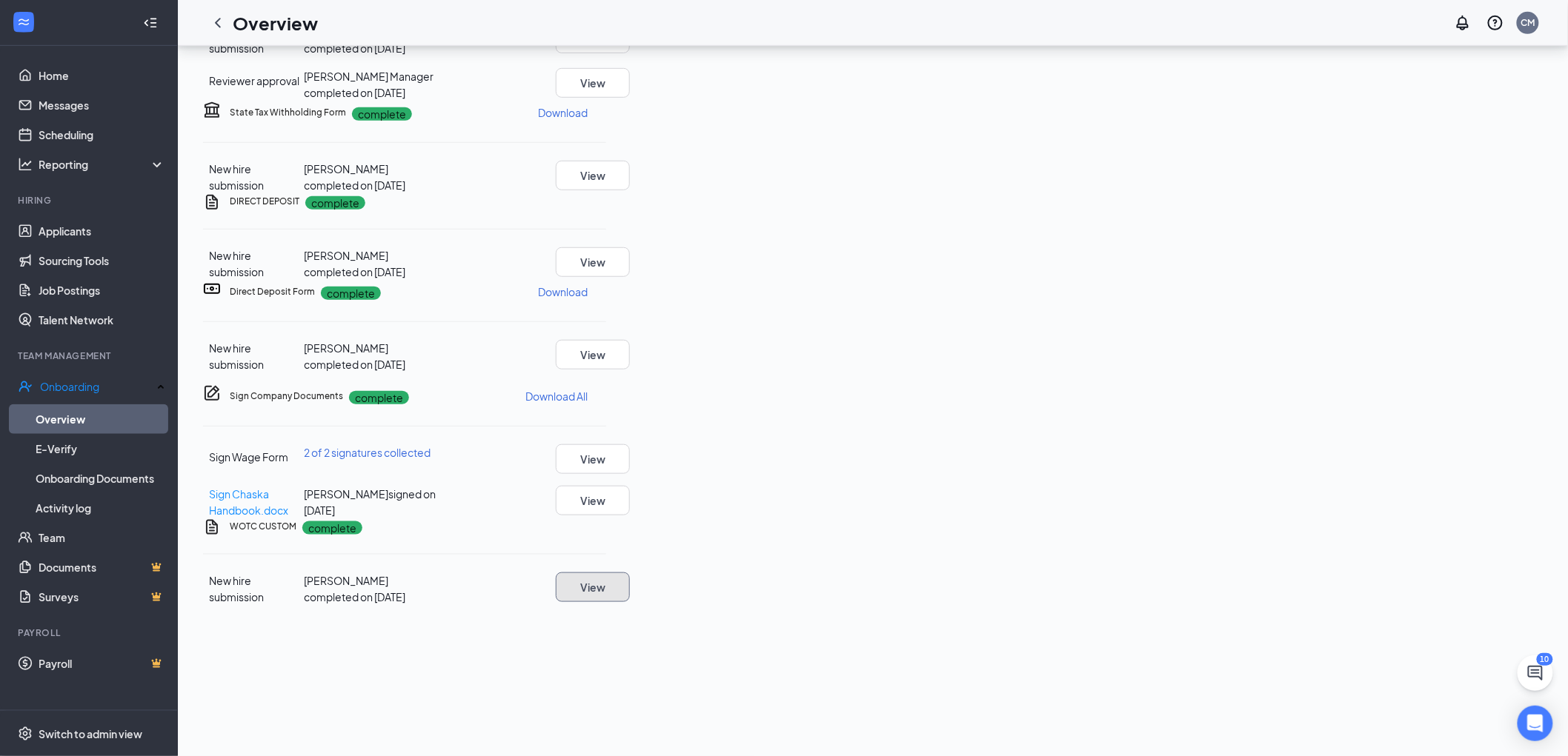
click at [630, 602] on button "View" at bounding box center [593, 587] width 74 height 29
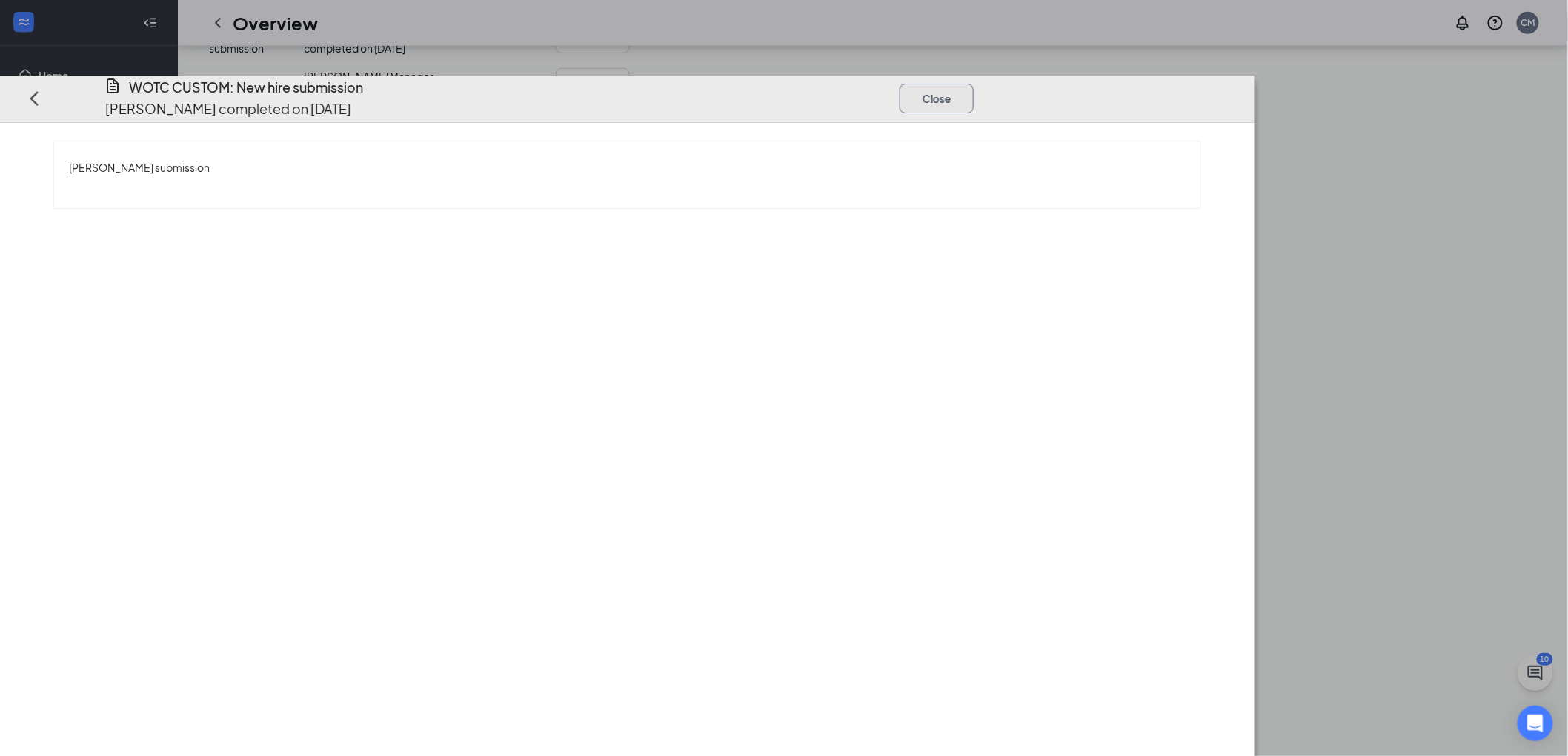
click at [974, 84] on button "Close" at bounding box center [937, 98] width 74 height 29
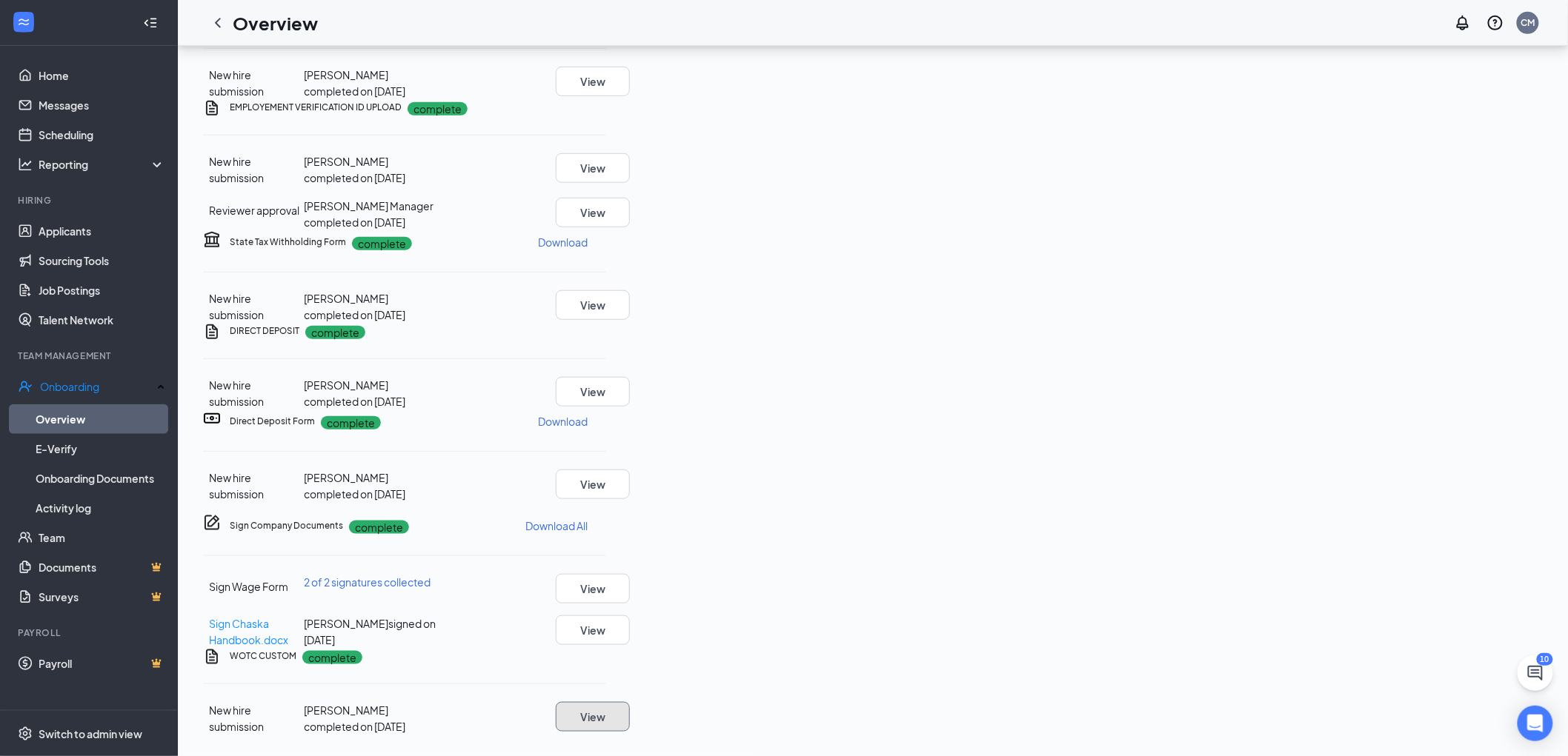
scroll to position [0, 0]
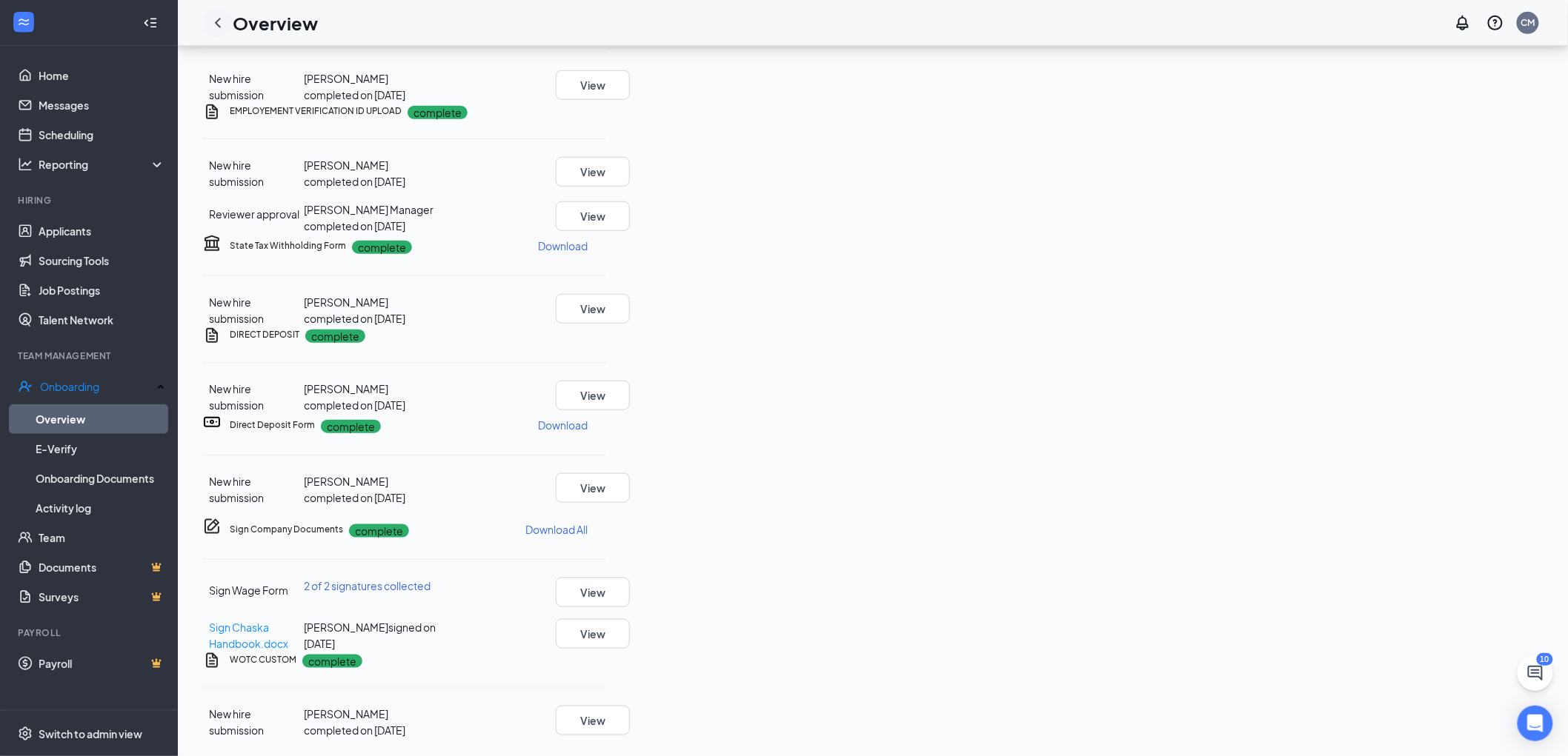
click at [220, 19] on icon "ChevronLeft" at bounding box center [217, 22] width 18 height 18
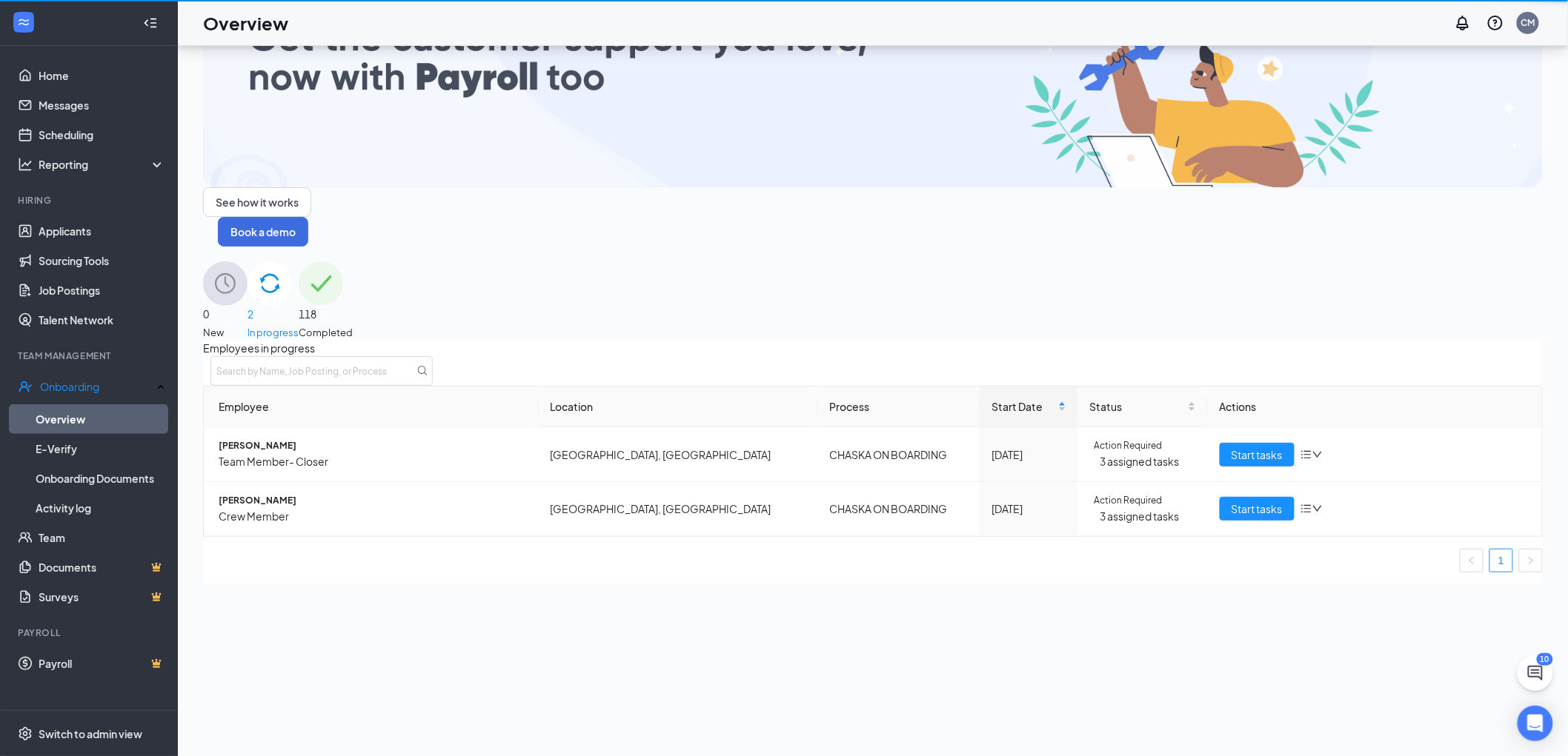
scroll to position [66, 0]
